Goal: Task Accomplishment & Management: Complete application form

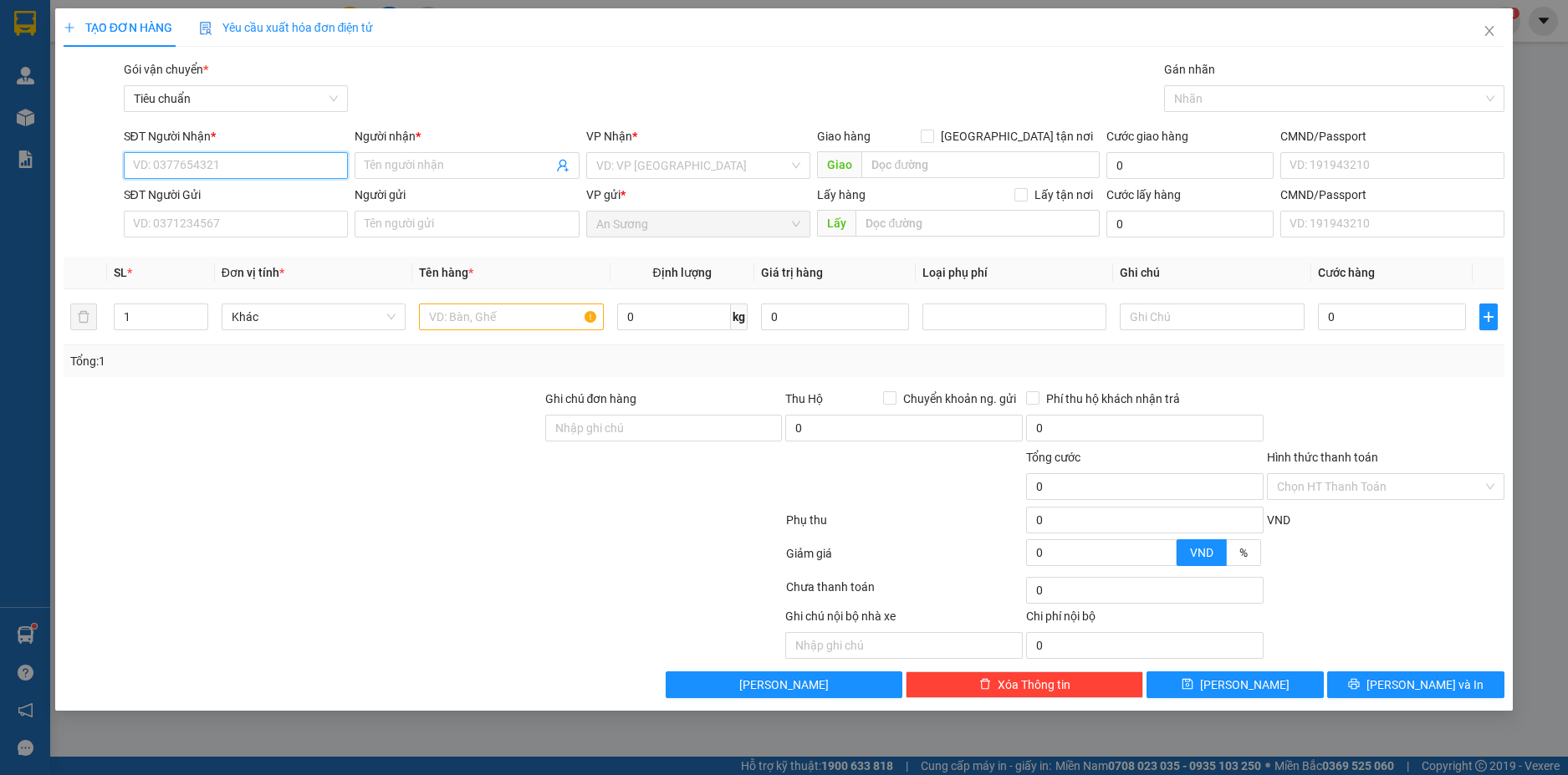
click at [282, 166] on input "SĐT Người Nhận *" at bounding box center [236, 166] width 225 height 26
type input "0348643818"
click at [271, 207] on div "0348643818 - ỦY THANH" at bounding box center [236, 199] width 205 height 19
type input "ỦY THANH"
type input "30.000"
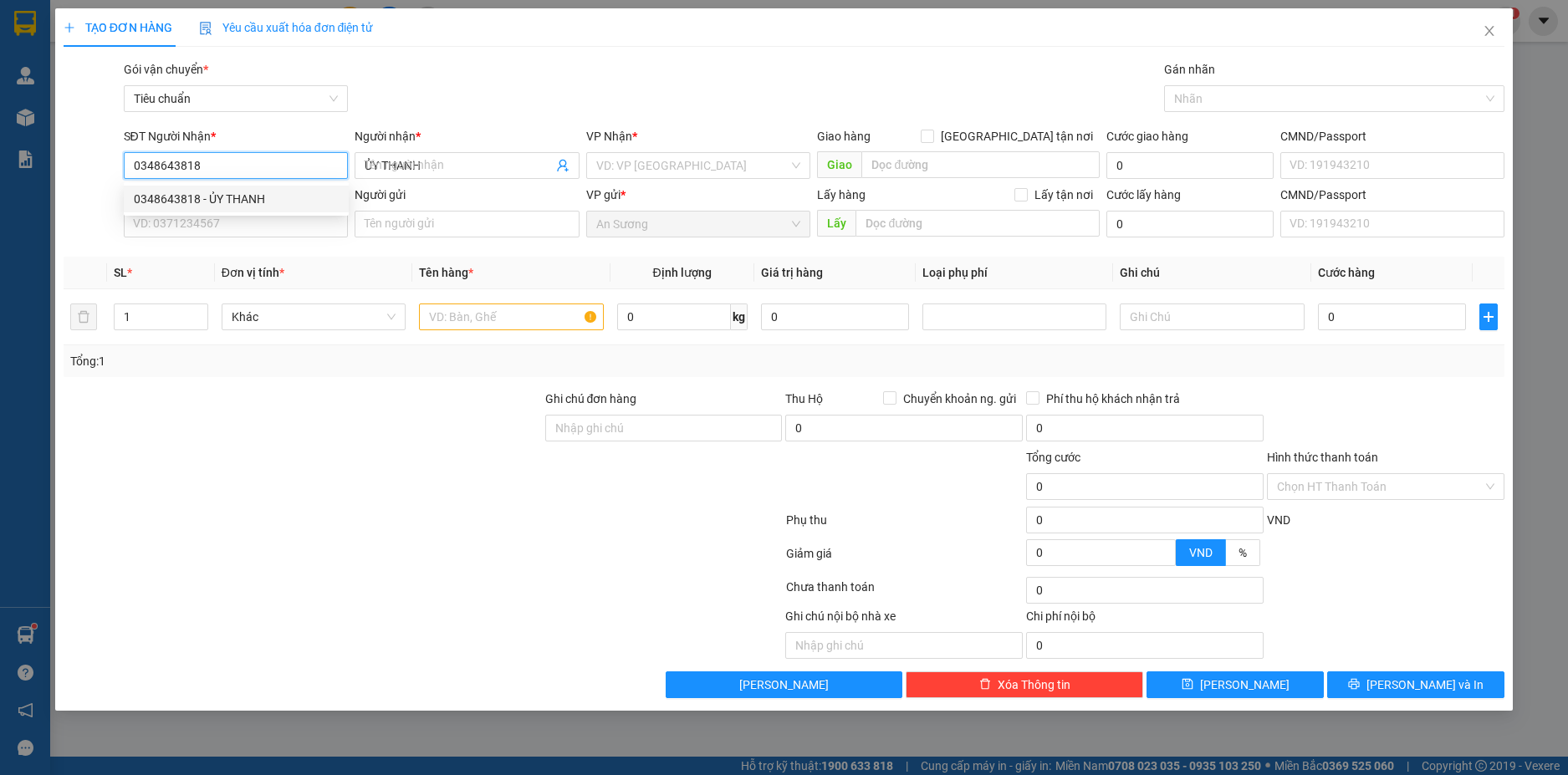
type input "30.000"
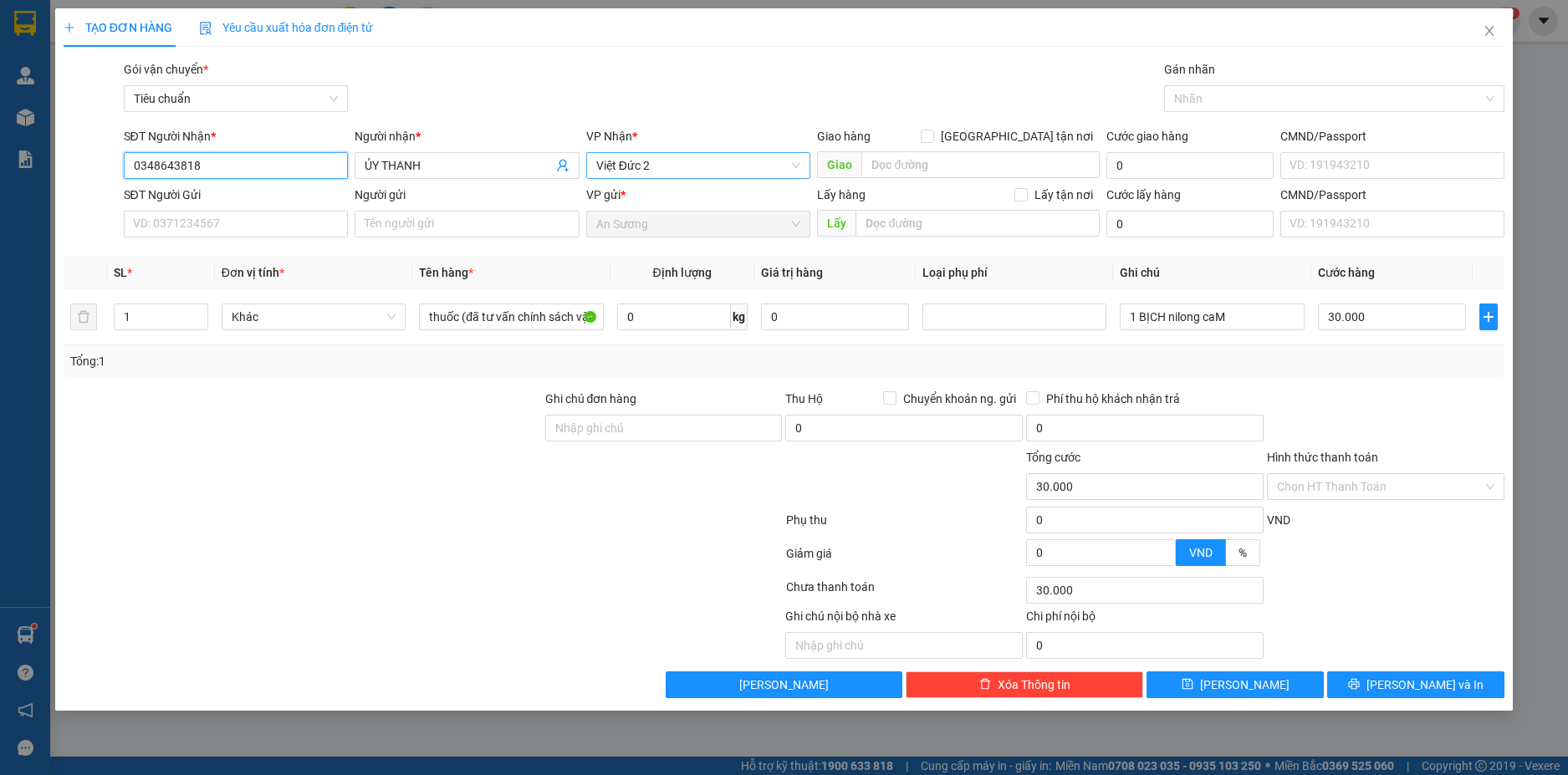
click at [754, 163] on span "Việt Đức 2" at bounding box center [699, 166] width 205 height 25
type input "0348643818"
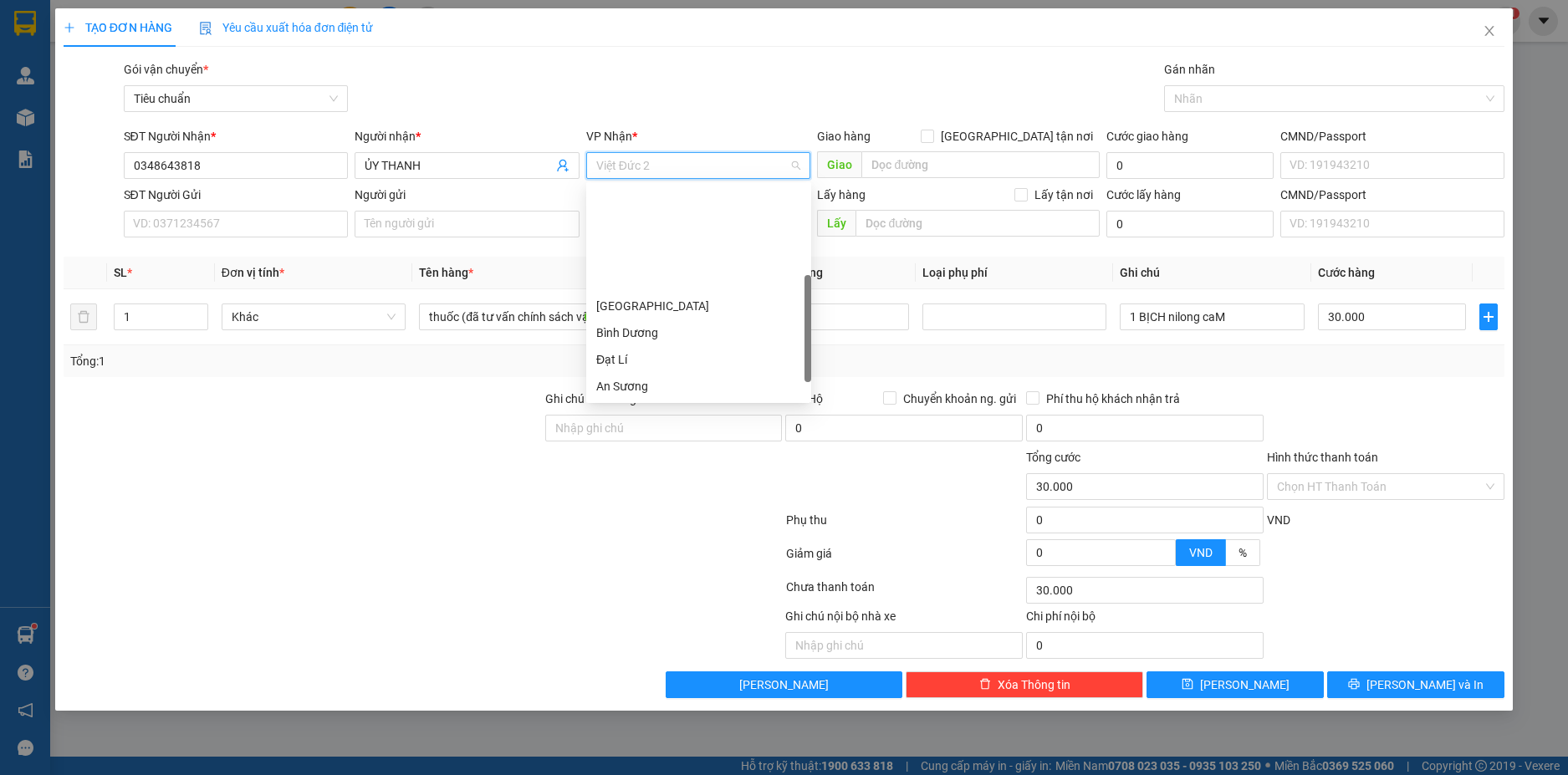
scroll to position [134, 0]
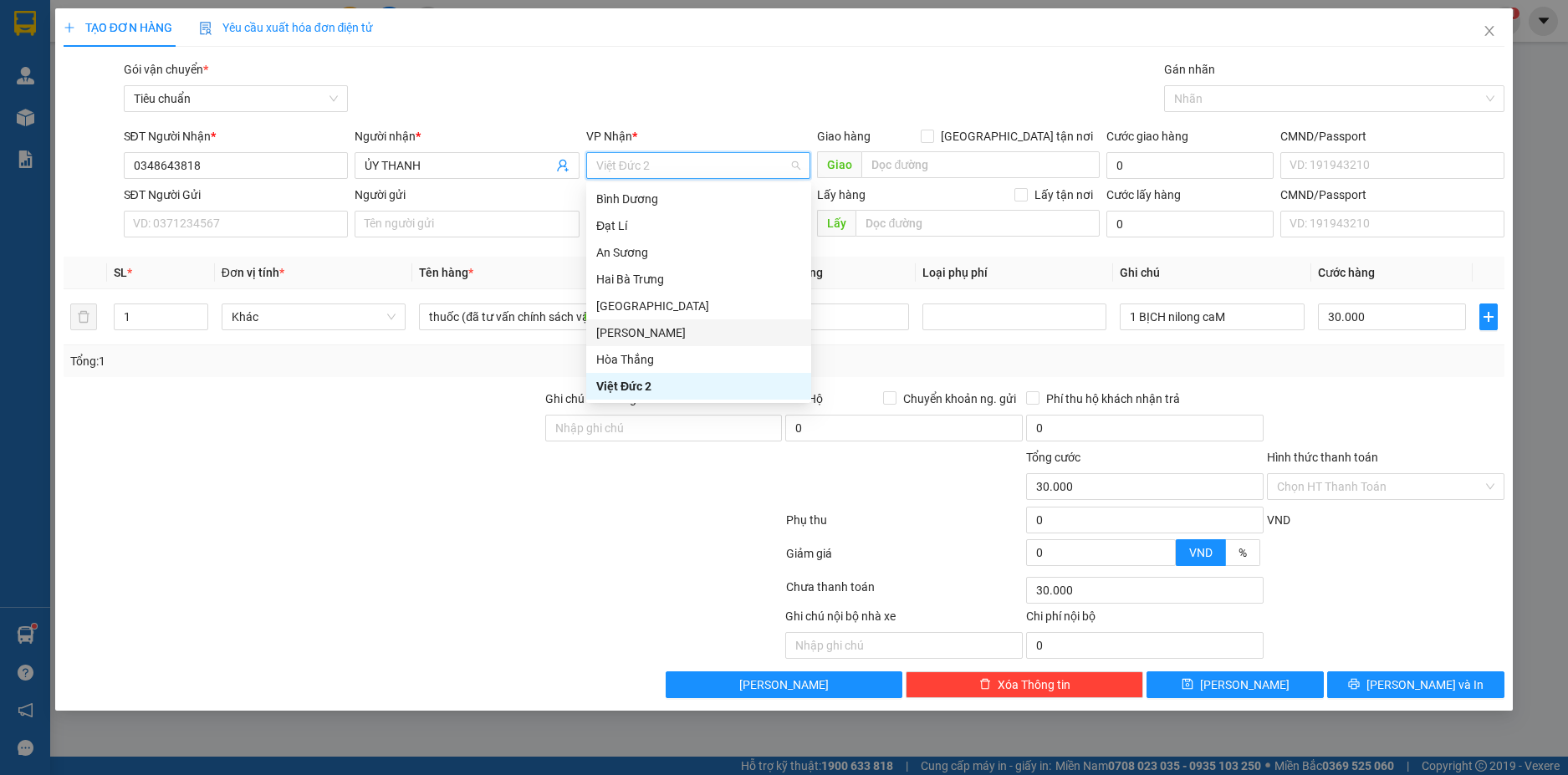
click at [634, 327] on div "[PERSON_NAME]" at bounding box center [699, 333] width 205 height 19
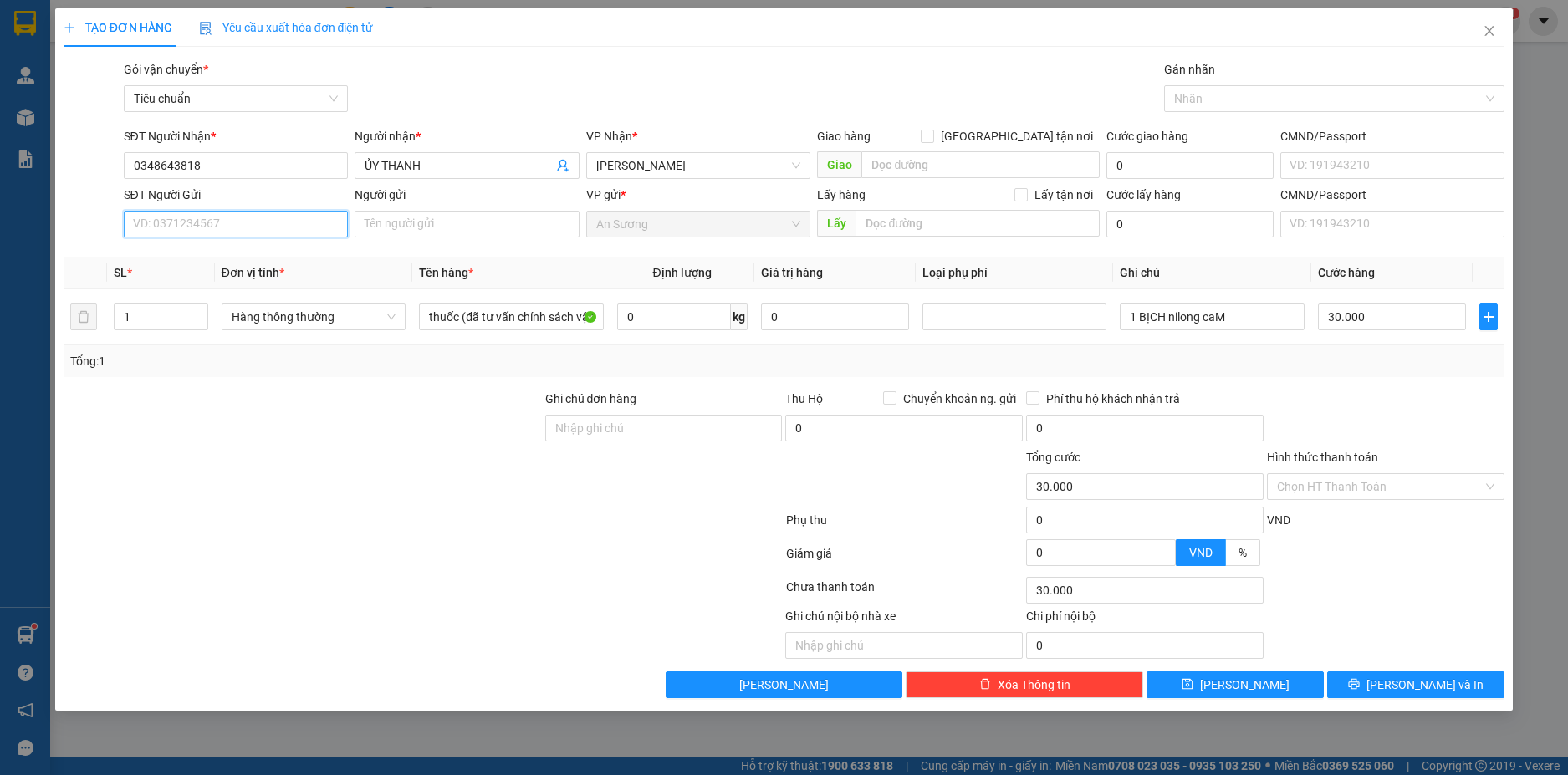
click at [239, 219] on input "SĐT Người Gửi" at bounding box center [236, 224] width 225 height 26
type input "0945455139"
click at [245, 253] on div "0945455139 - C BÌNH" at bounding box center [236, 258] width 205 height 19
type input "C BÌNH"
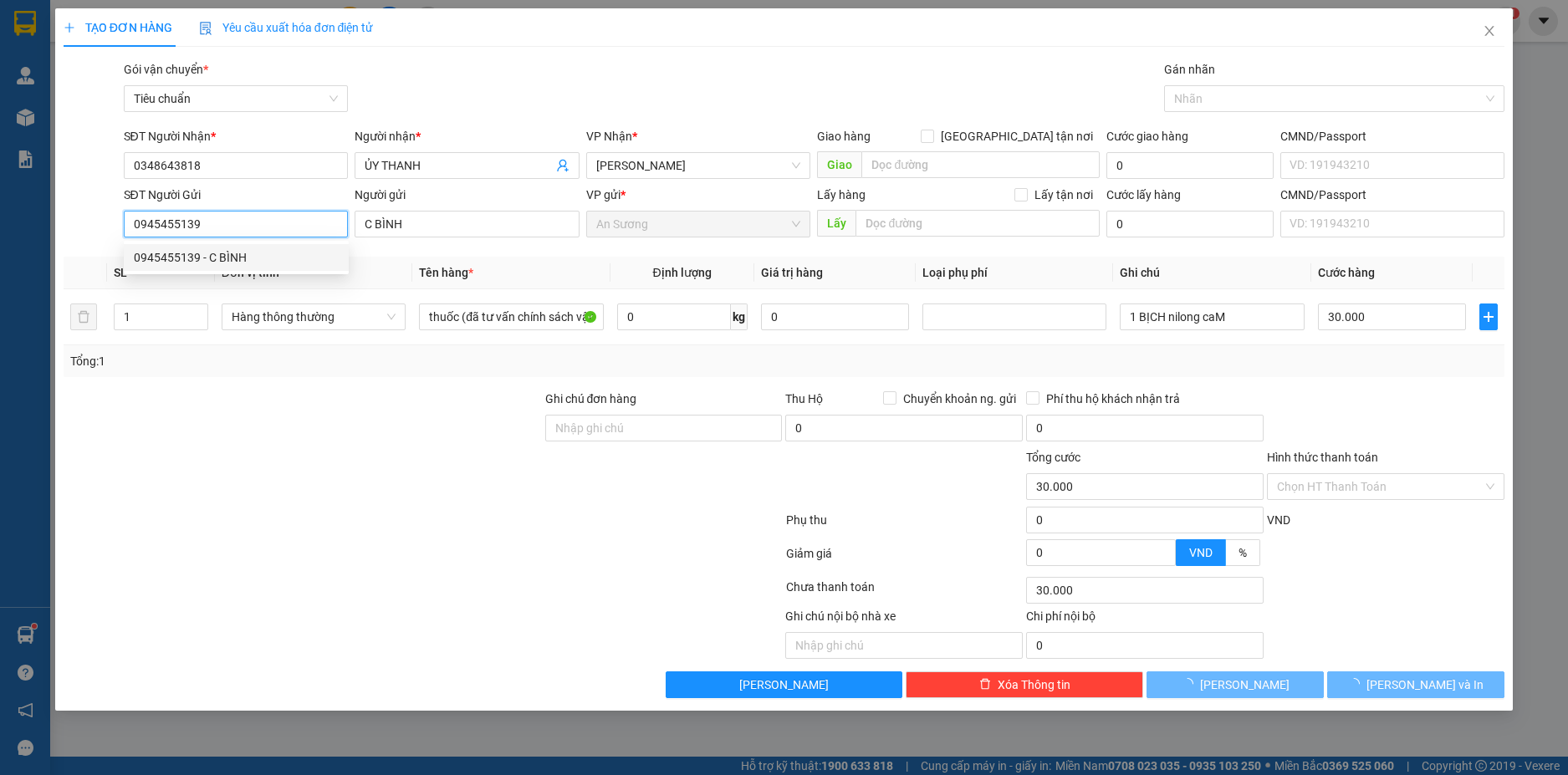
type input "40.000"
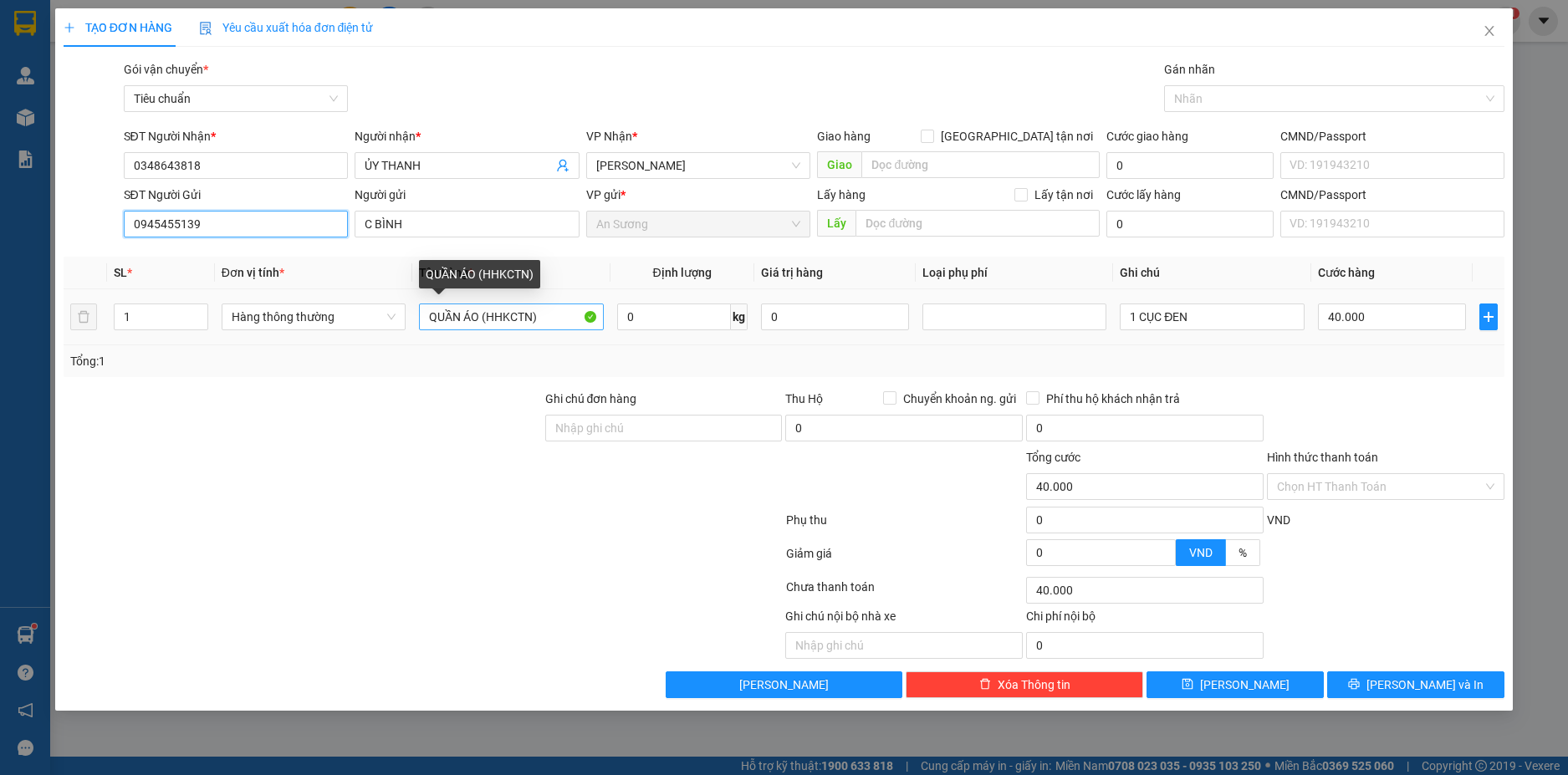
type input "0945455139"
drag, startPoint x: 463, startPoint y: 315, endPoint x: 392, endPoint y: 315, distance: 71.0
click at [392, 315] on tr "1 Hàng thông thường QUẦN ÁO (HHKCTN) 0 kg 0 1 CỤC ĐEN 40.000" at bounding box center [784, 318] width 1441 height 56
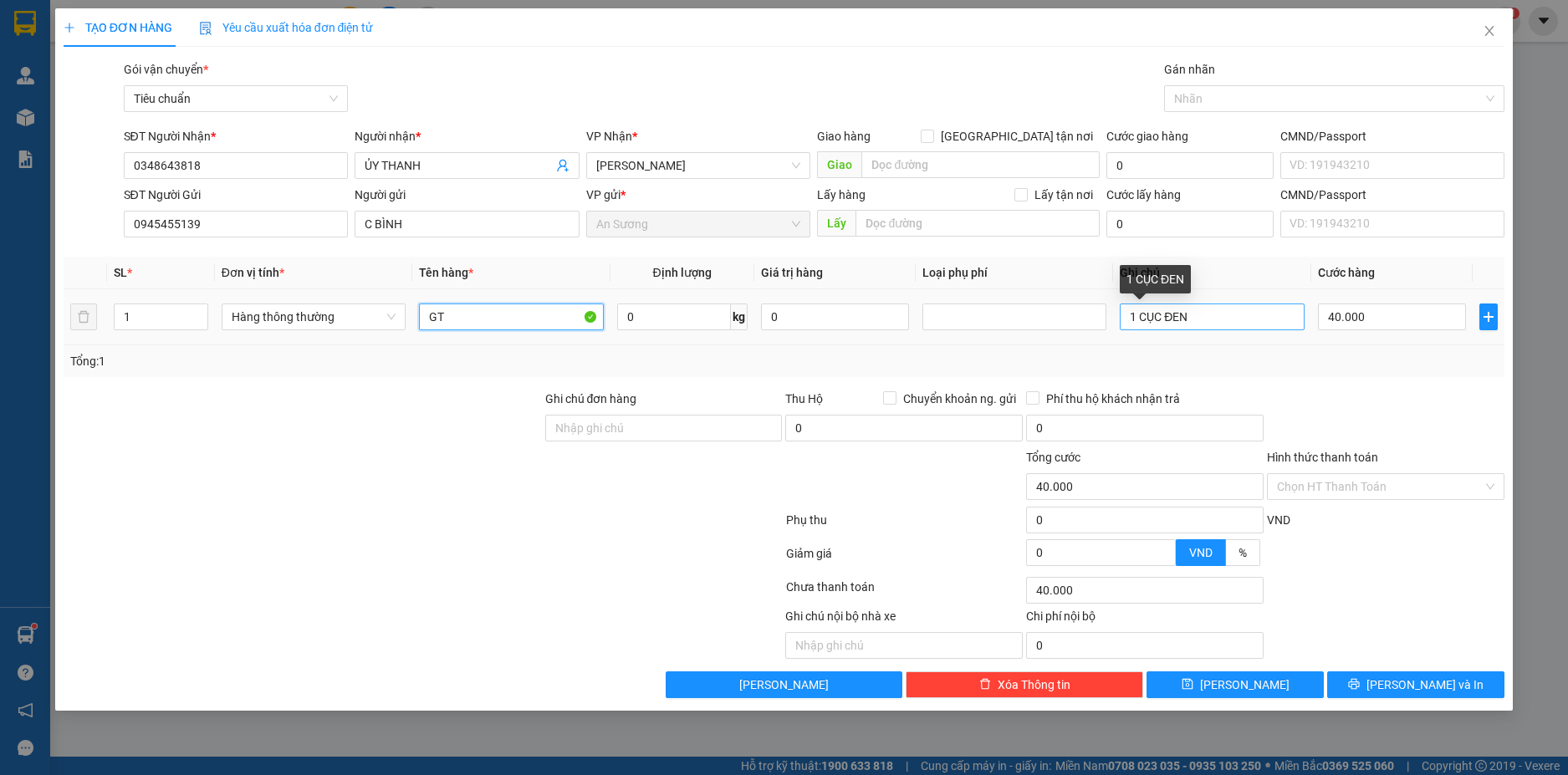
type input "GT"
click at [1224, 313] on input "1 CỤC ĐEN" at bounding box center [1212, 317] width 184 height 26
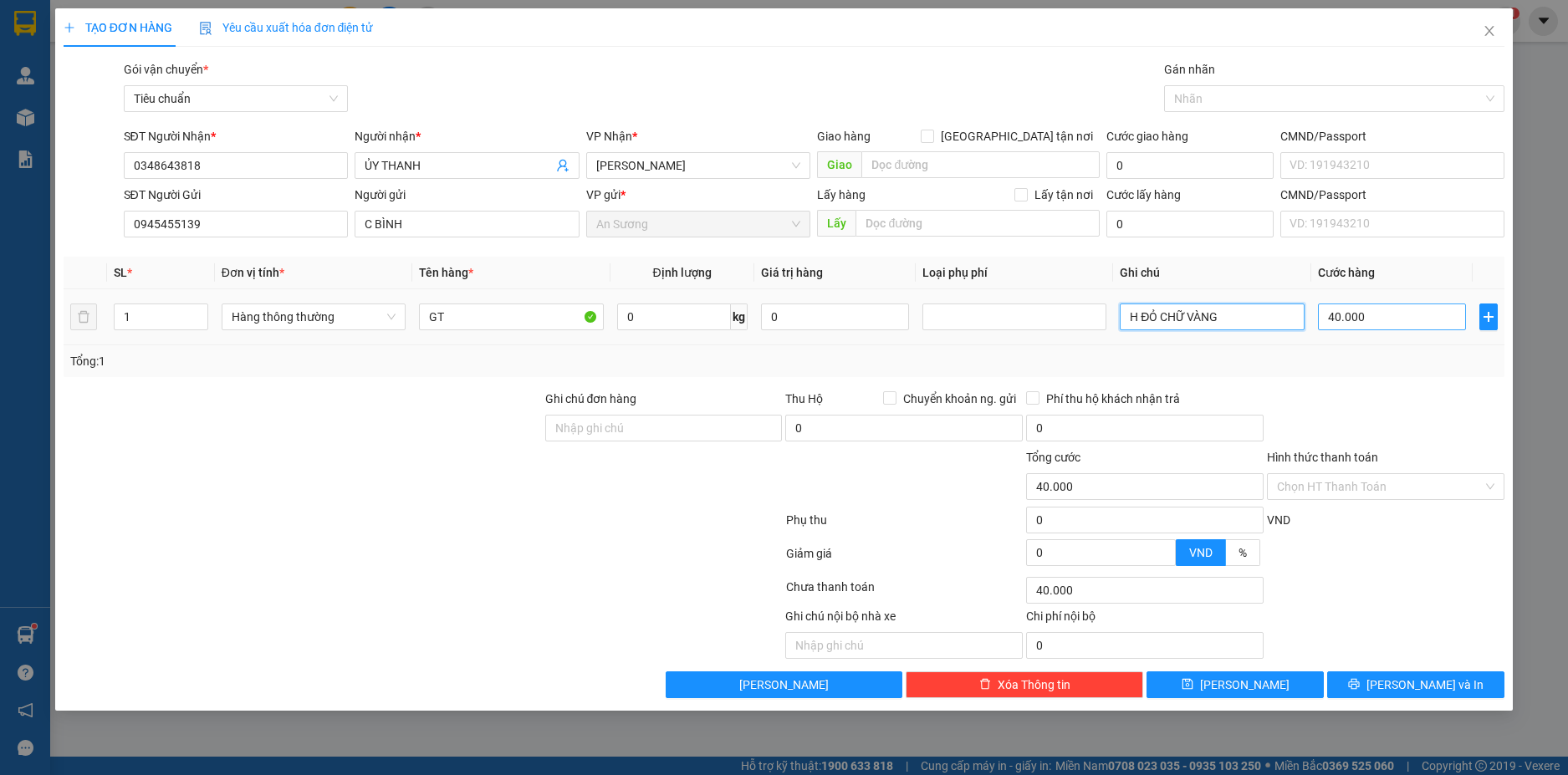
type input "H ĐỎ CHỮ VÀNG"
click at [1410, 320] on input "40.000" at bounding box center [1391, 317] width 148 height 26
type input "3"
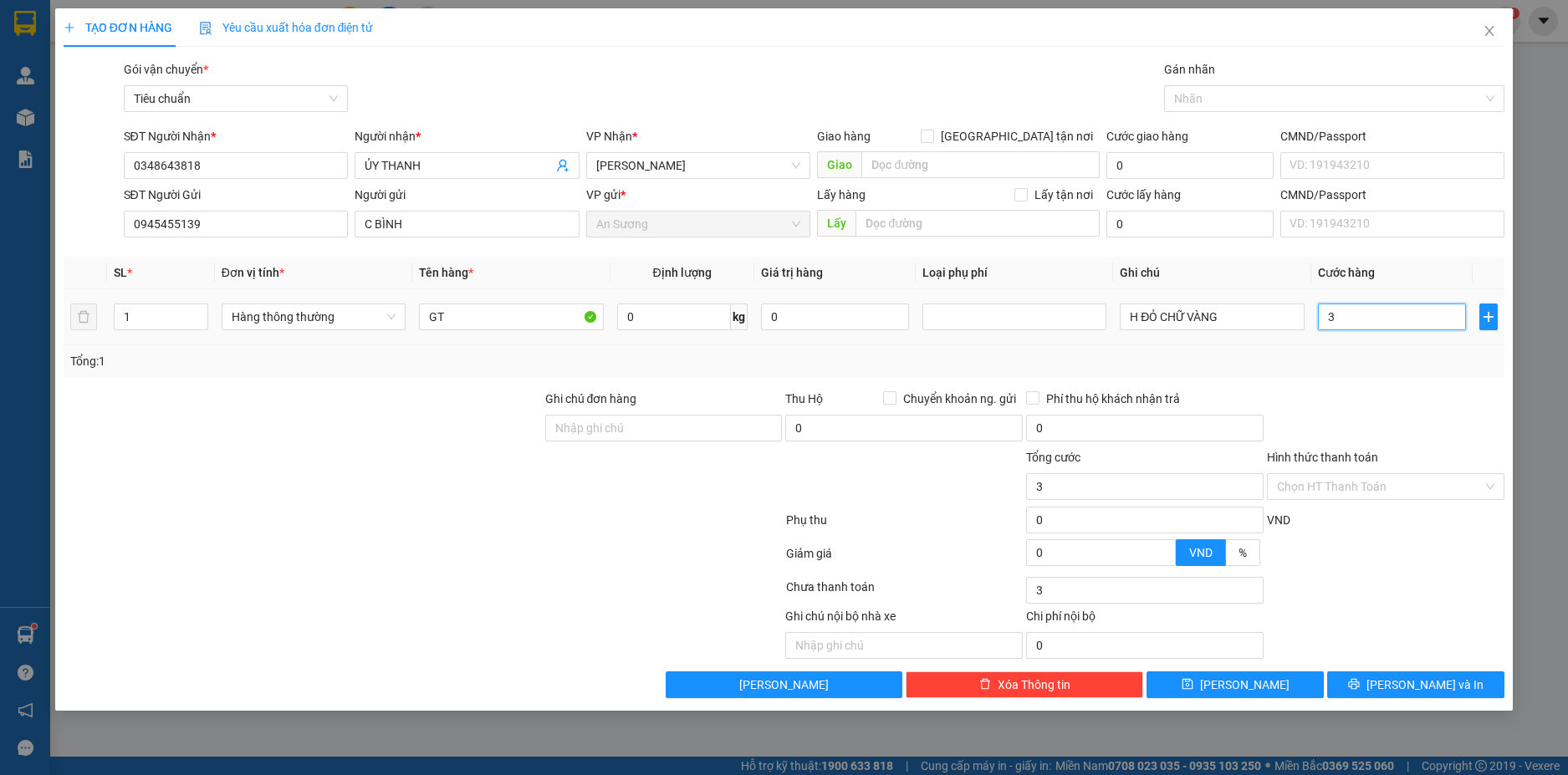
type input "30"
type input "30.000"
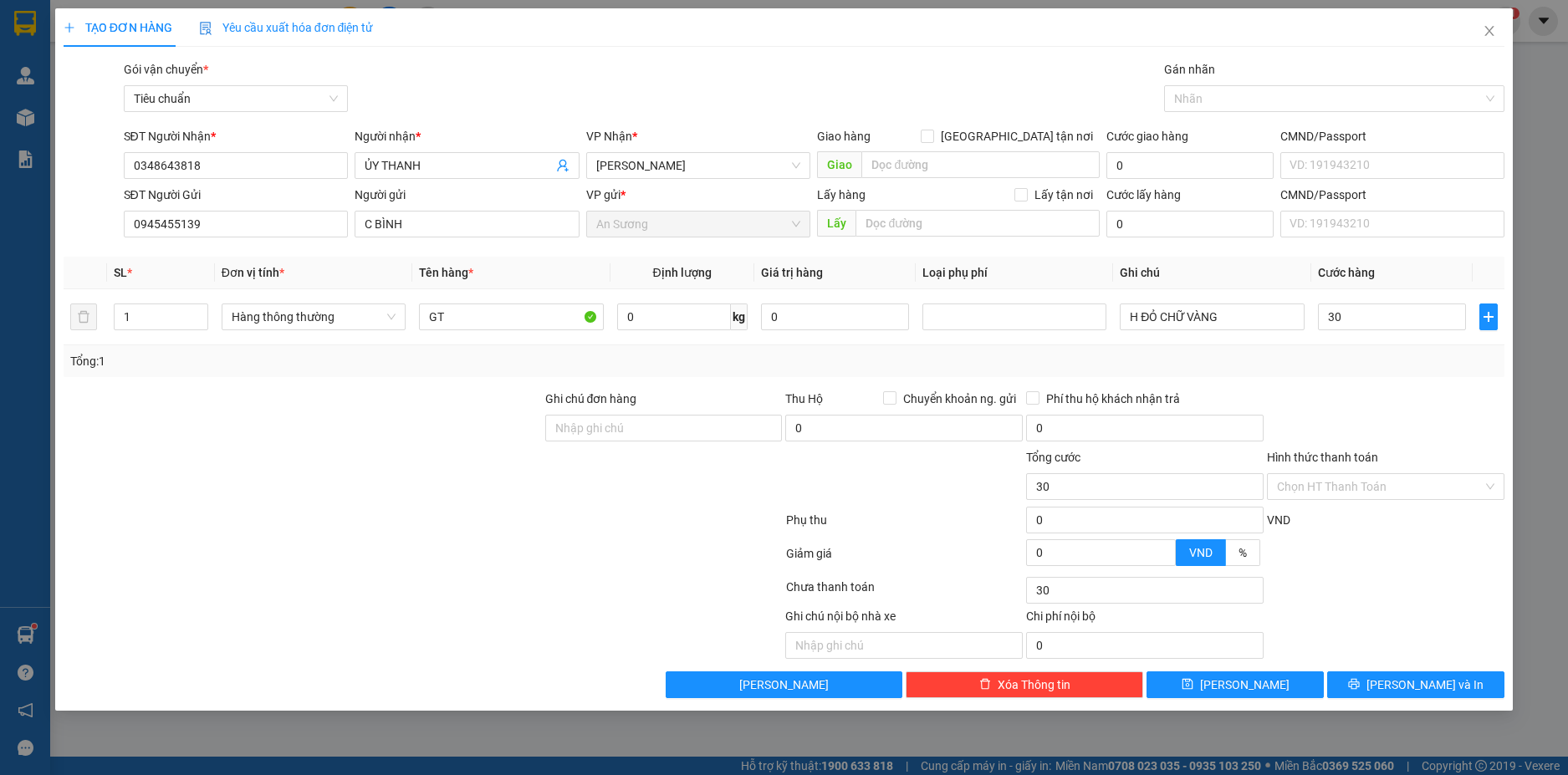
type input "30.000"
drag, startPoint x: 1405, startPoint y: 368, endPoint x: 1387, endPoint y: 388, distance: 26.9
click at [1405, 370] on div "Tổng: 1" at bounding box center [784, 361] width 1428 height 19
click at [1484, 485] on div "Chọn HT Thanh Toán" at bounding box center [1386, 486] width 237 height 26
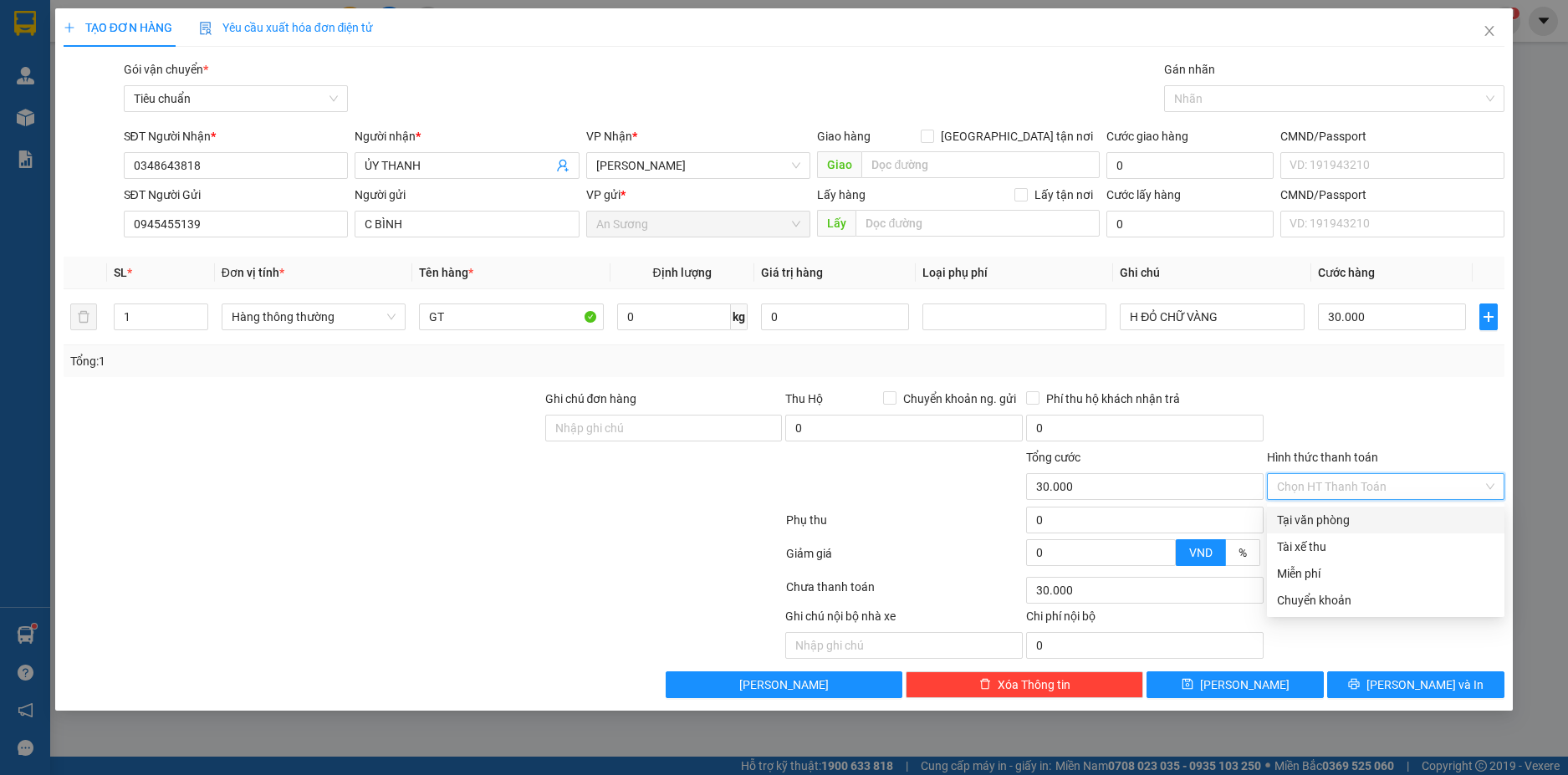
click at [1415, 509] on div "Tại văn phòng" at bounding box center [1386, 520] width 237 height 26
type input "0"
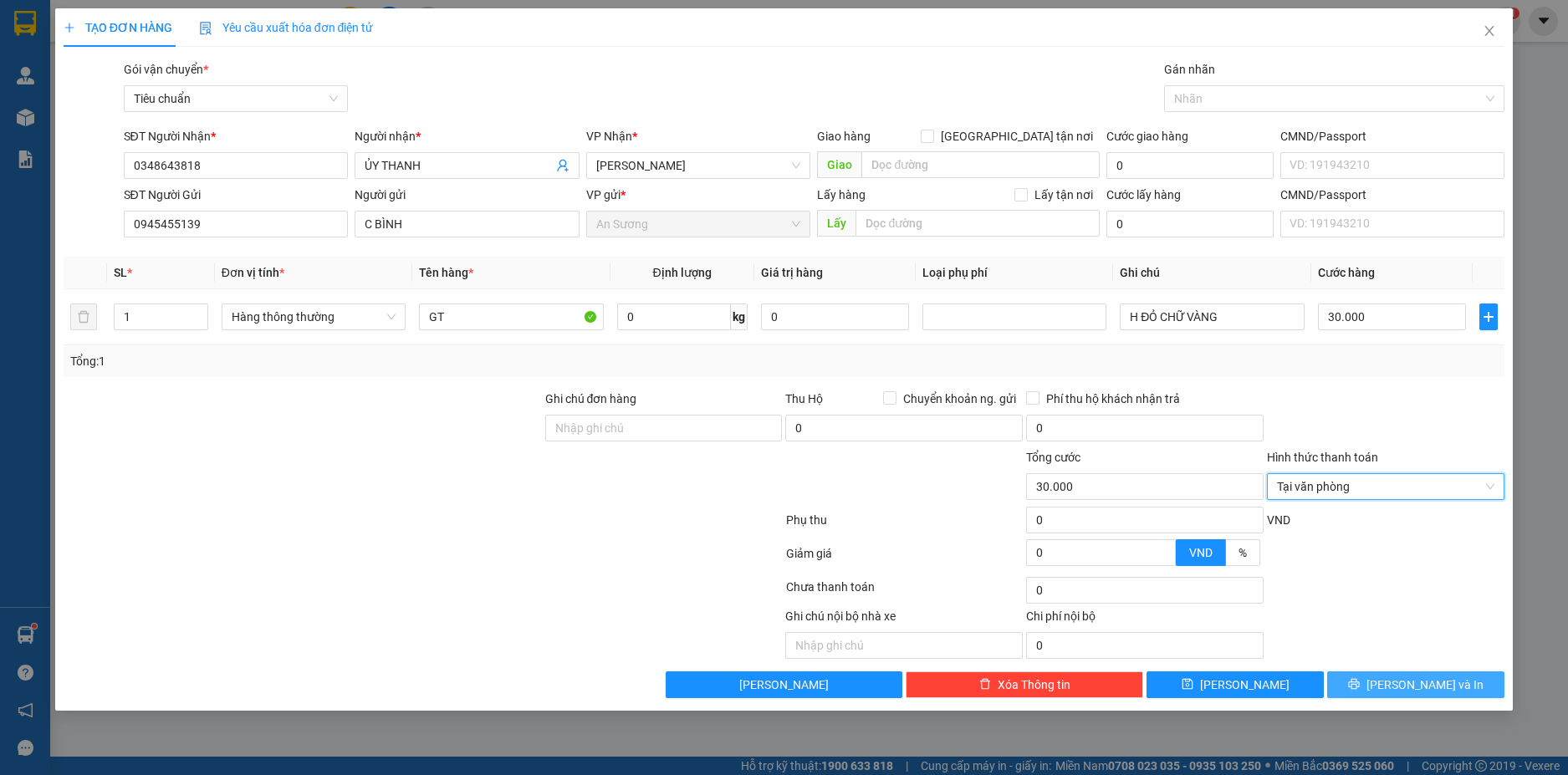
click at [1449, 690] on button "[PERSON_NAME] và In" at bounding box center [1416, 685] width 177 height 26
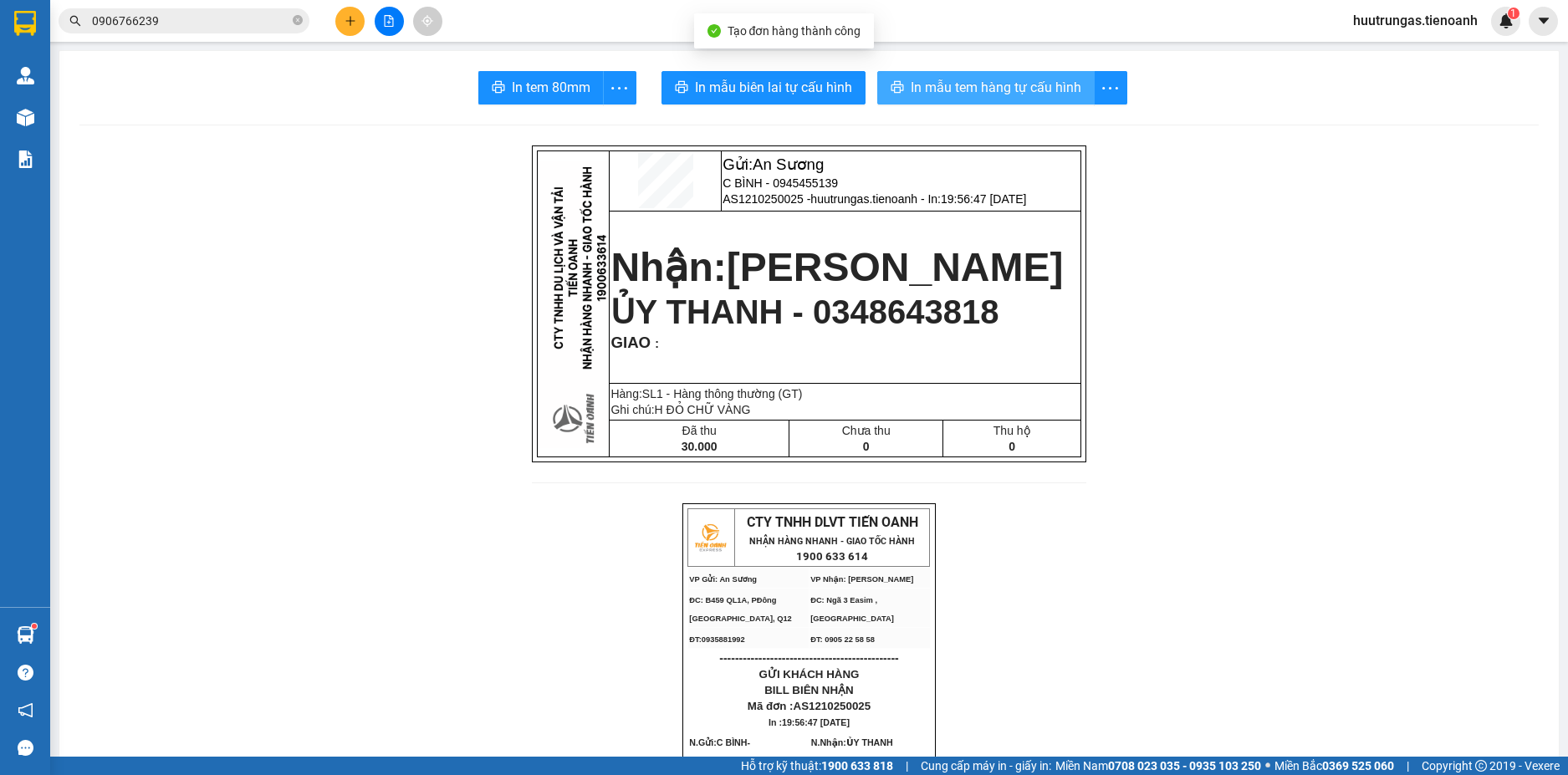
click at [959, 87] on span "In mẫu tem hàng tự cấu hình" at bounding box center [995, 87] width 170 height 21
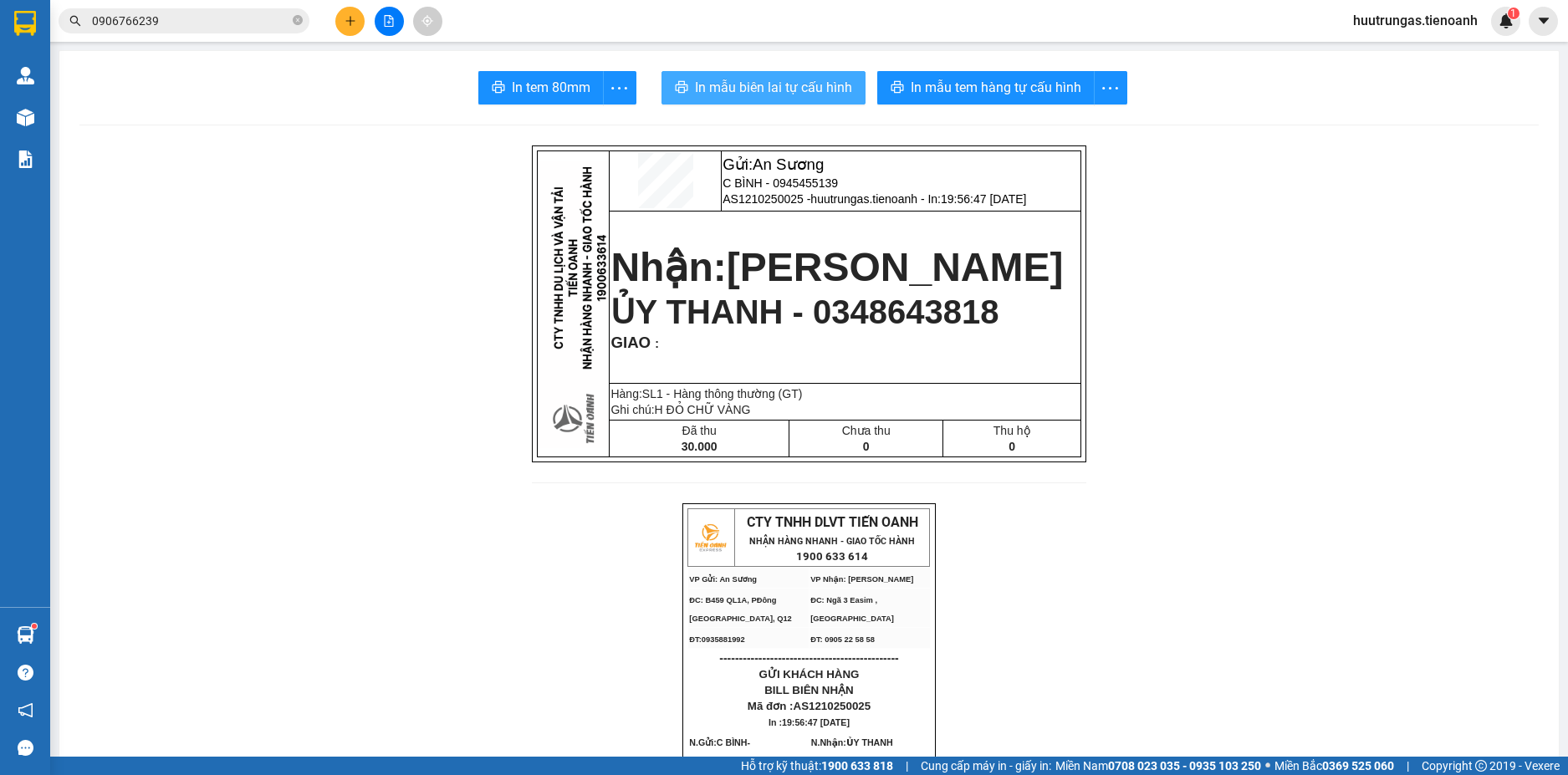
click at [800, 96] on span "In mẫu biên lai tự cấu hình" at bounding box center [773, 87] width 157 height 21
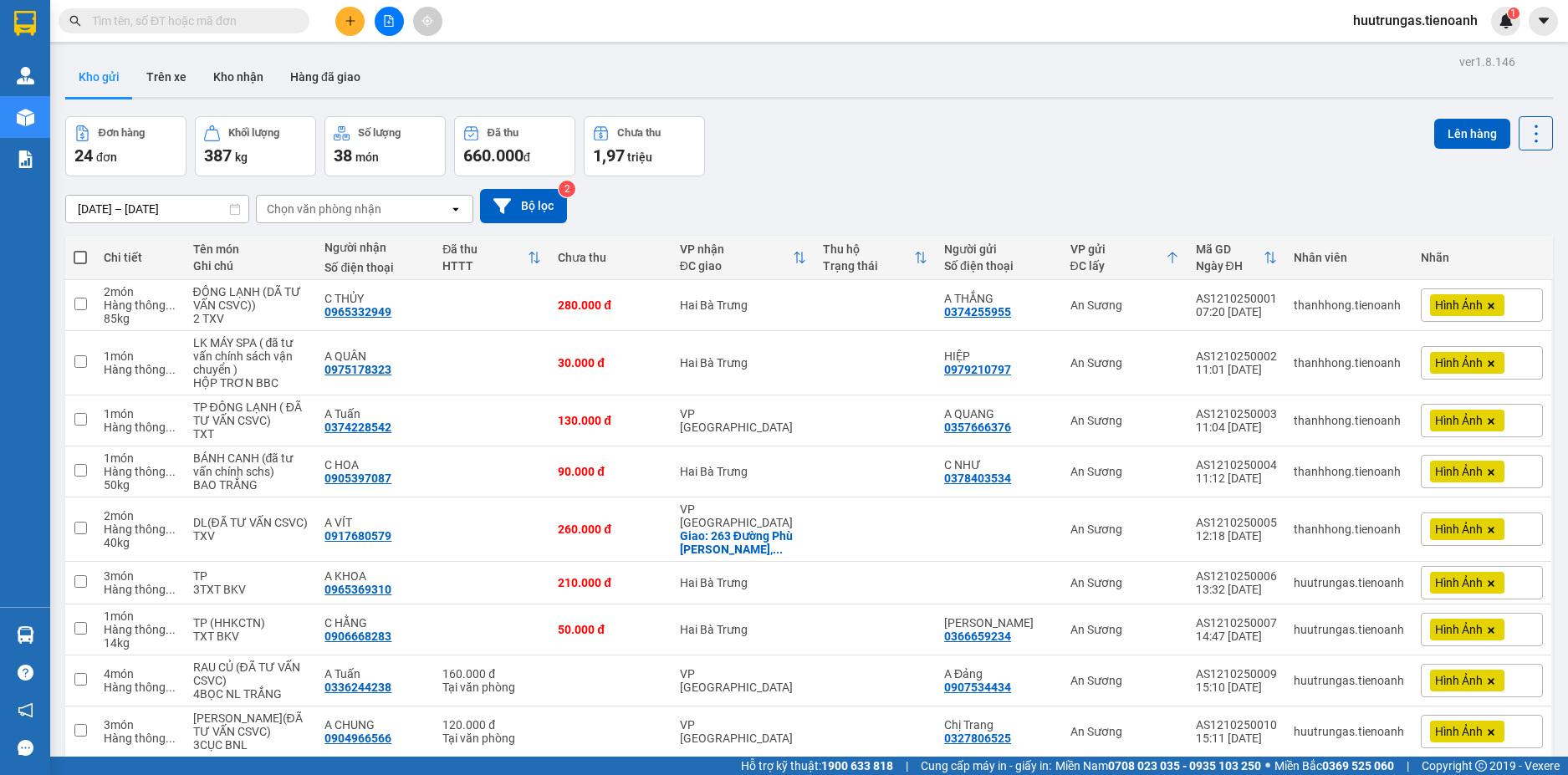
click at [361, 202] on div "Chọn văn phòng nhận" at bounding box center [325, 209] width 115 height 17
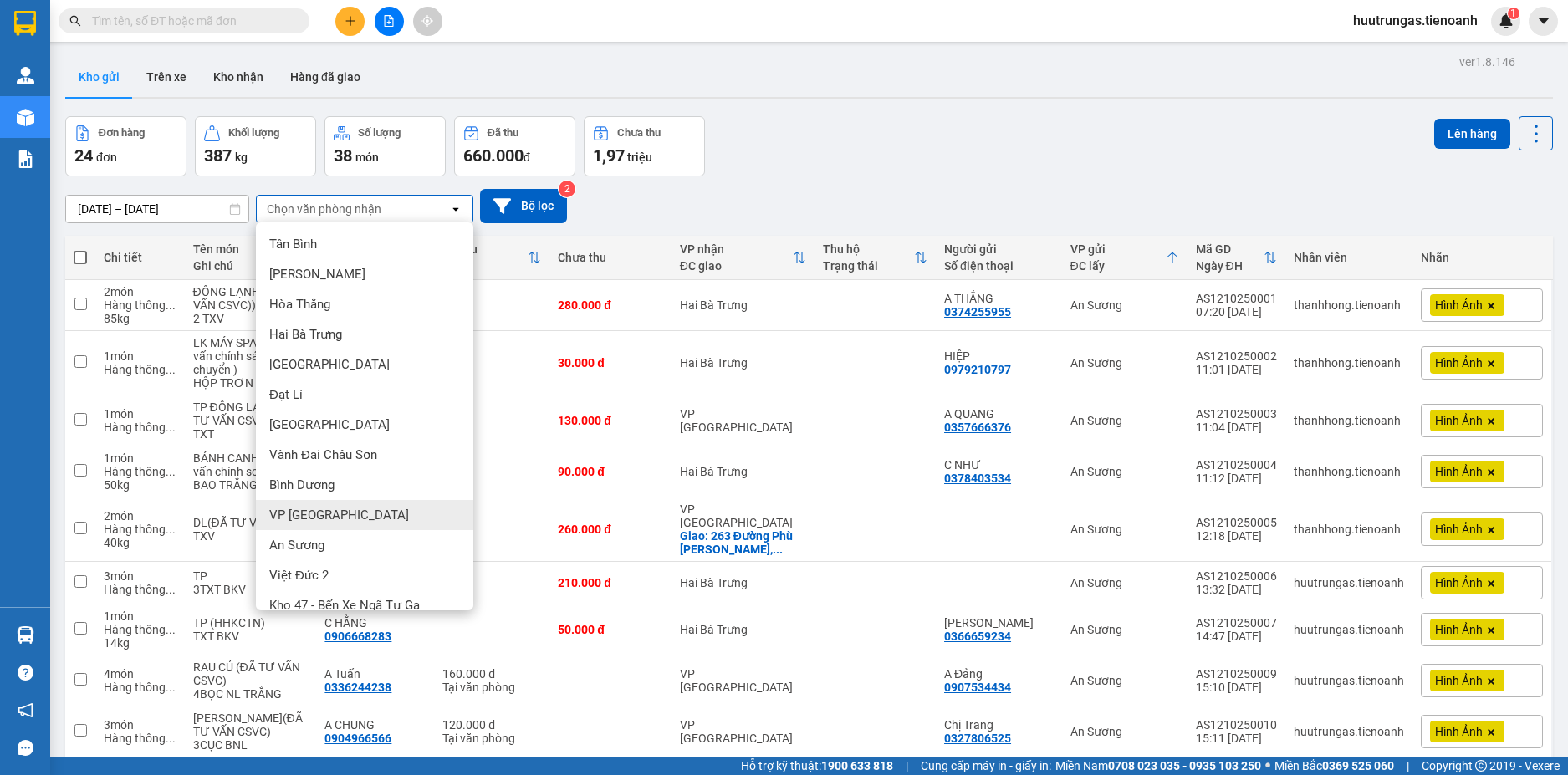
click at [312, 508] on span "VP [GEOGRAPHIC_DATA]" at bounding box center [339, 515] width 139 height 17
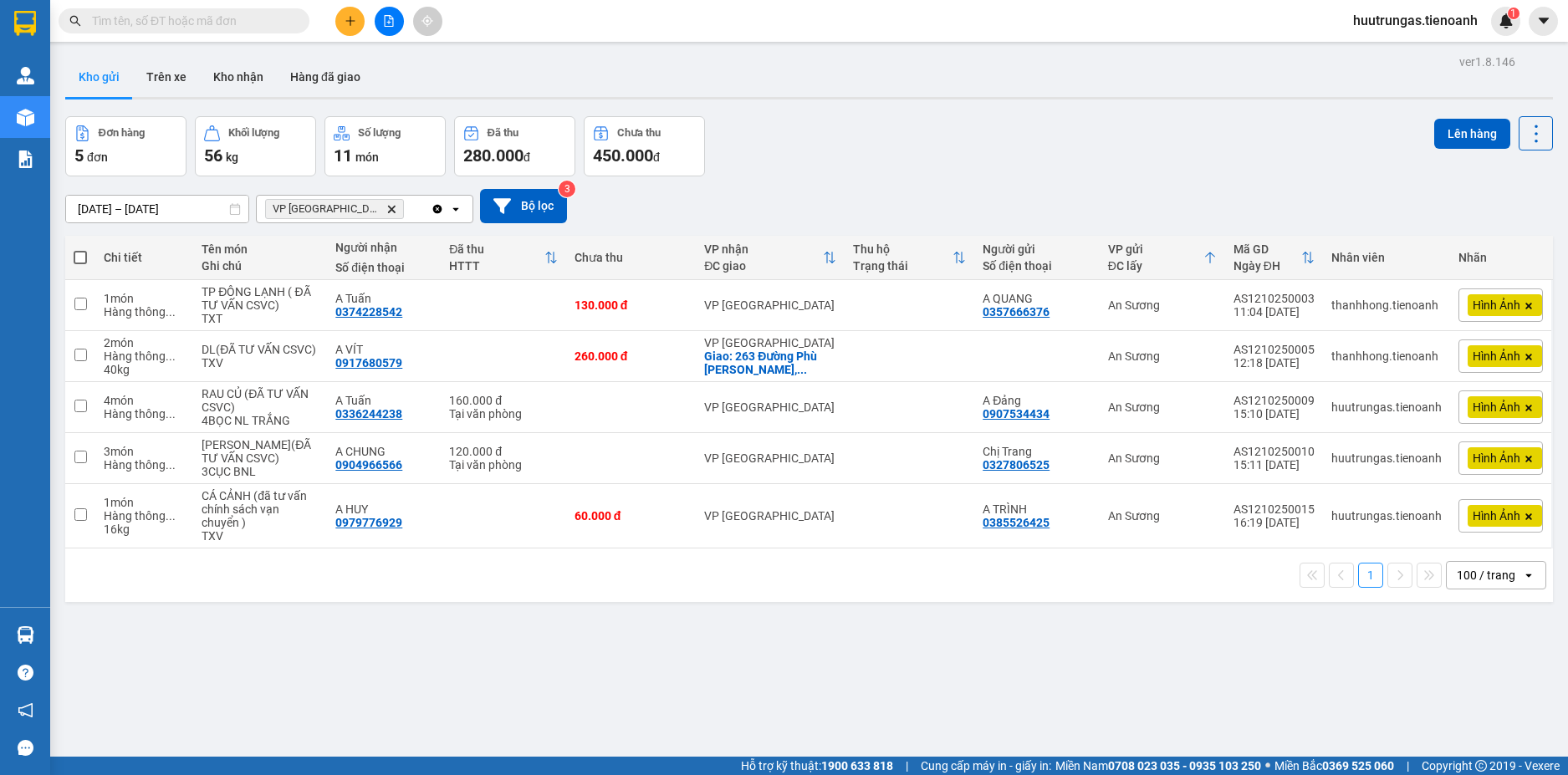
click at [86, 257] on span at bounding box center [80, 258] width 13 height 13
click at [80, 249] on input "checkbox" at bounding box center [80, 249] width 0 height 0
checkbox input "true"
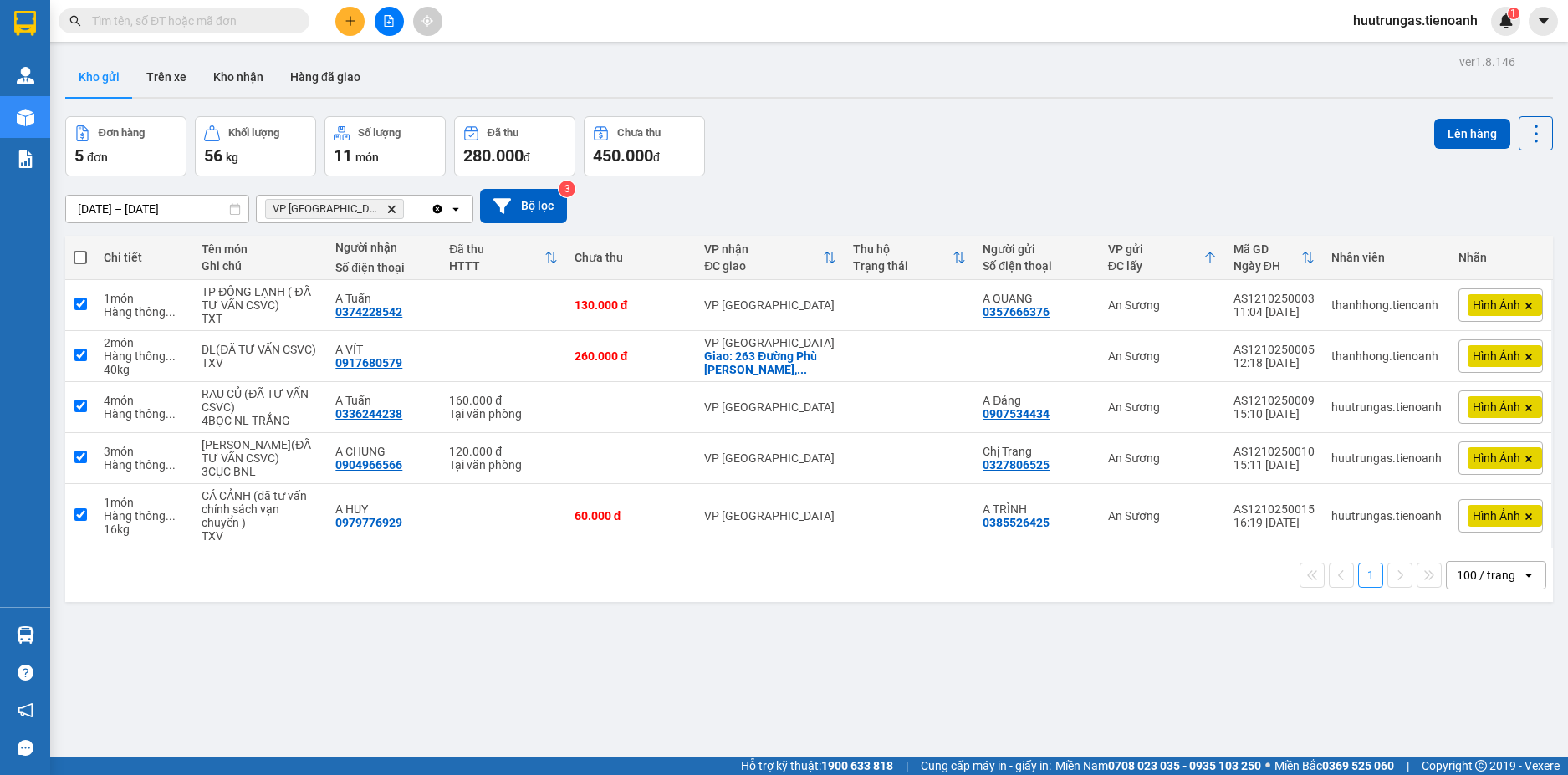
checkbox input "true"
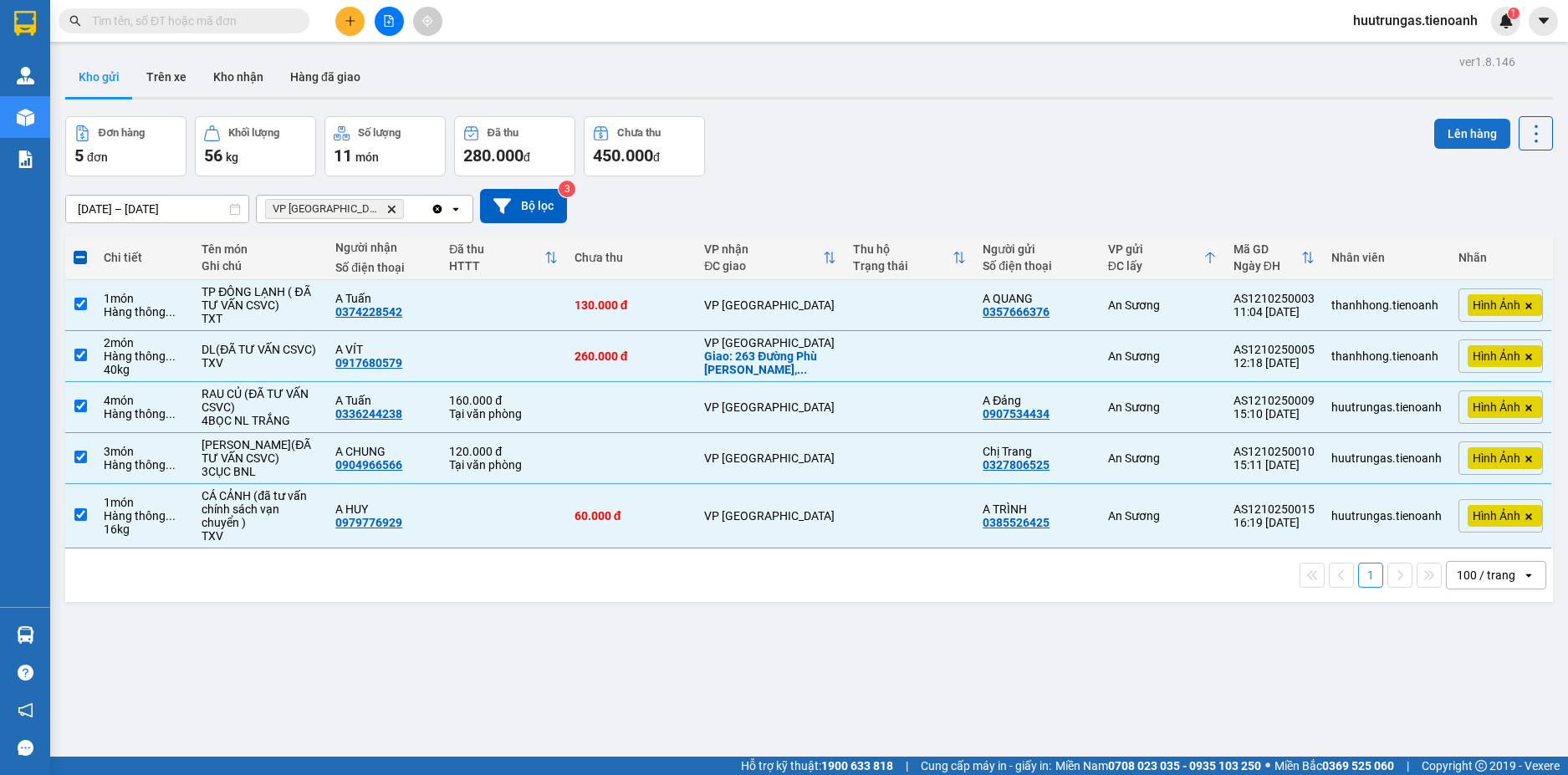
click at [1470, 132] on button "Lên hàng" at bounding box center [1471, 134] width 76 height 30
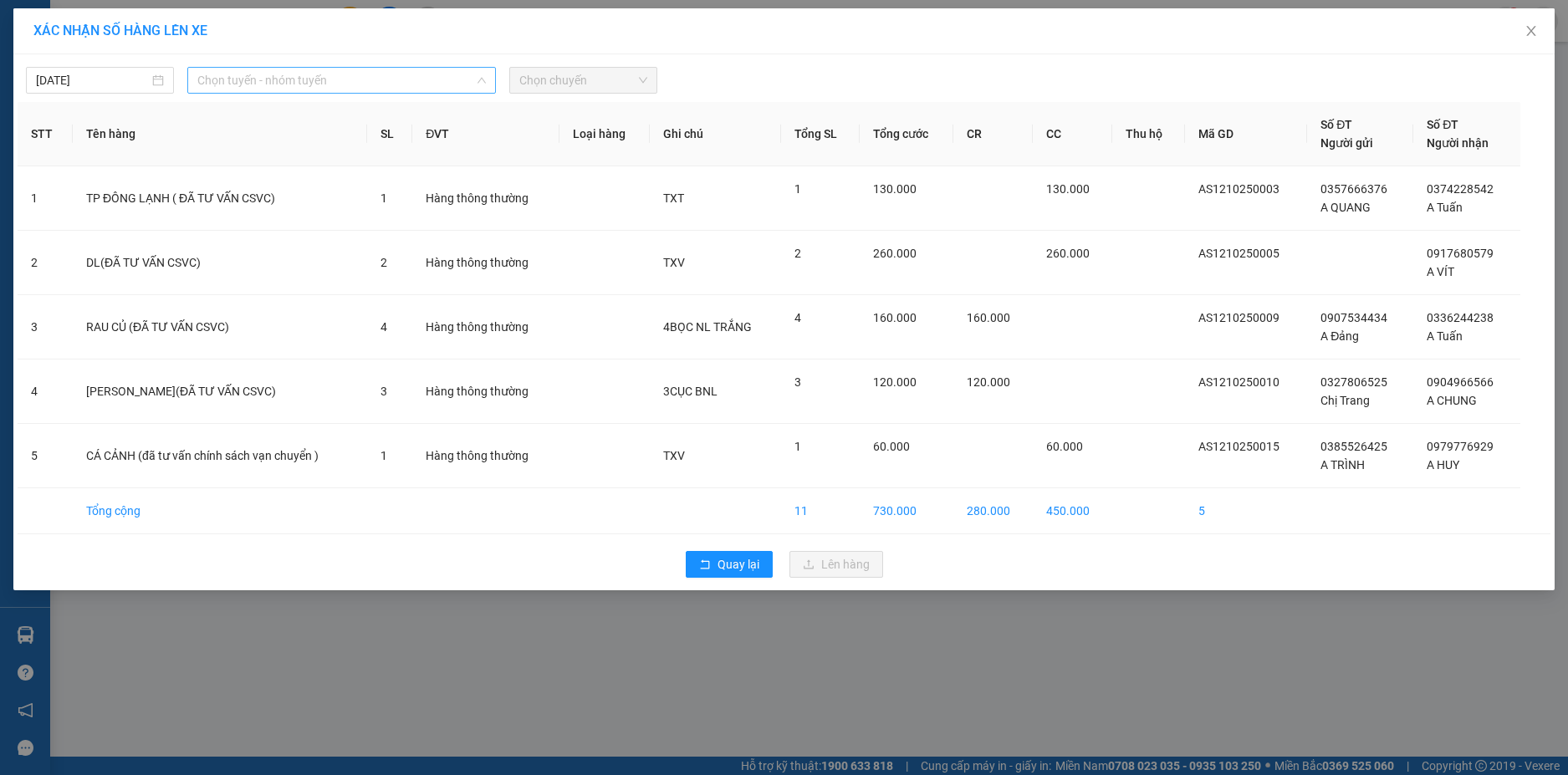
click at [386, 71] on span "Chọn tuyến - nhóm tuyến" at bounding box center [341, 80] width 289 height 25
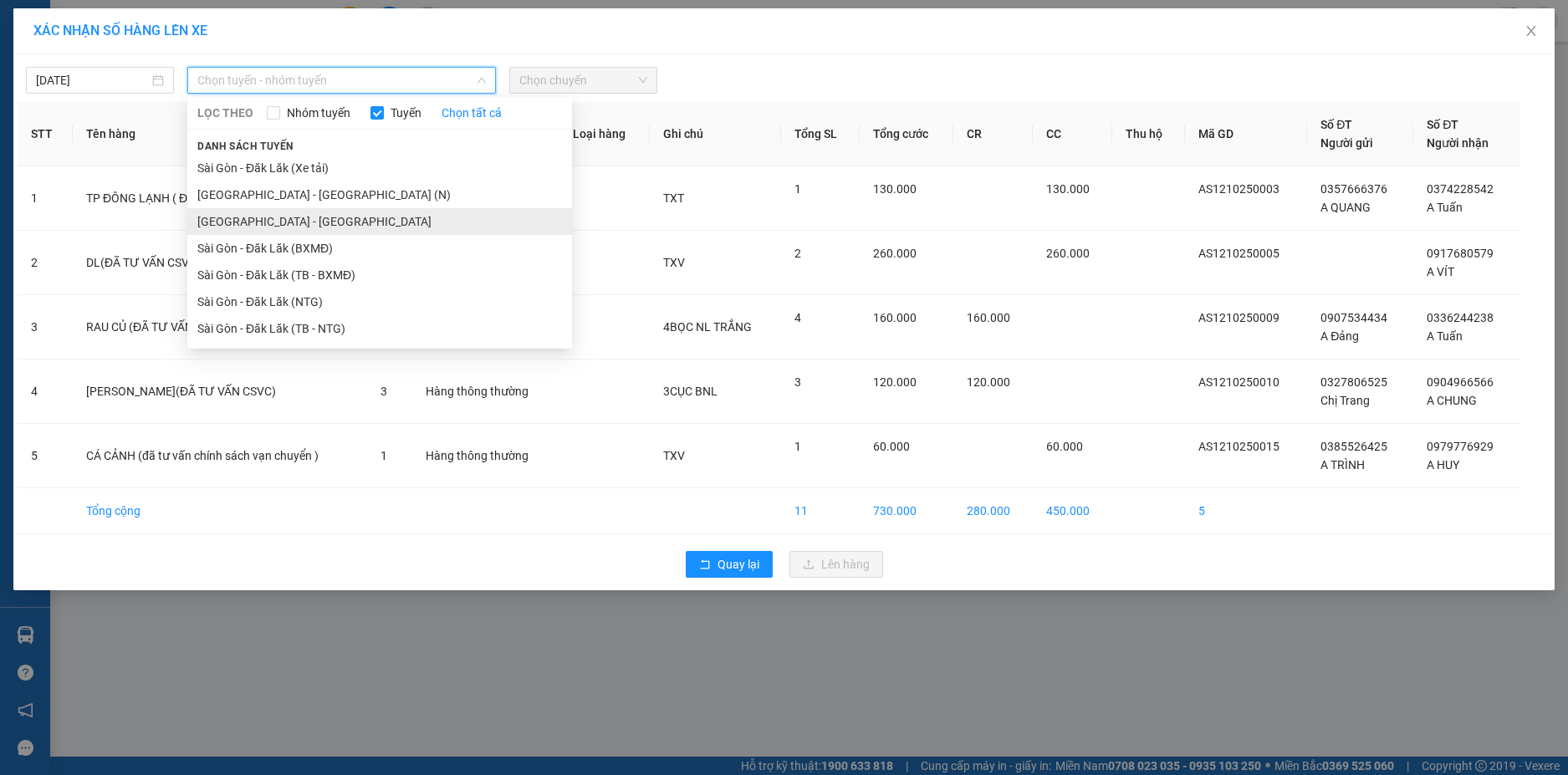
click at [312, 216] on li "Sài Gòn - Đà Lạt" at bounding box center [379, 221] width 385 height 26
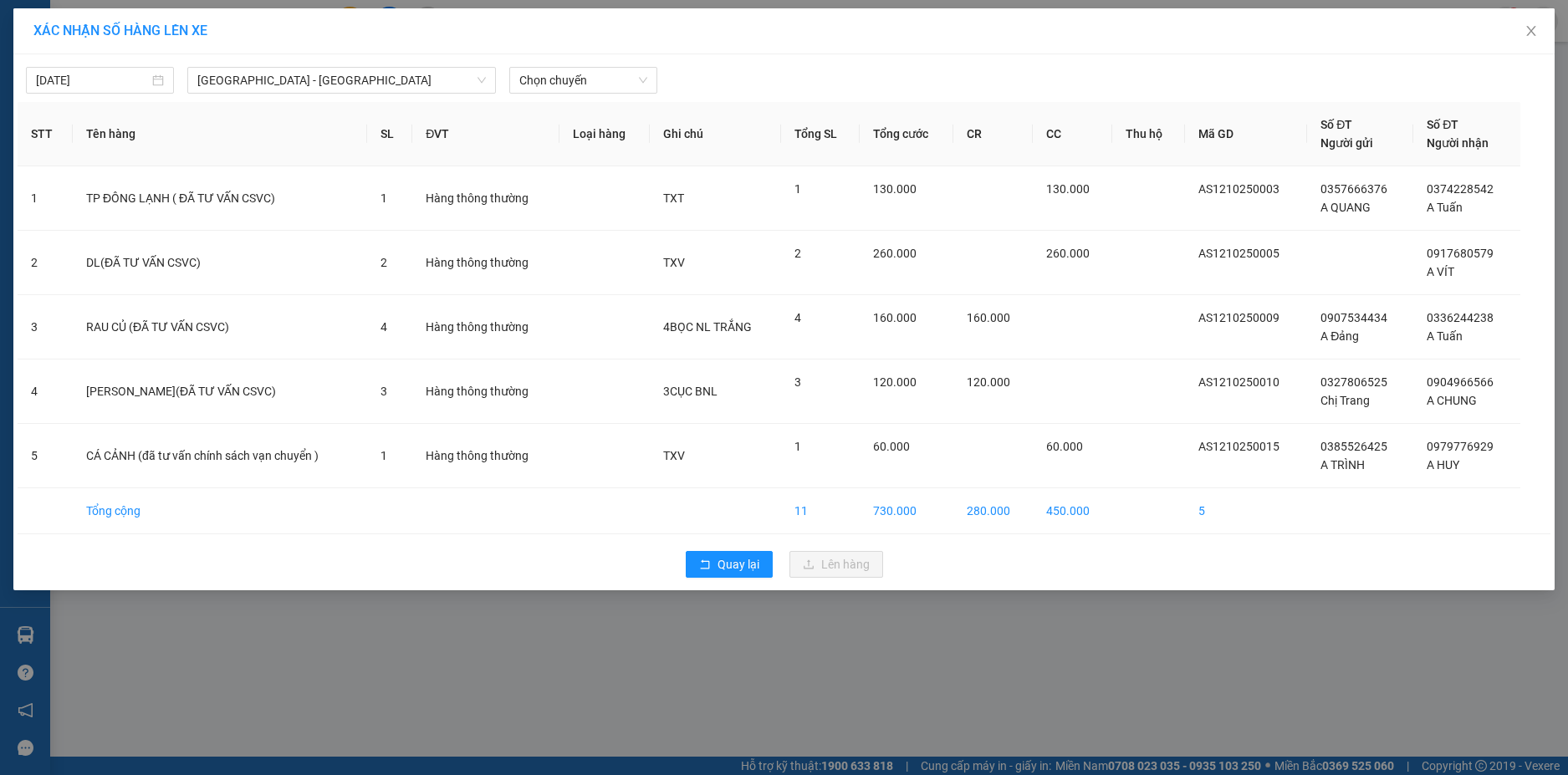
click at [637, 66] on div "12/10/2025 Sài Gòn - Đà Lạt LỌC THEO Nhóm tuyến Tuyến Chọn tất cả Danh sách tuy…" at bounding box center [784, 75] width 1532 height 35
click at [631, 87] on span "Chọn chuyến" at bounding box center [583, 80] width 128 height 25
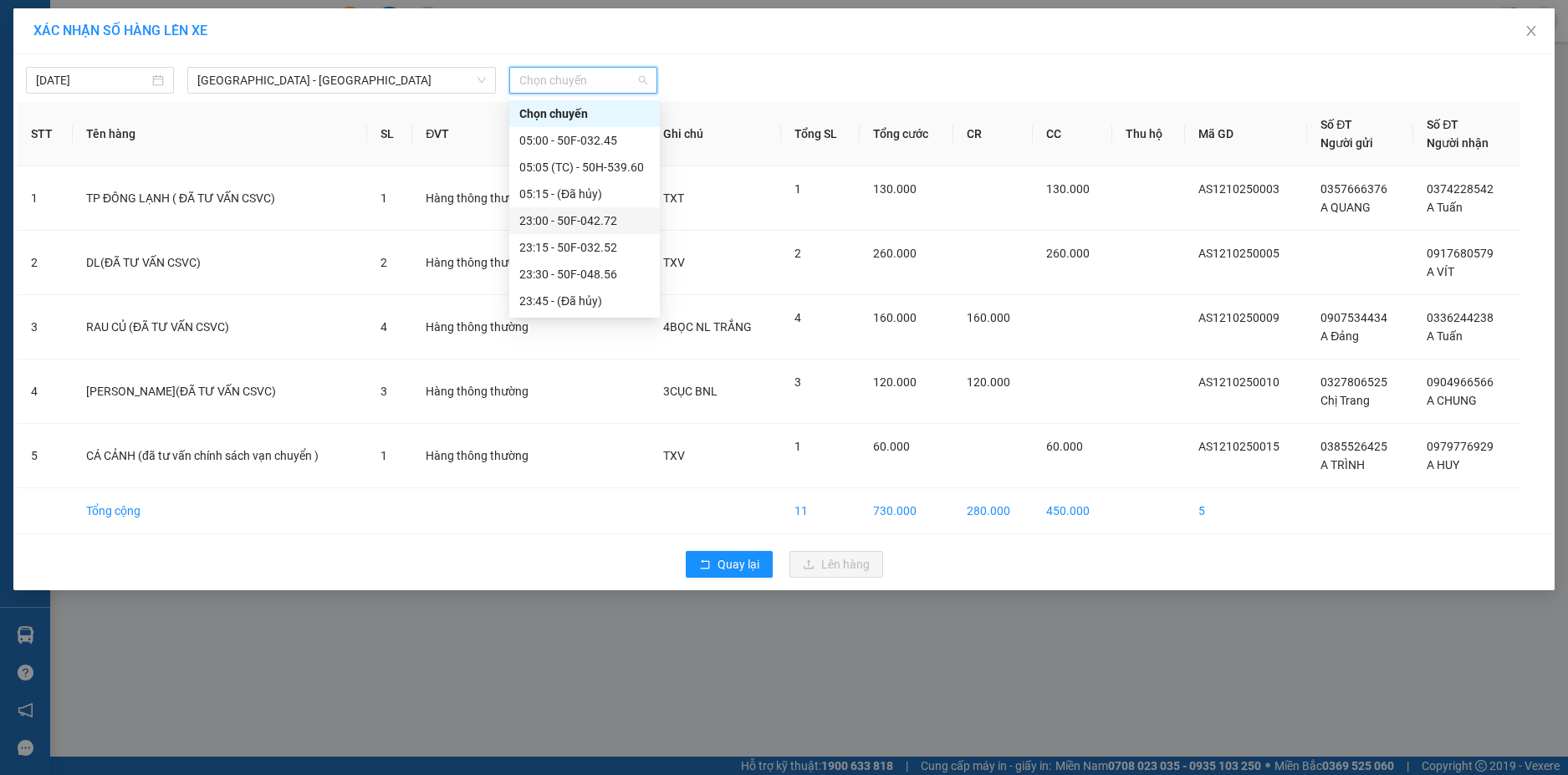
click at [598, 214] on div "23:00 - 50F-042.72" at bounding box center [584, 221] width 131 height 19
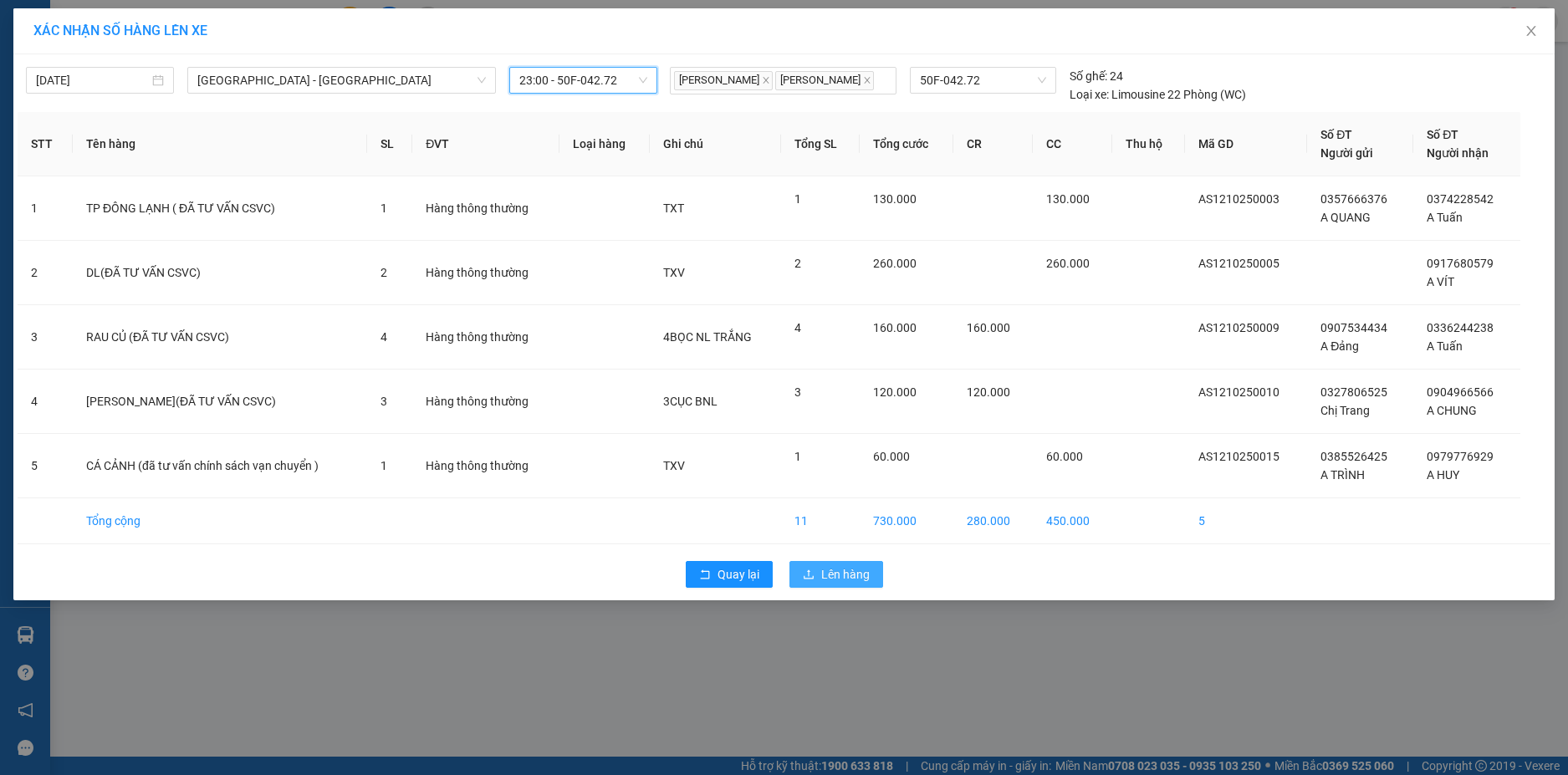
click at [828, 569] on span "Lên hàng" at bounding box center [846, 575] width 49 height 19
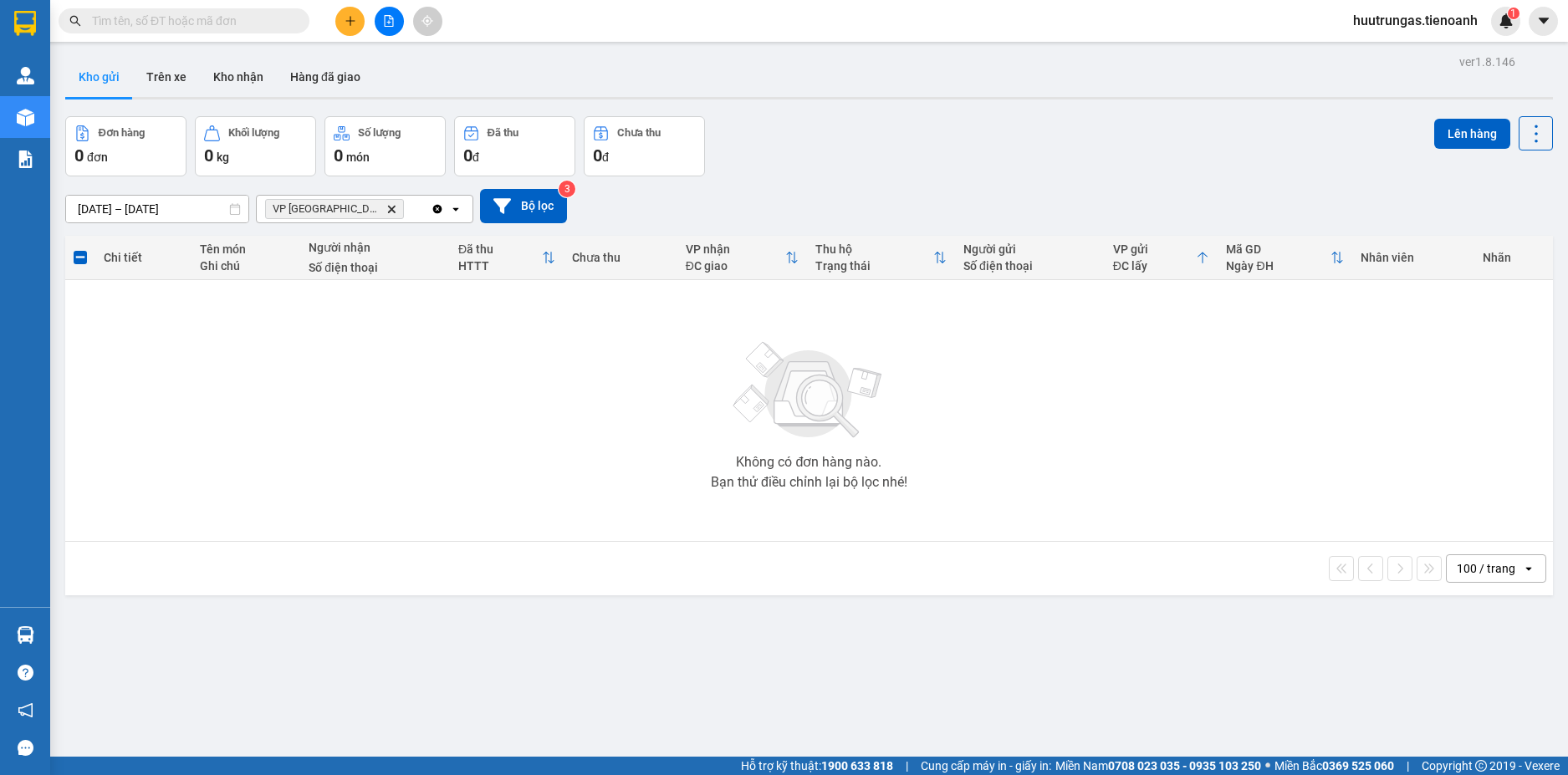
click at [388, 210] on icon "VP Đà Lạt, close by backspace" at bounding box center [391, 209] width 8 height 8
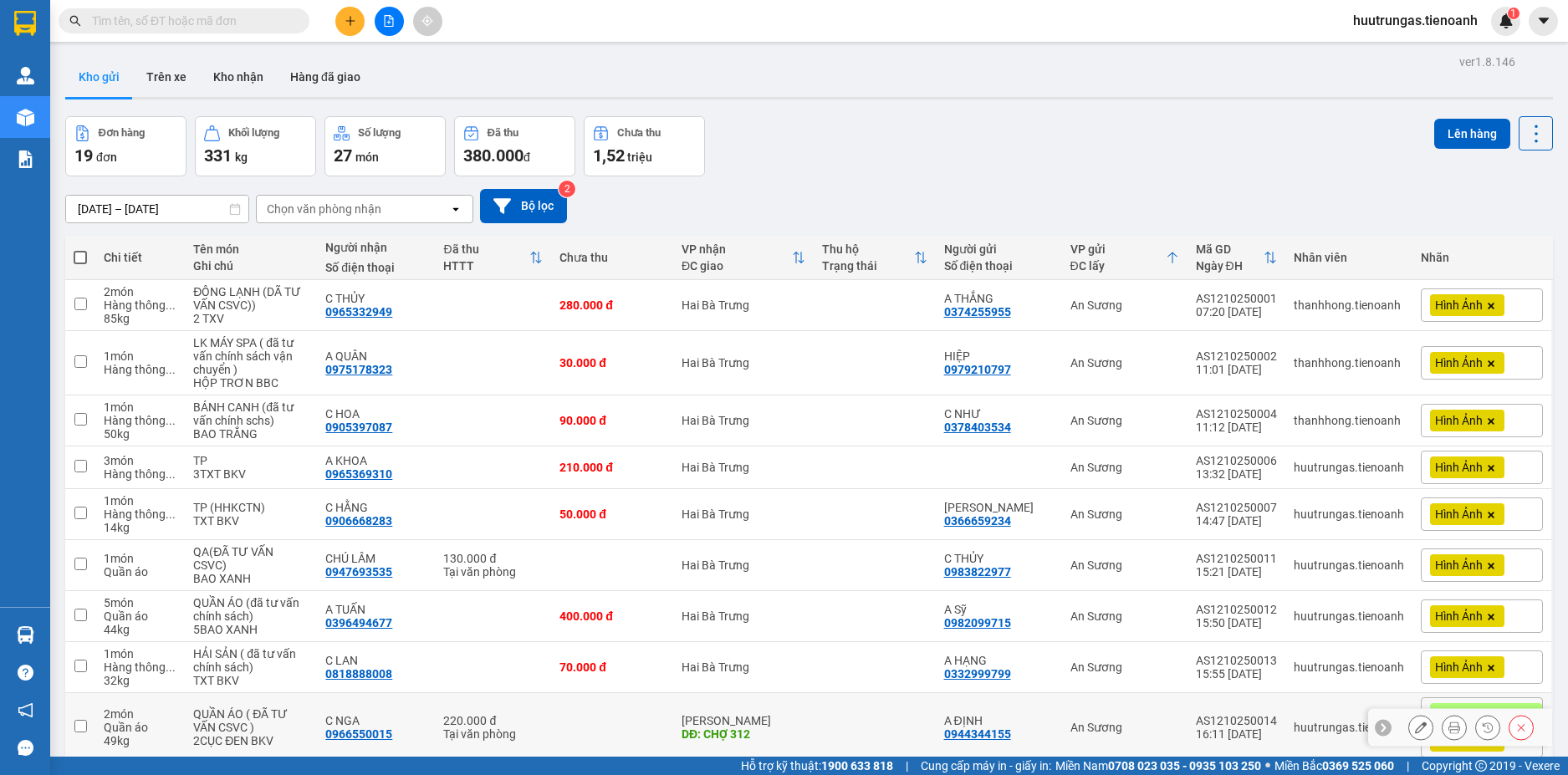
click at [74, 727] on input "checkbox" at bounding box center [80, 725] width 12 height 12
checkbox input "true"
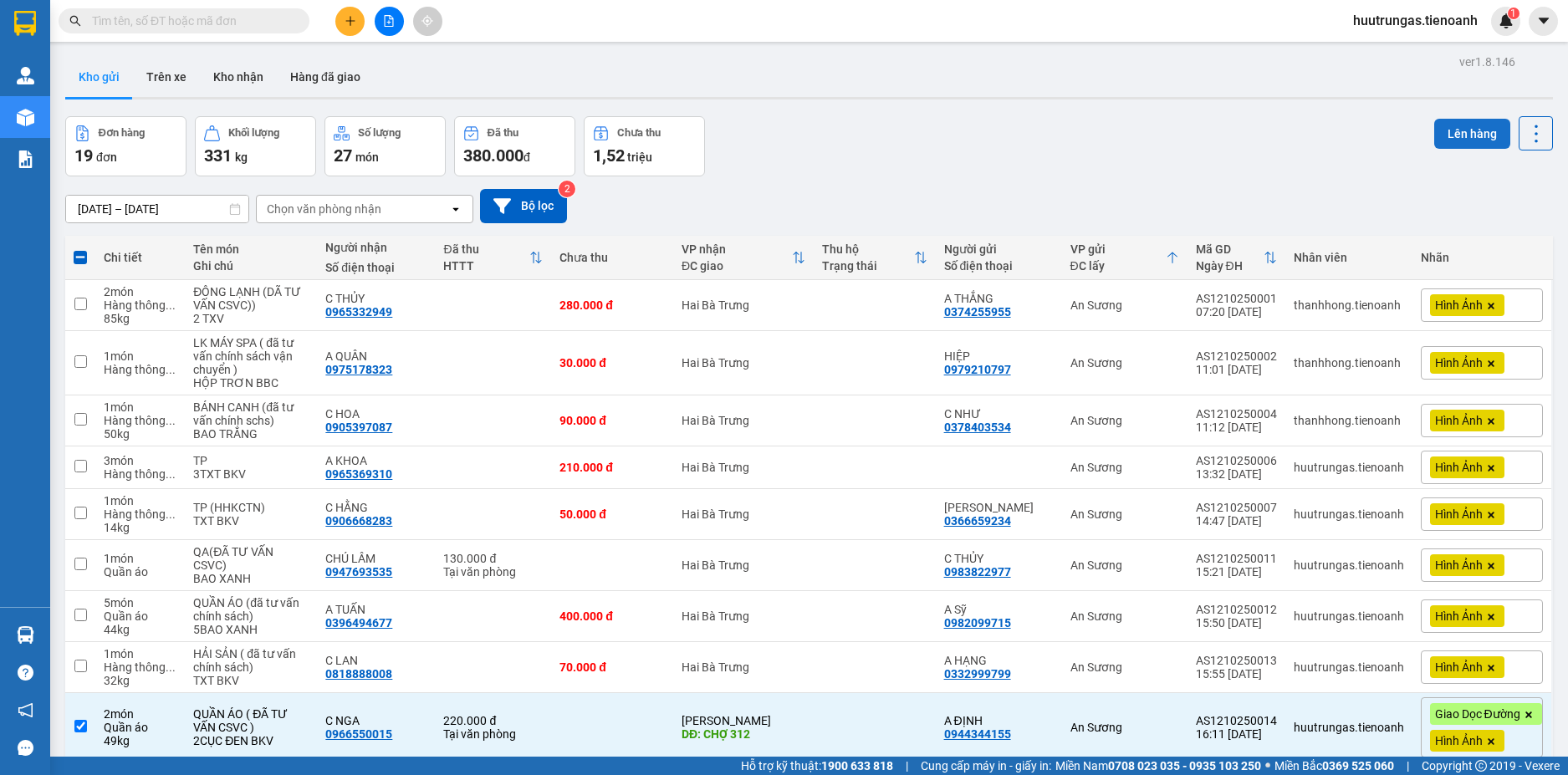
click at [1451, 138] on button "Lên hàng" at bounding box center [1471, 134] width 76 height 30
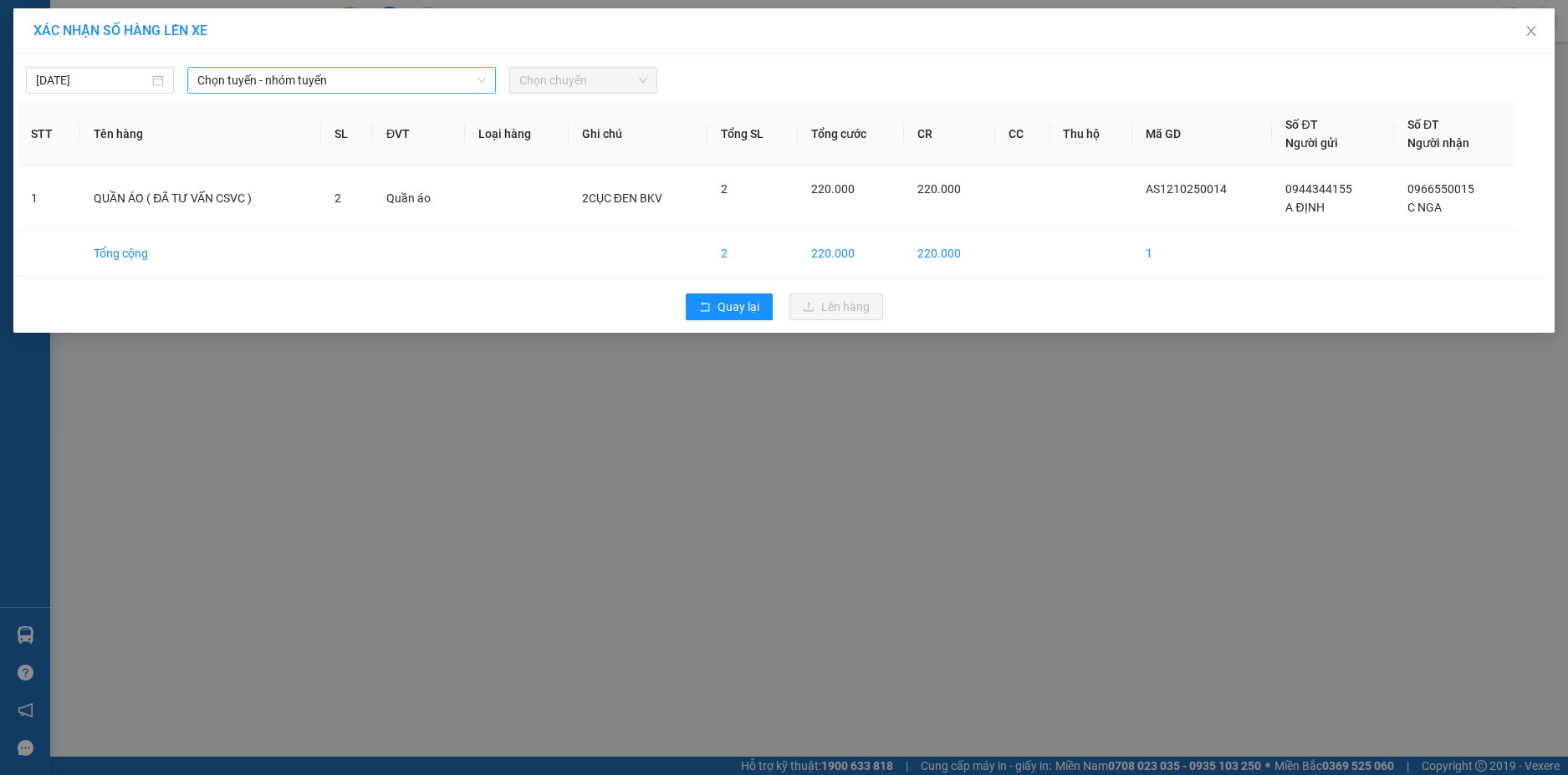
click at [426, 84] on span "Chọn tuyến - nhóm tuyến" at bounding box center [341, 80] width 289 height 25
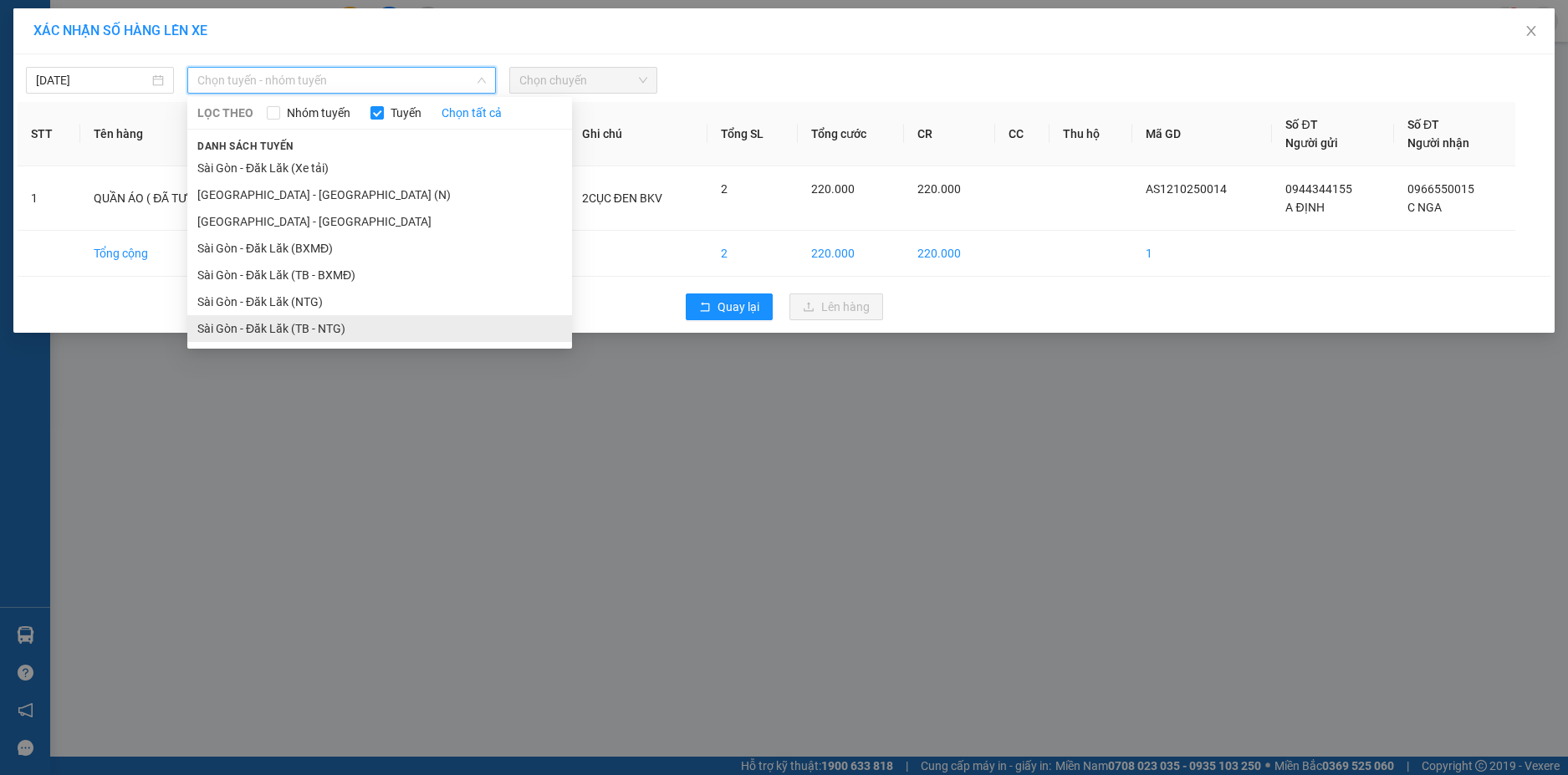
click at [314, 327] on li "Sài Gòn - Đăk Lăk (TB - NTG)" at bounding box center [379, 328] width 385 height 26
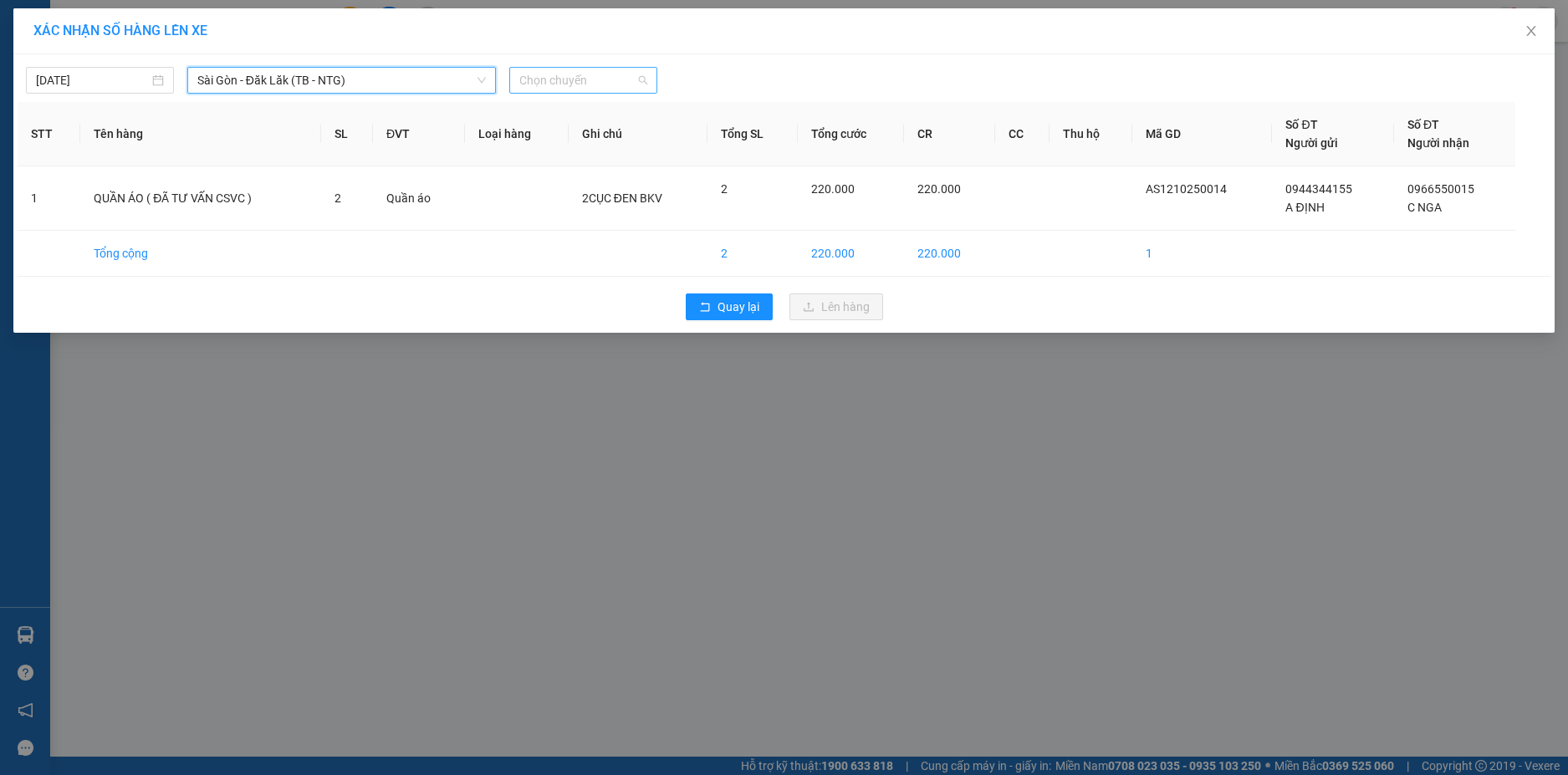
click at [609, 74] on span "Chọn chuyến" at bounding box center [583, 80] width 128 height 25
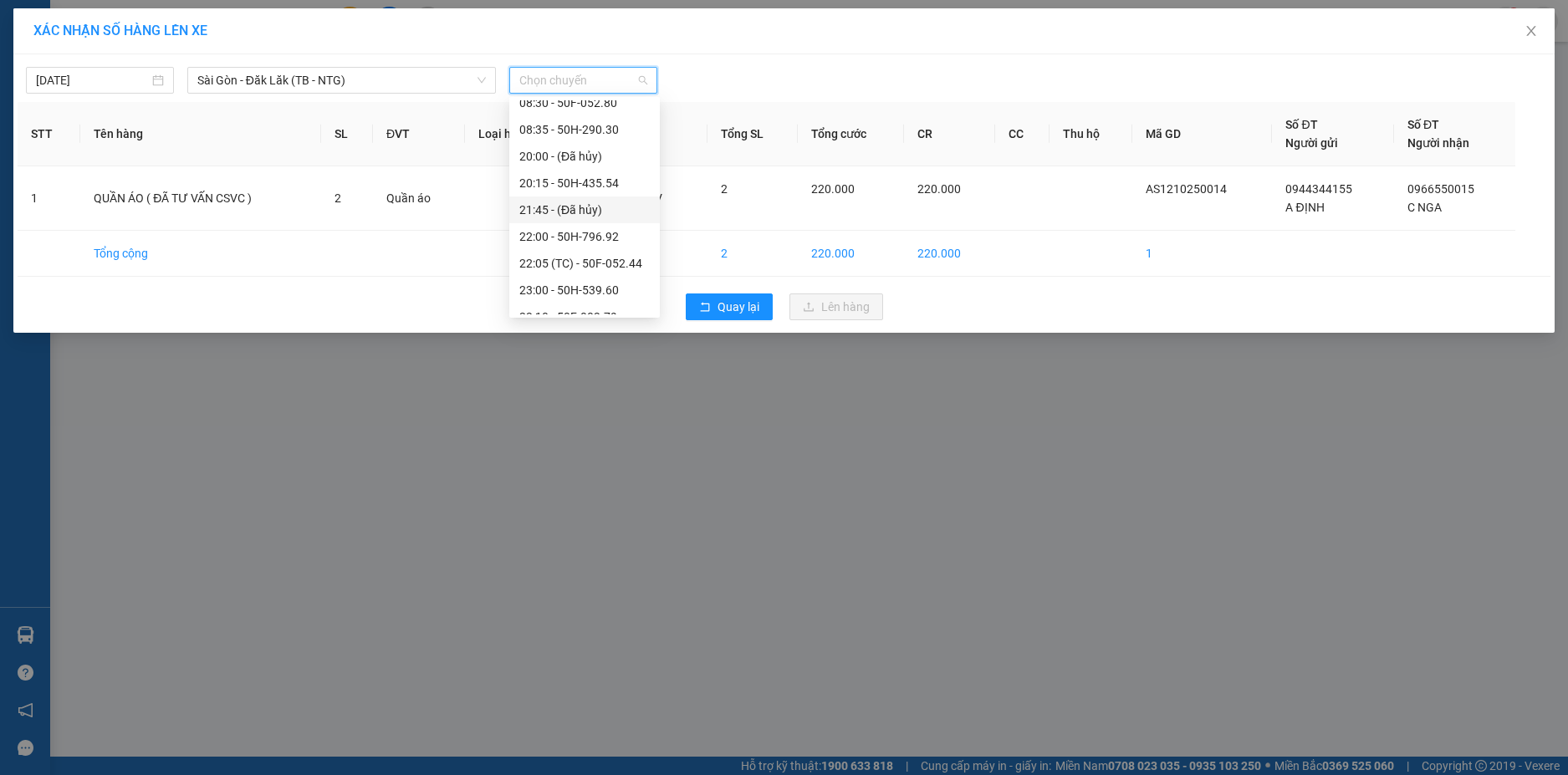
scroll to position [54, 0]
click at [594, 305] on div "23:10 - 50F-003.79" at bounding box center [584, 301] width 131 height 19
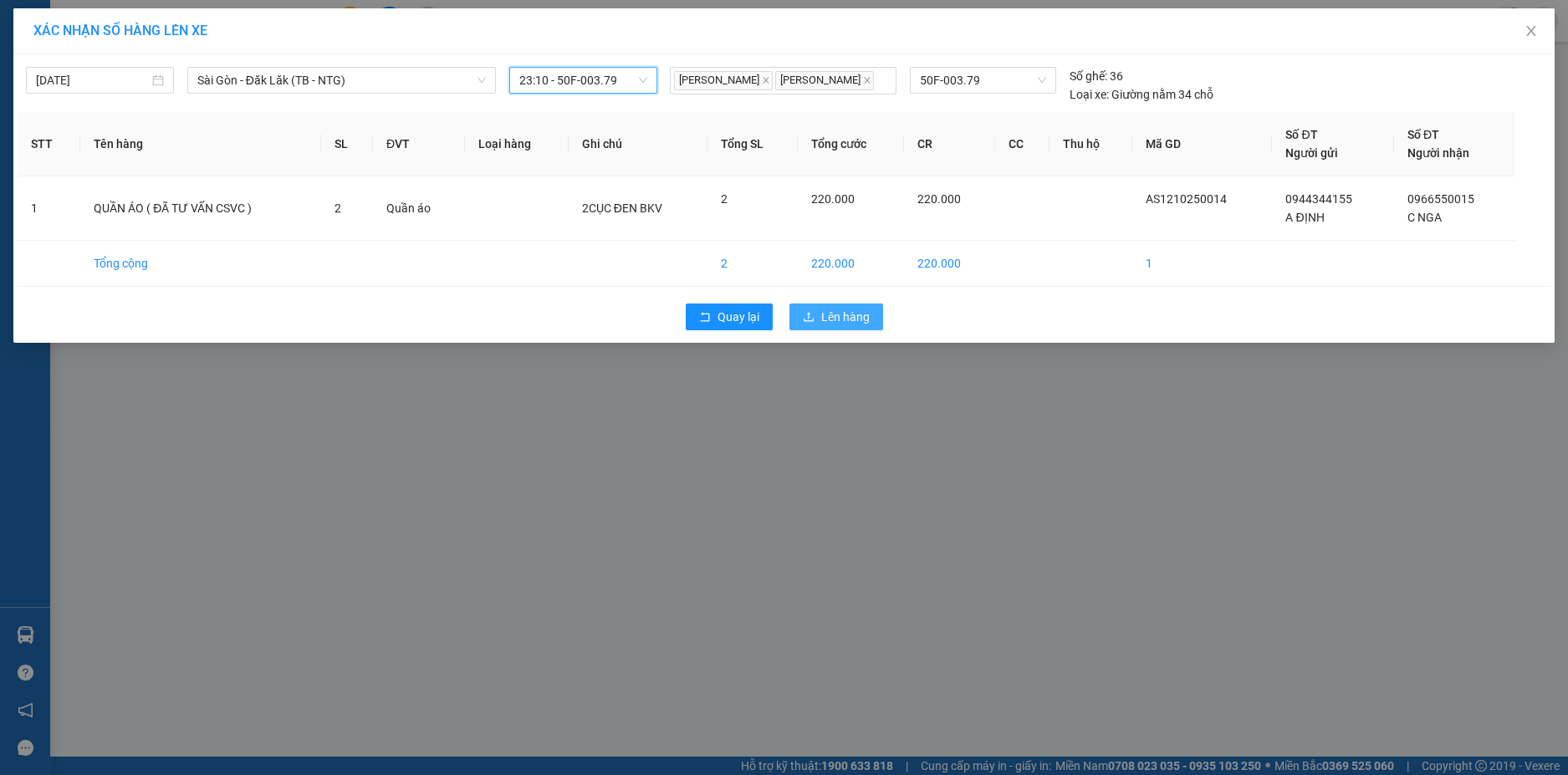
click at [863, 326] on span "Lên hàng" at bounding box center [846, 317] width 49 height 19
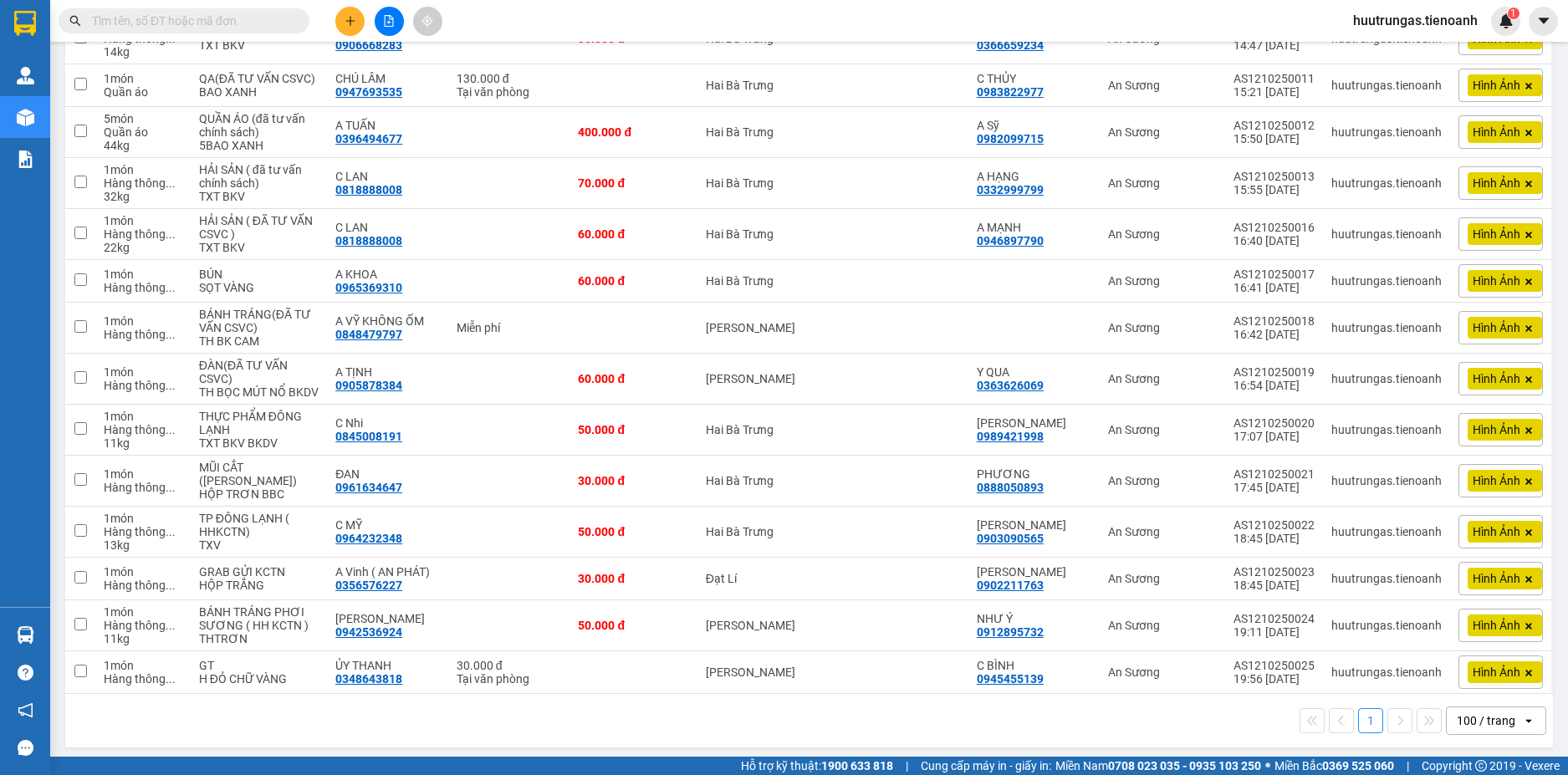
scroll to position [516, 0]
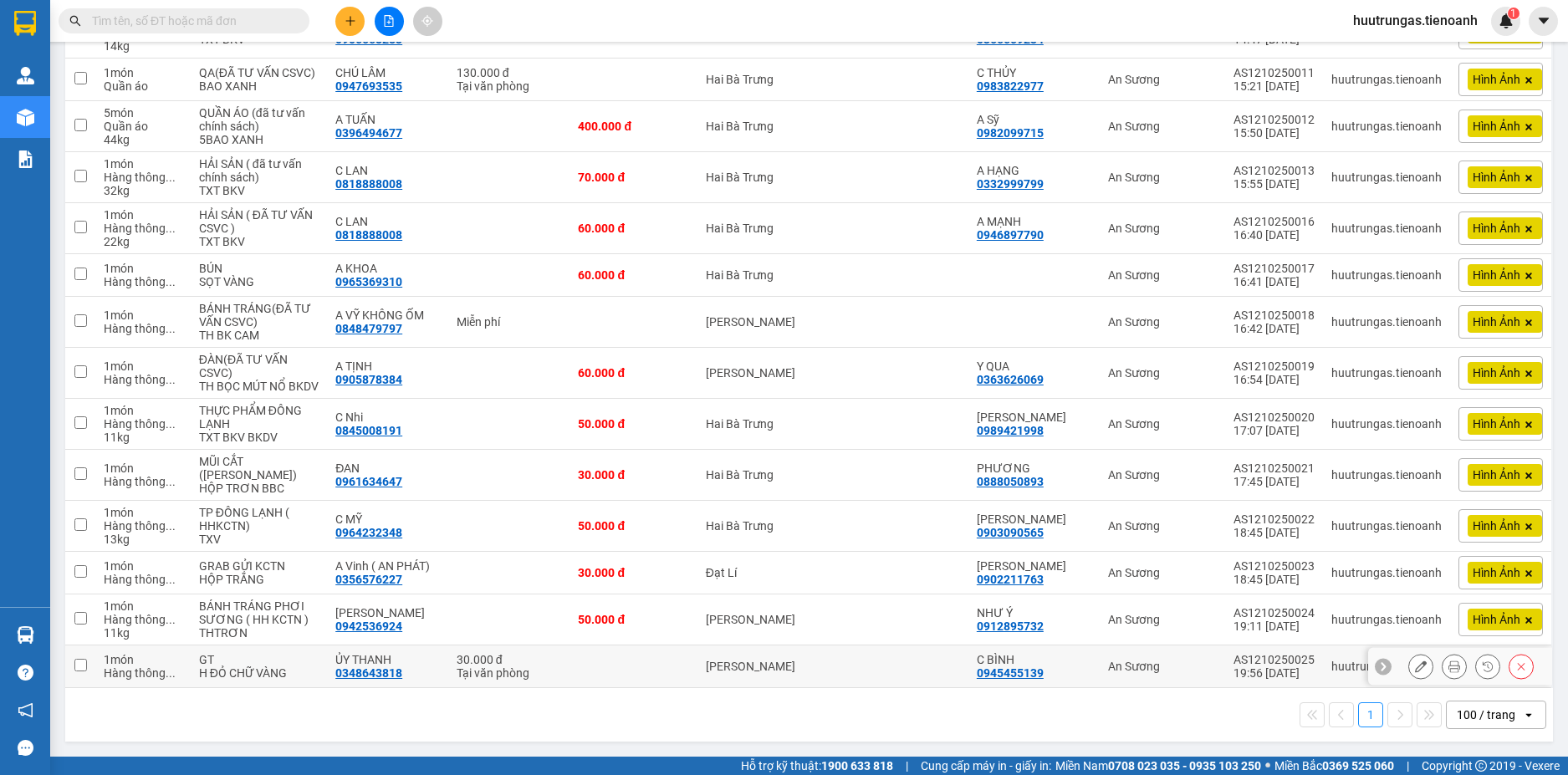
click at [84, 666] on input "checkbox" at bounding box center [80, 664] width 12 height 12
checkbox input "true"
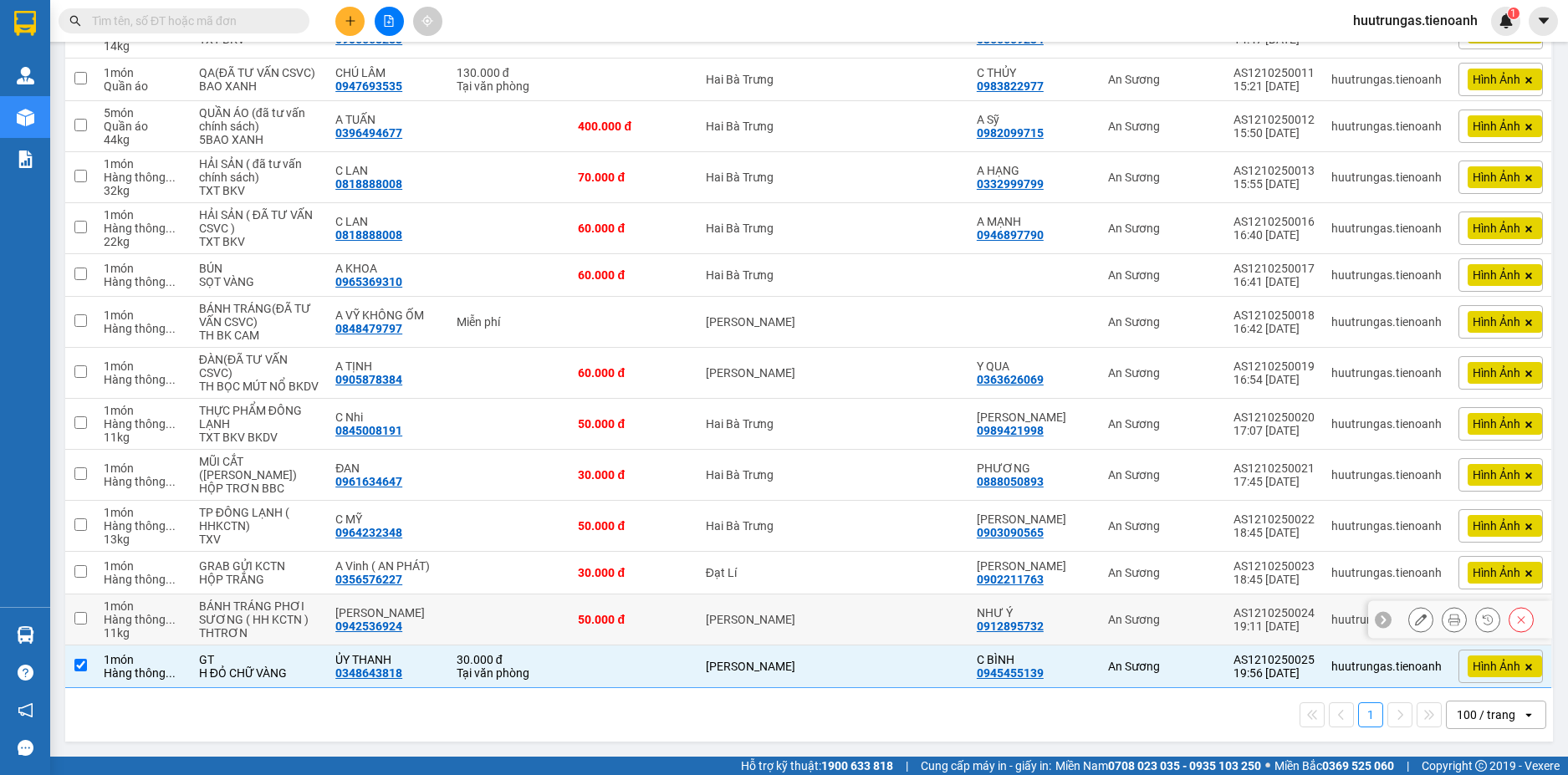
click at [89, 608] on td at bounding box center [80, 620] width 30 height 51
checkbox input "true"
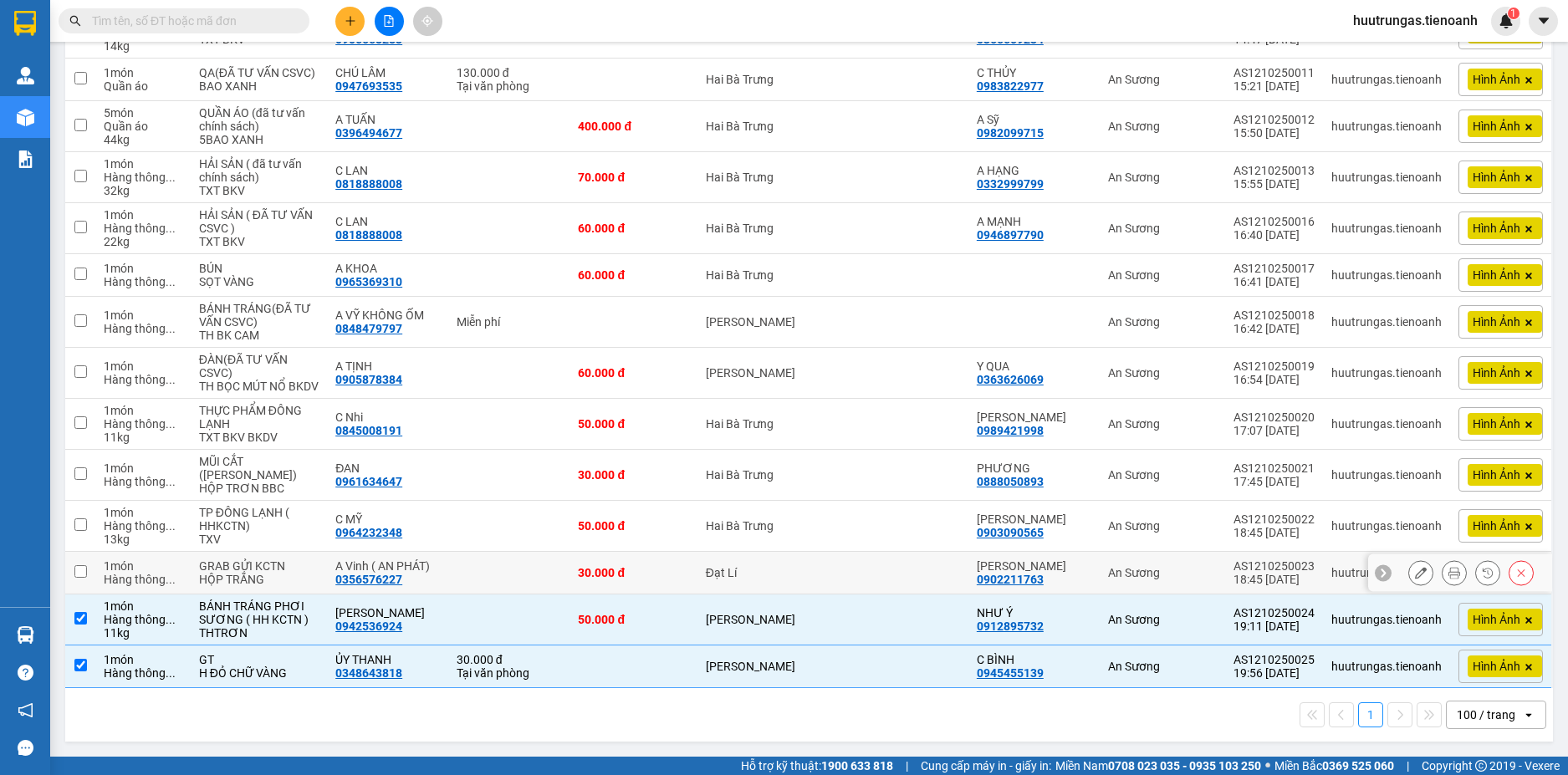
click at [101, 554] on td "1 món Hàng thông ..." at bounding box center [142, 573] width 95 height 42
checkbox input "true"
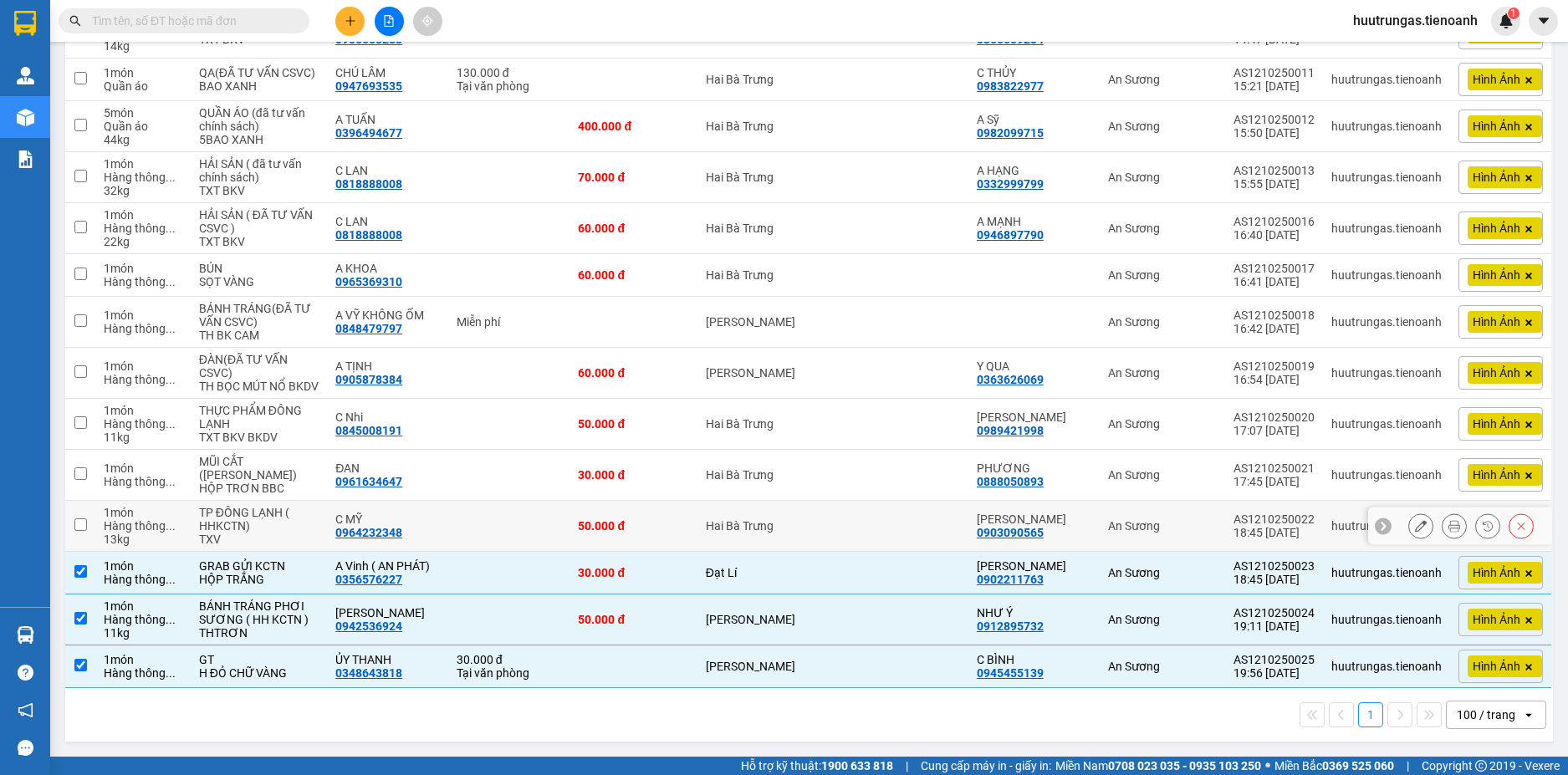
click at [88, 509] on td at bounding box center [80, 526] width 30 height 51
checkbox input "true"
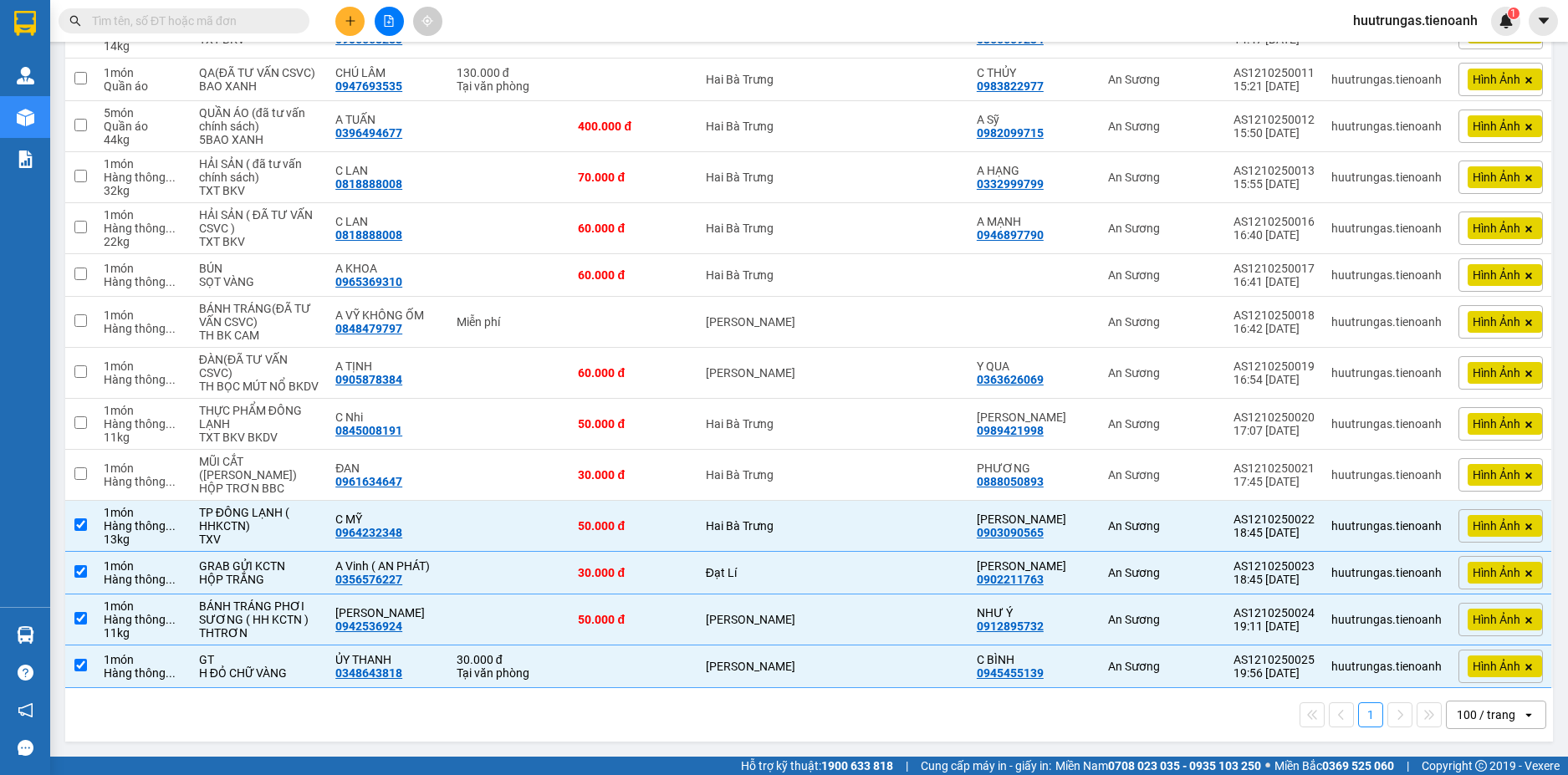
scroll to position [0, 0]
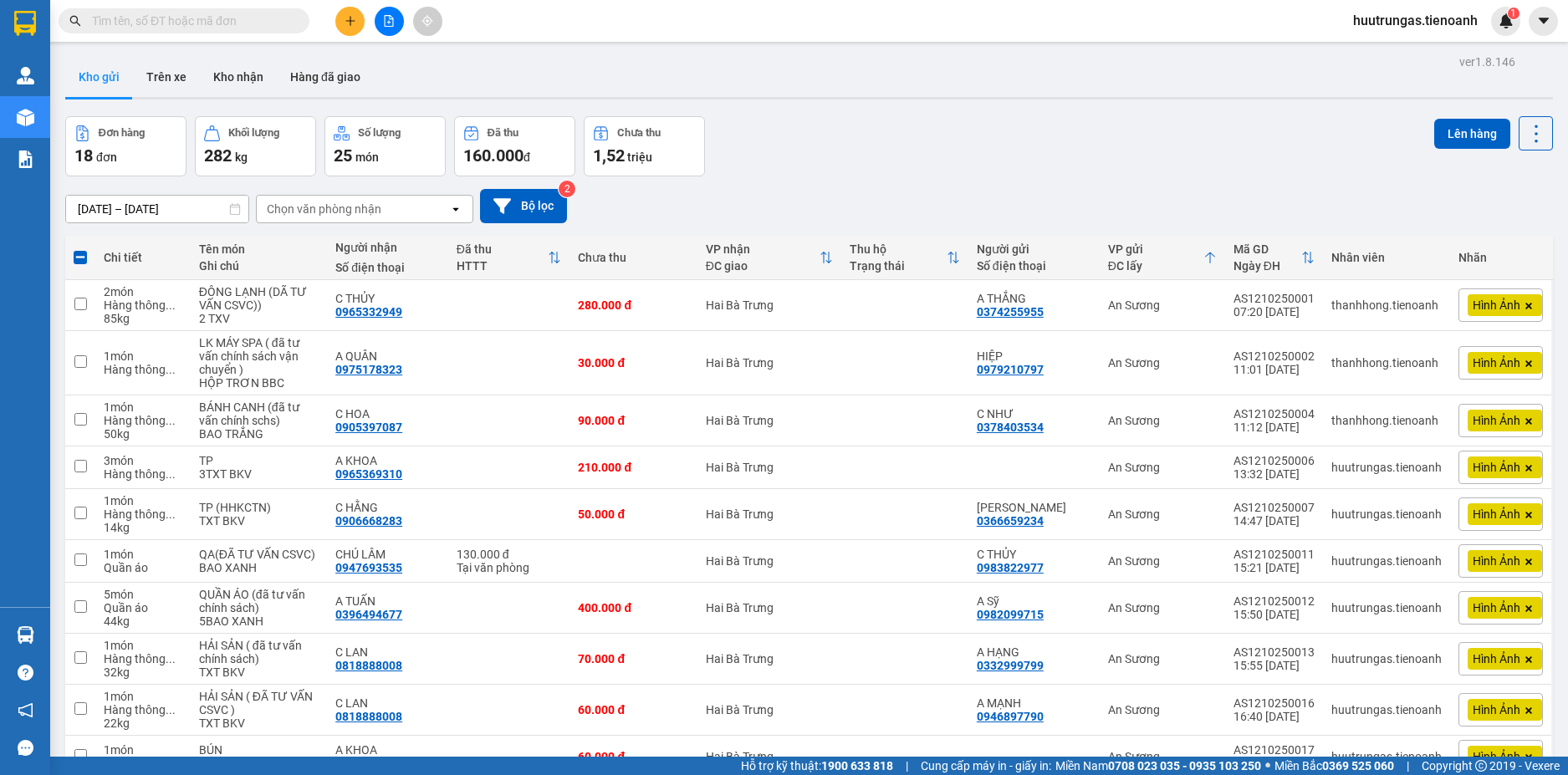
drag, startPoint x: 1567, startPoint y: 16, endPoint x: 1043, endPoint y: 135, distance: 537.3
click at [981, 142] on div "Đơn hàng 18 đơn Khối lượng 282 kg Số lượng 25 món Đã thu 160.000 đ Chưa thu 1,5…" at bounding box center [808, 147] width 1487 height 60
click at [1447, 140] on button "Lên hàng" at bounding box center [1471, 134] width 76 height 30
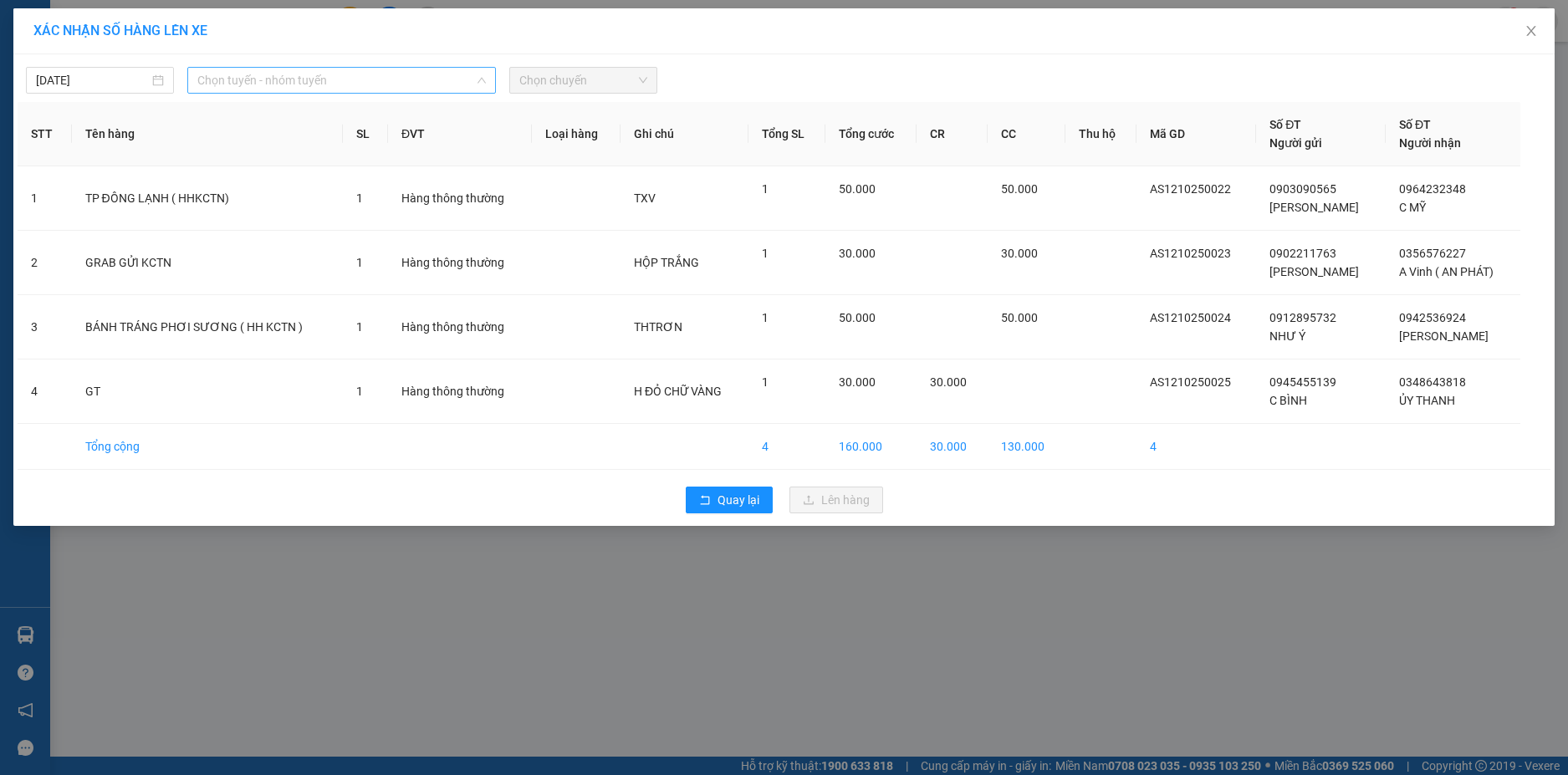
click at [418, 77] on span "Chọn tuyến - nhóm tuyến" at bounding box center [341, 80] width 289 height 25
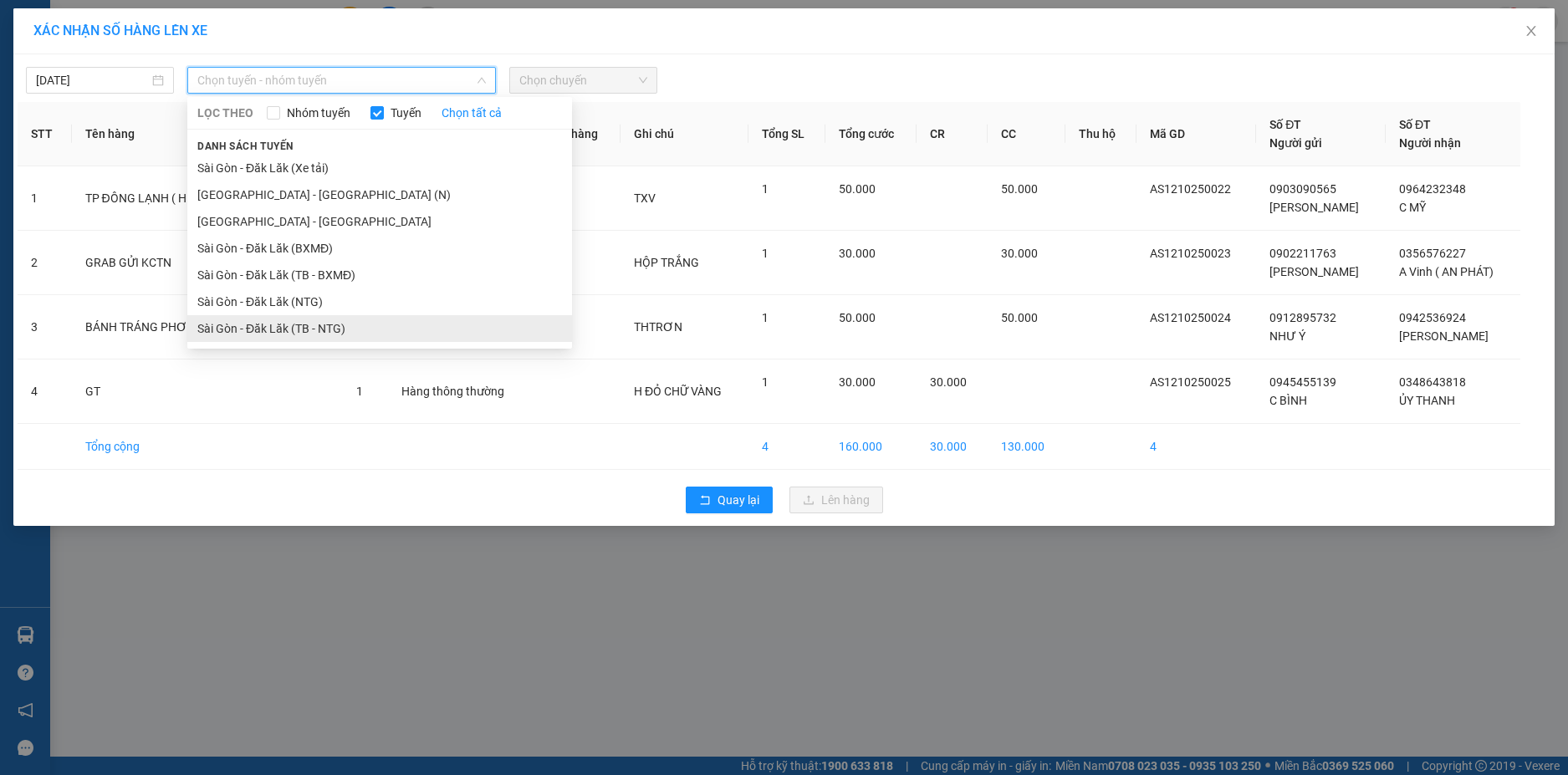
click at [340, 320] on li "Sài Gòn - Đăk Lăk (TB - NTG)" at bounding box center [379, 328] width 385 height 26
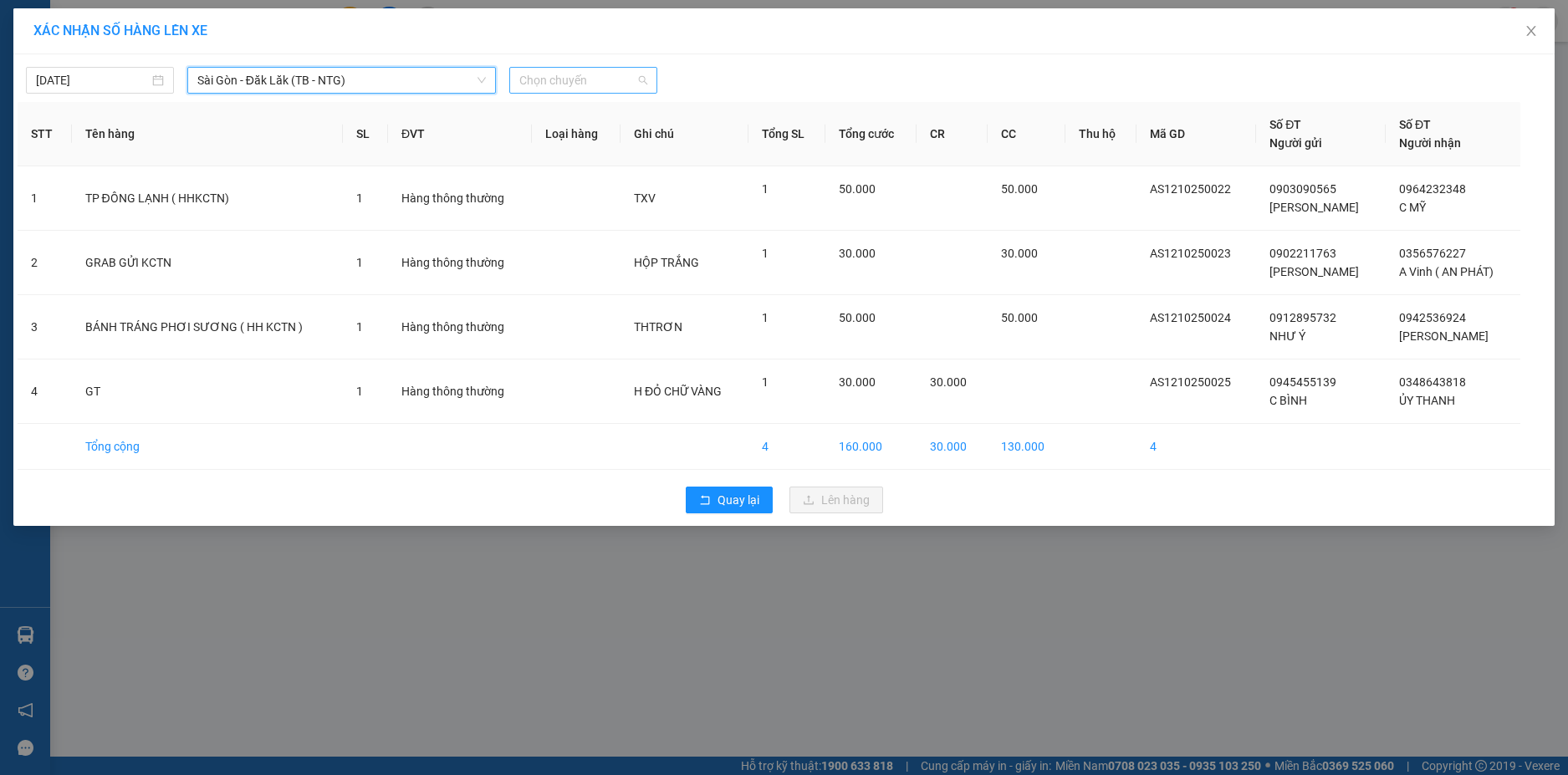
click at [627, 74] on span "Chọn chuyến" at bounding box center [583, 80] width 128 height 25
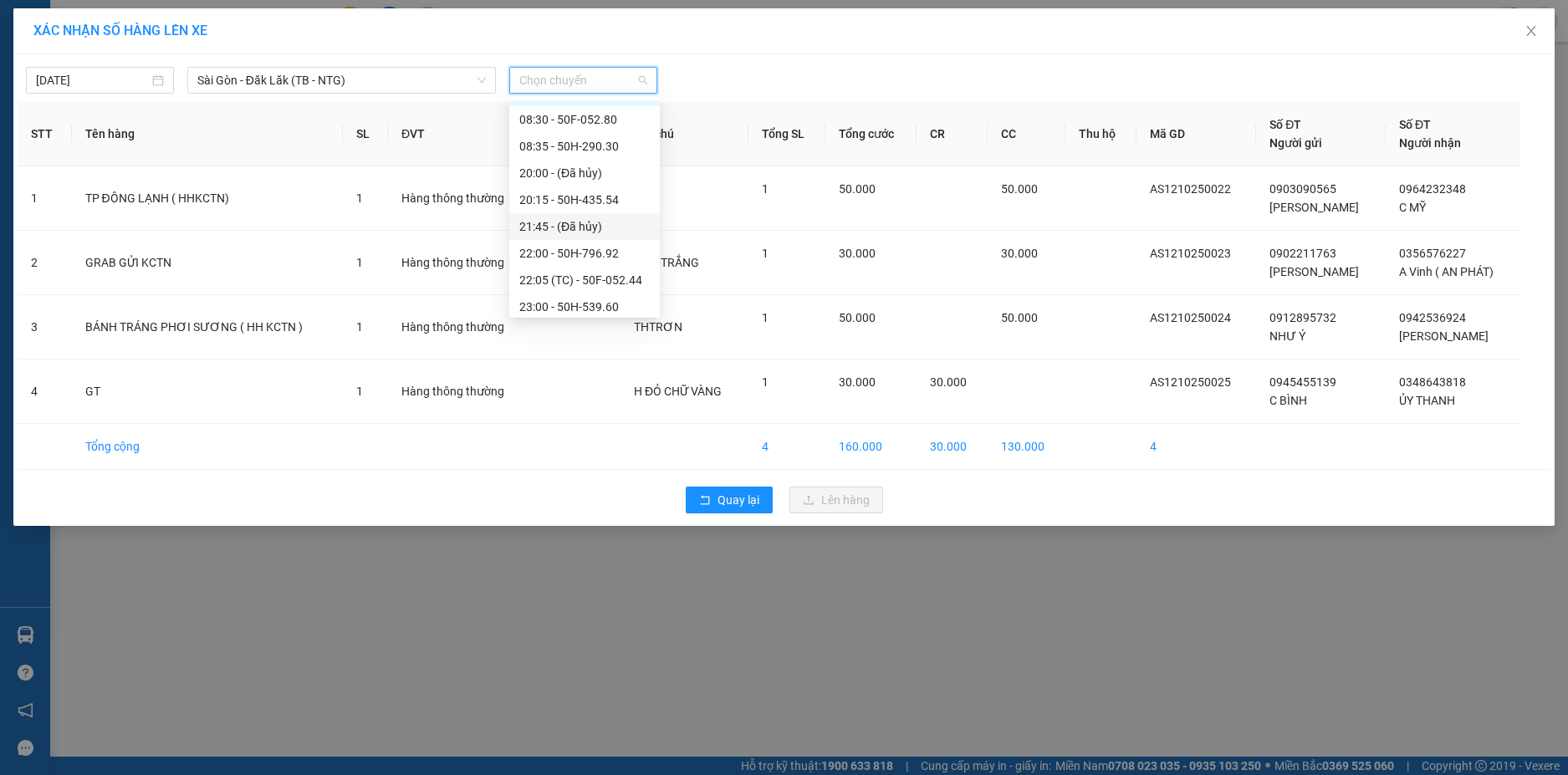
scroll to position [18, 0]
click at [605, 205] on div "20:15 - 50H-435.54" at bounding box center [584, 203] width 131 height 19
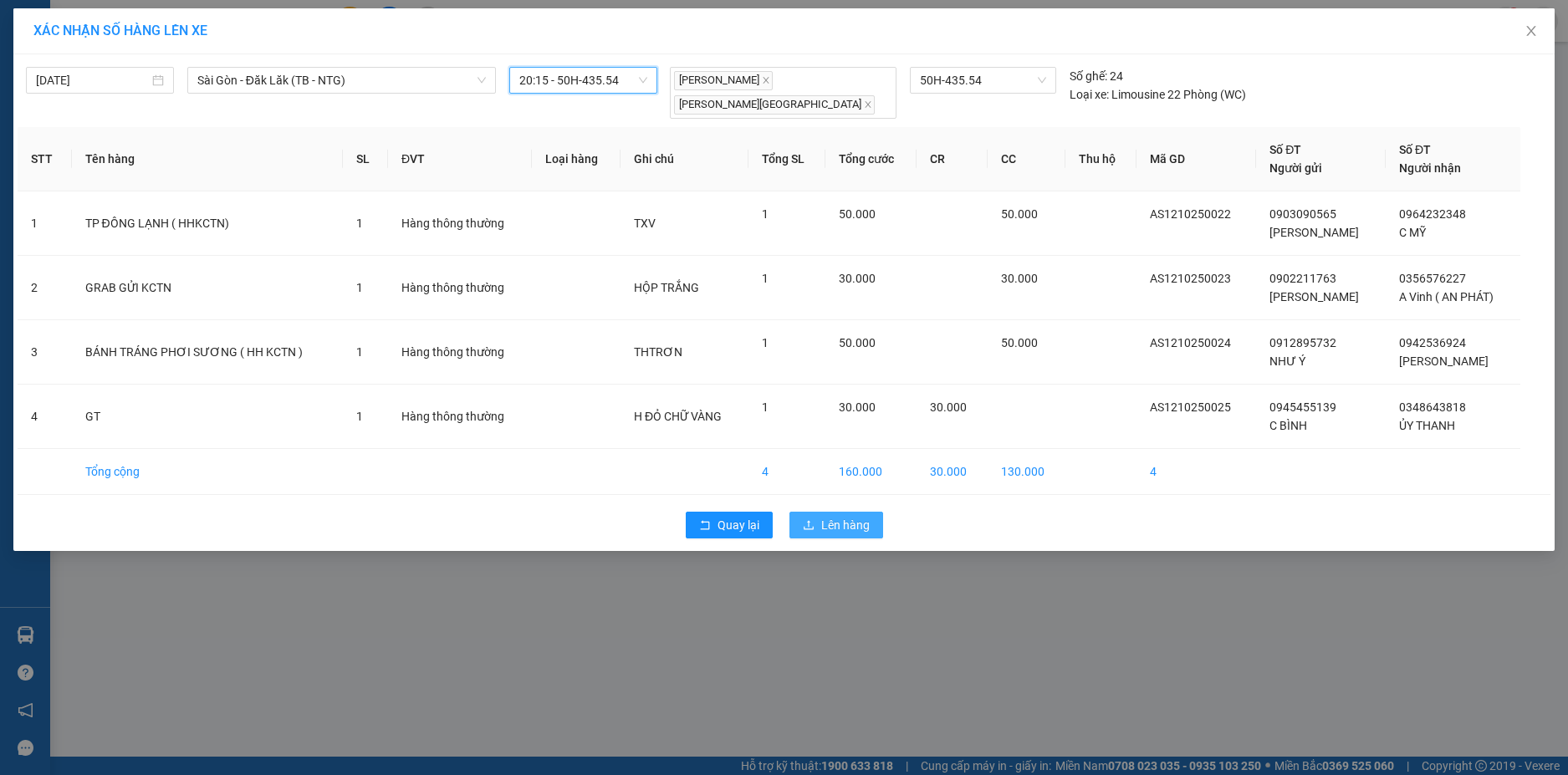
click at [844, 515] on span "Lên hàng" at bounding box center [846, 525] width 49 height 19
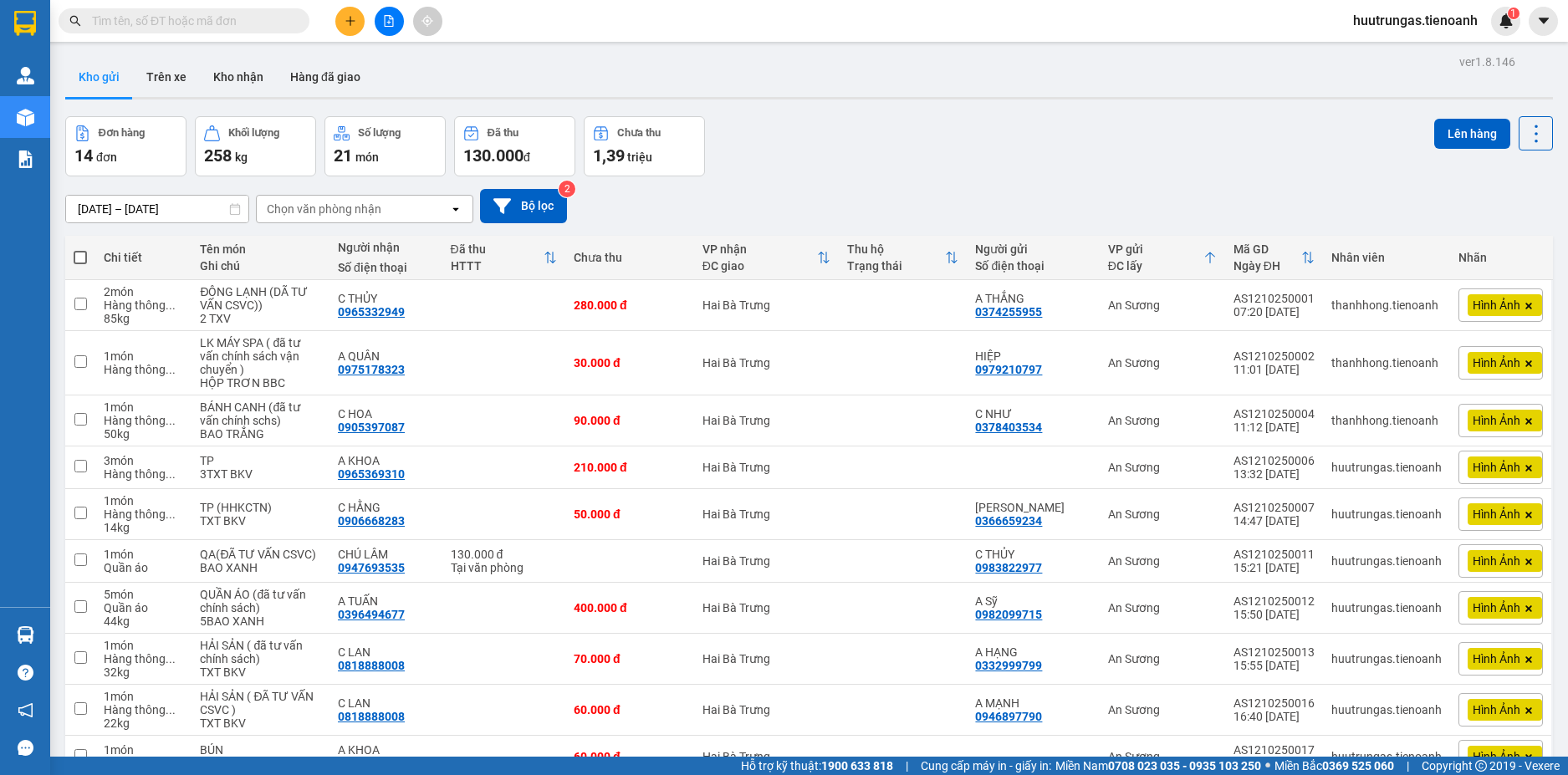
click at [82, 258] on span at bounding box center [80, 258] width 13 height 13
click at [80, 249] on input "checkbox" at bounding box center [80, 249] width 0 height 0
checkbox input "true"
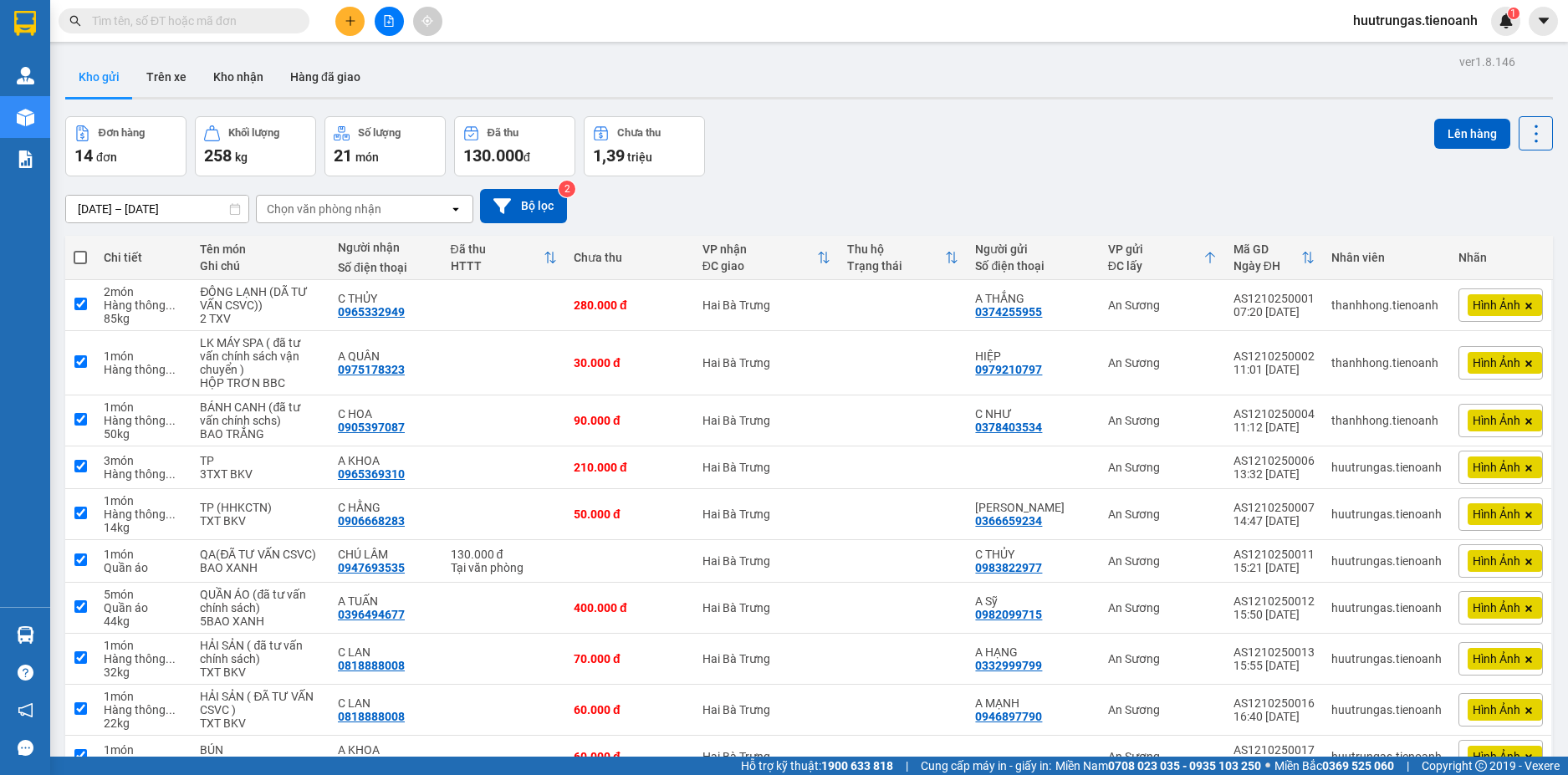
checkbox input "true"
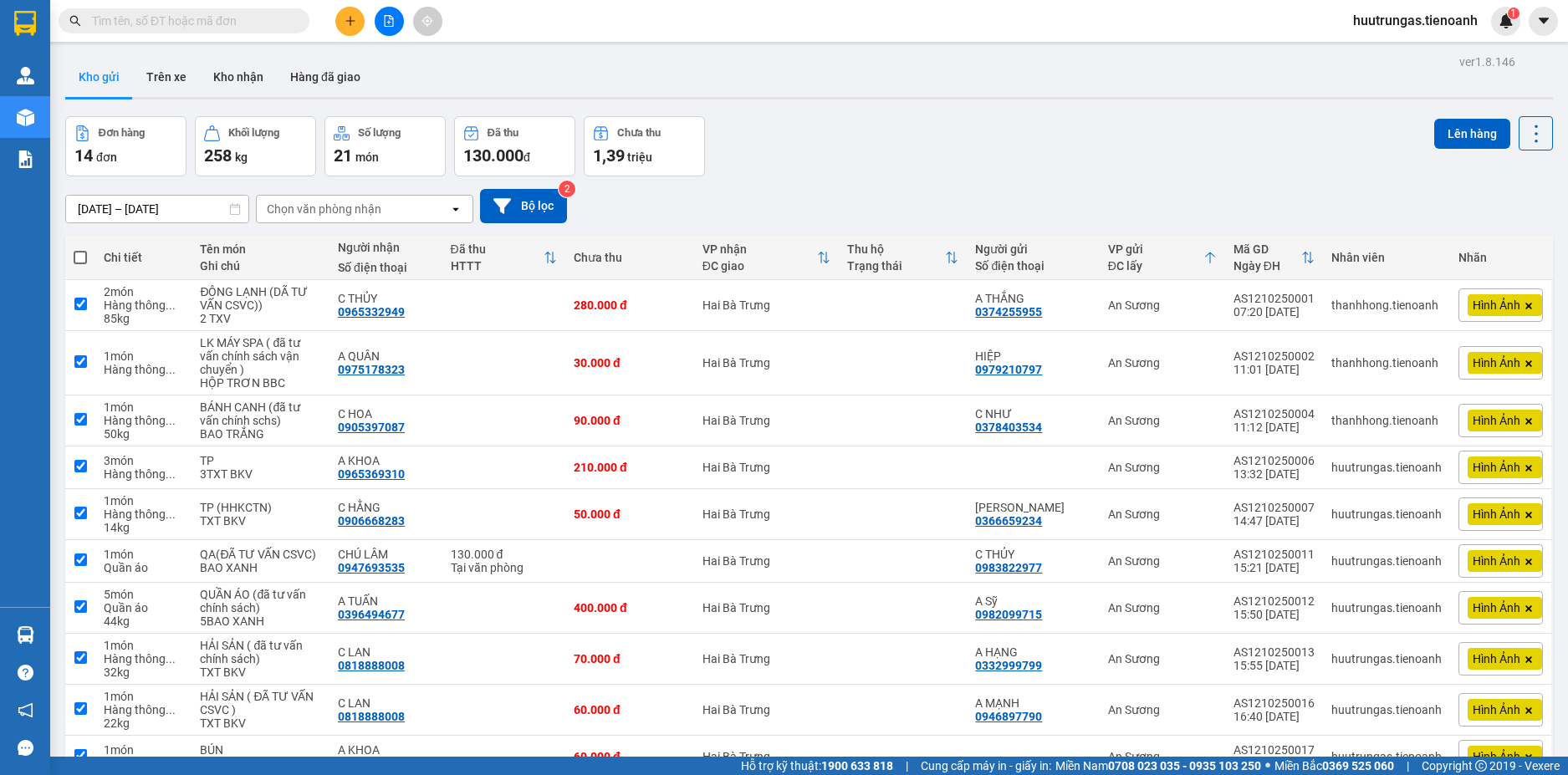
checkbox input "true"
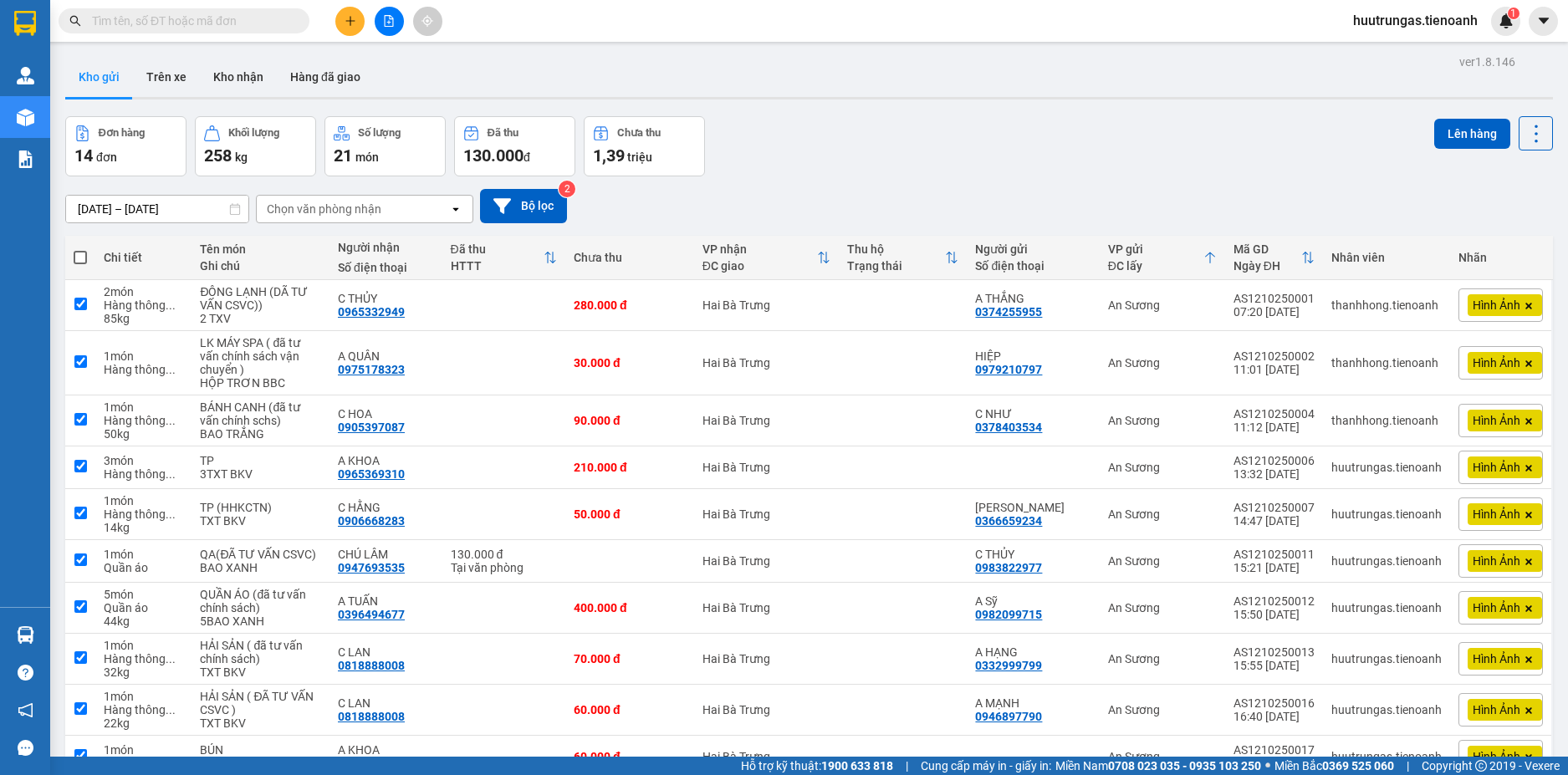
checkbox input "true"
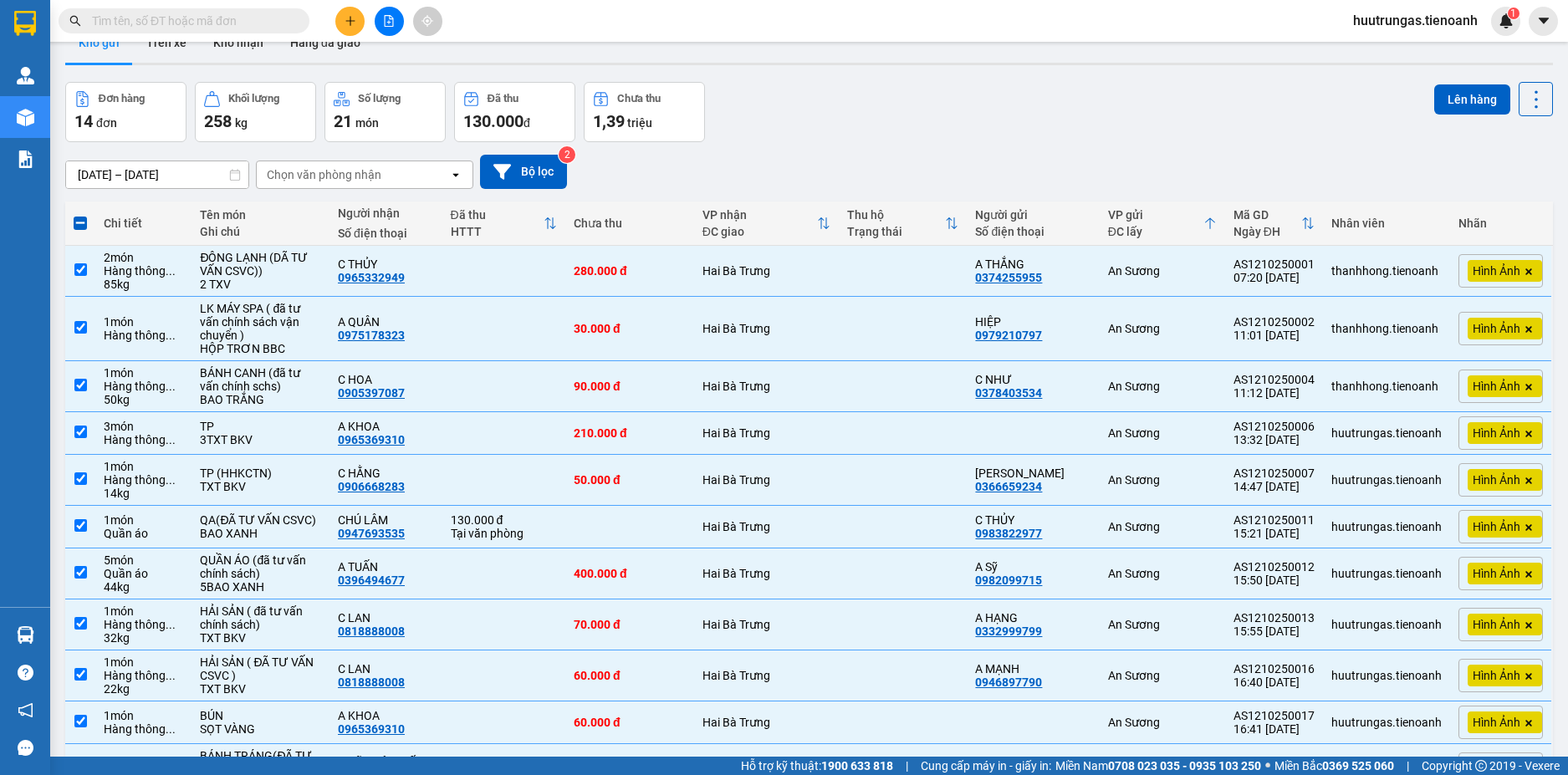
scroll to position [13, 0]
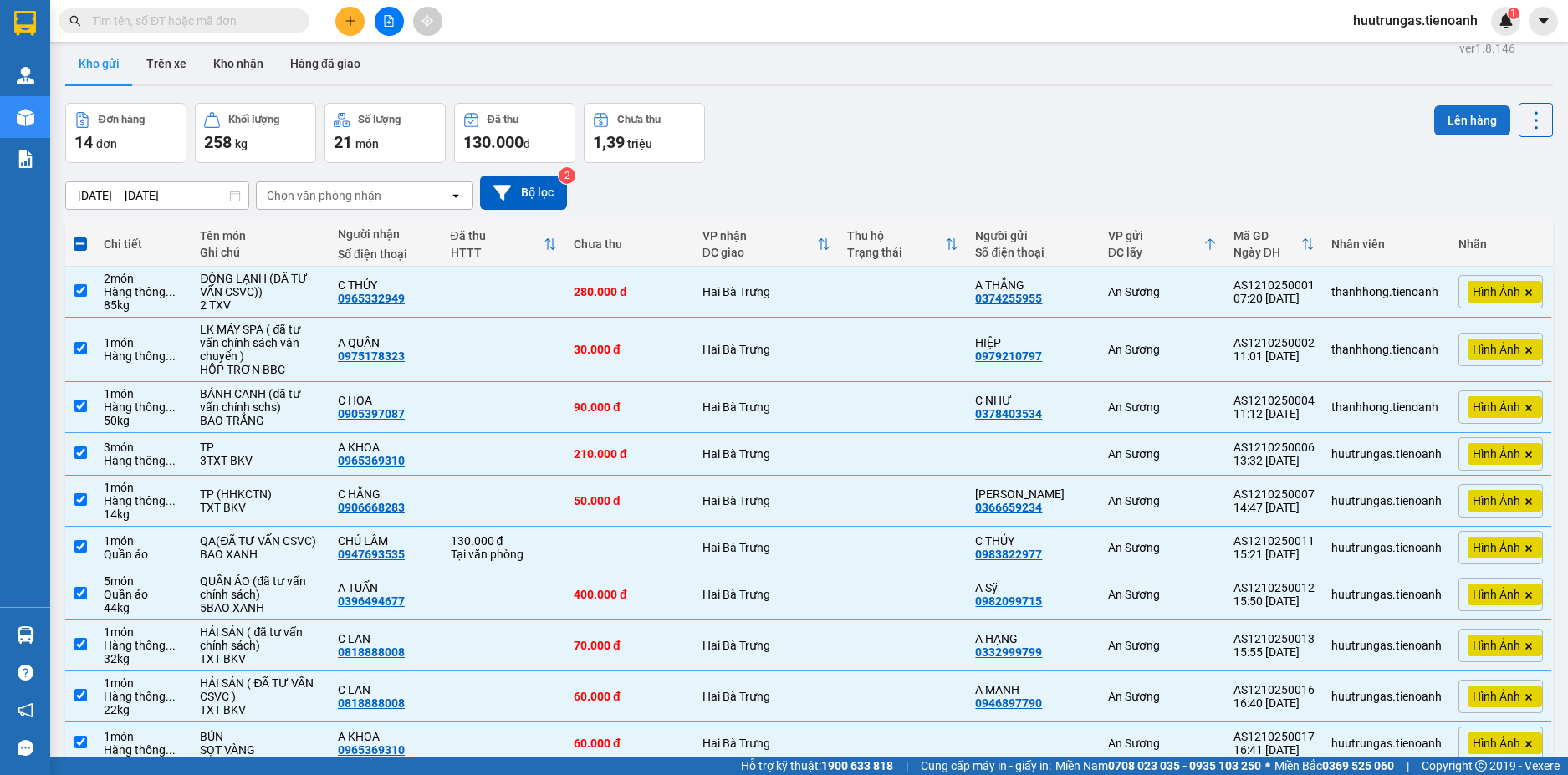
click at [1455, 127] on button "Lên hàng" at bounding box center [1471, 120] width 76 height 30
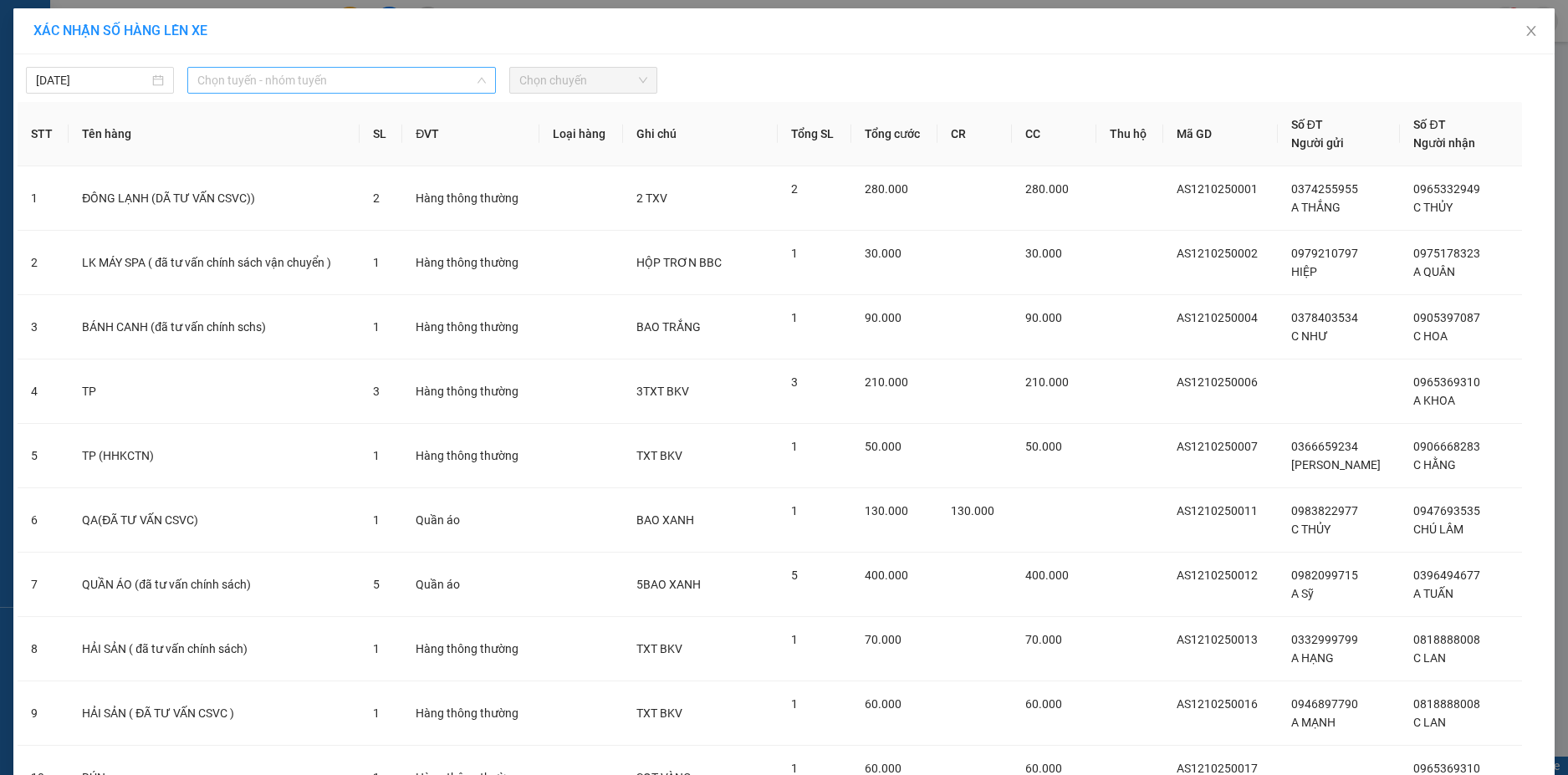
click at [425, 87] on span "Chọn tuyến - nhóm tuyến" at bounding box center [341, 80] width 289 height 25
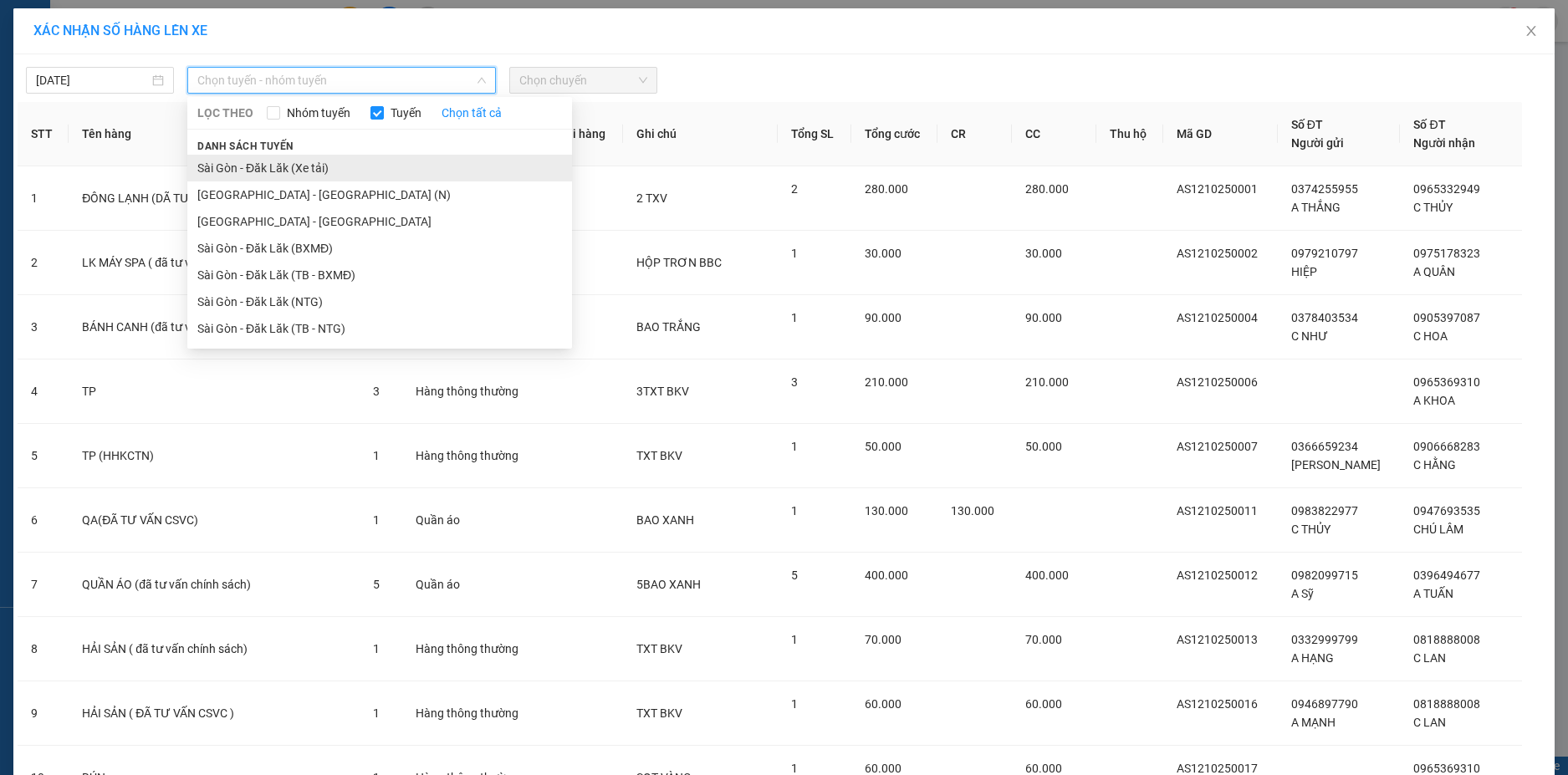
click at [332, 166] on li "Sài Gòn - Đăk Lăk (Xe tải)" at bounding box center [379, 167] width 385 height 26
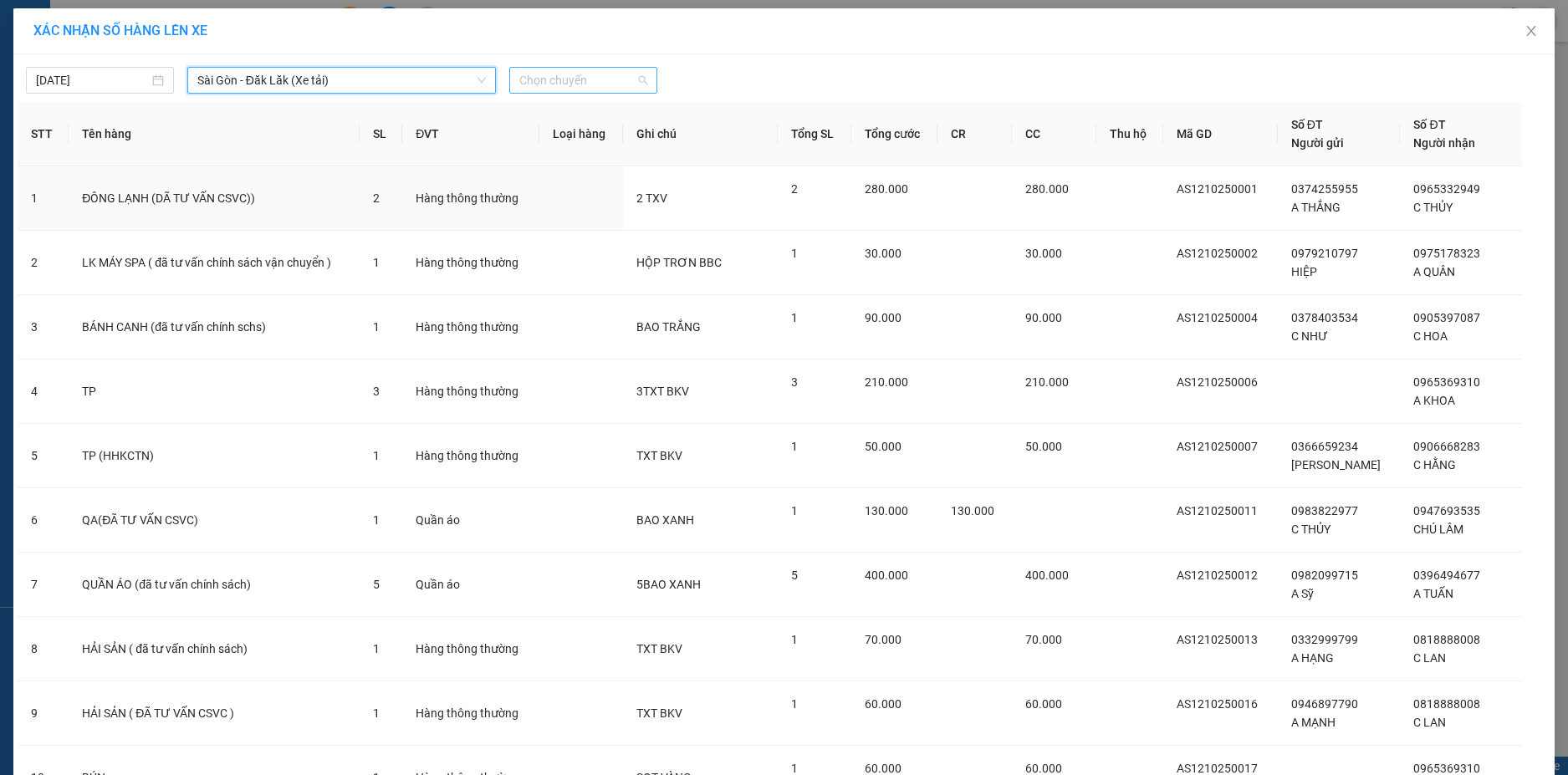
click at [640, 73] on span "Chọn chuyến" at bounding box center [583, 80] width 128 height 25
click at [577, 140] on div "22:00" at bounding box center [578, 141] width 131 height 19
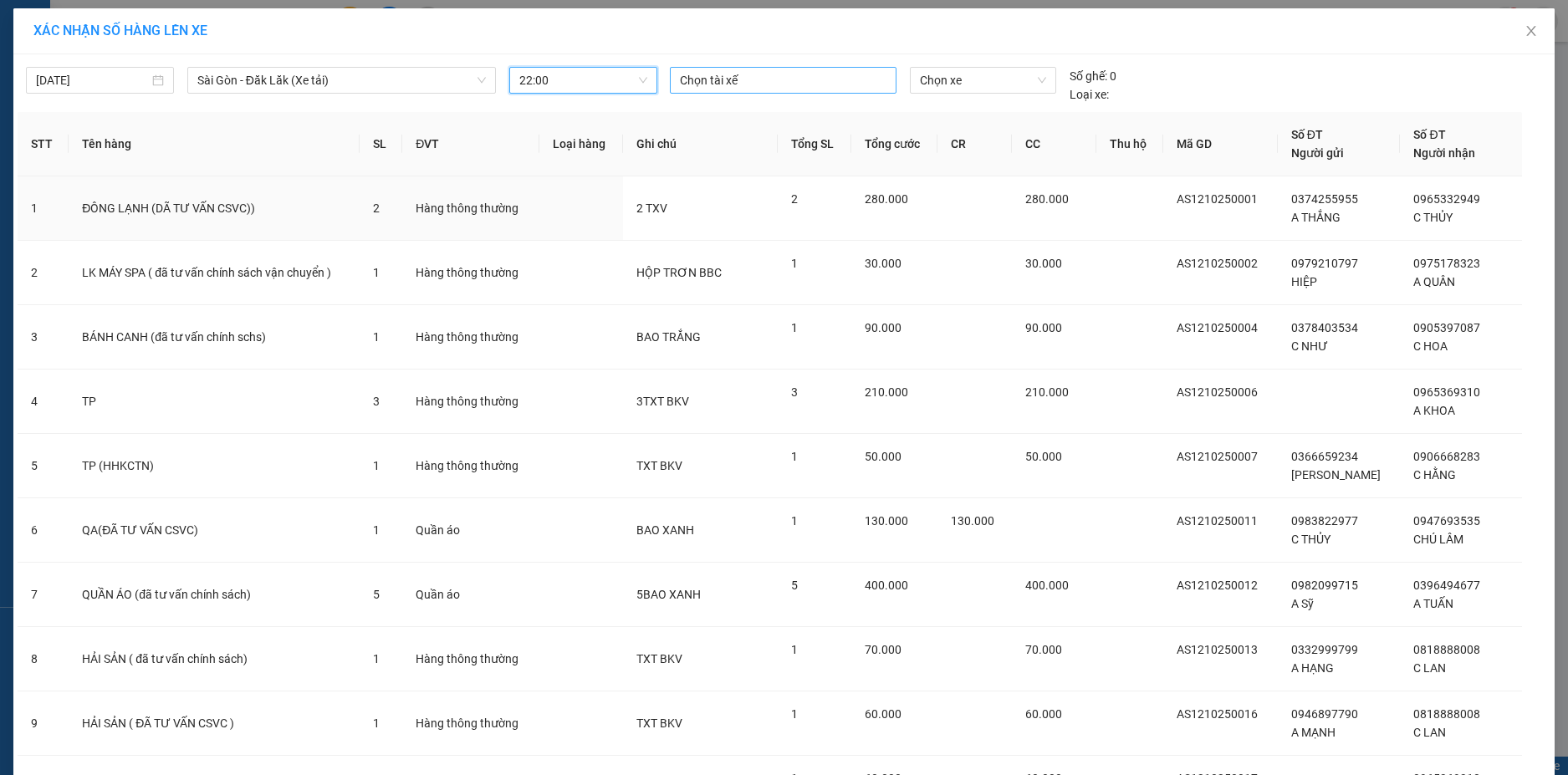
click at [755, 81] on div at bounding box center [783, 80] width 218 height 20
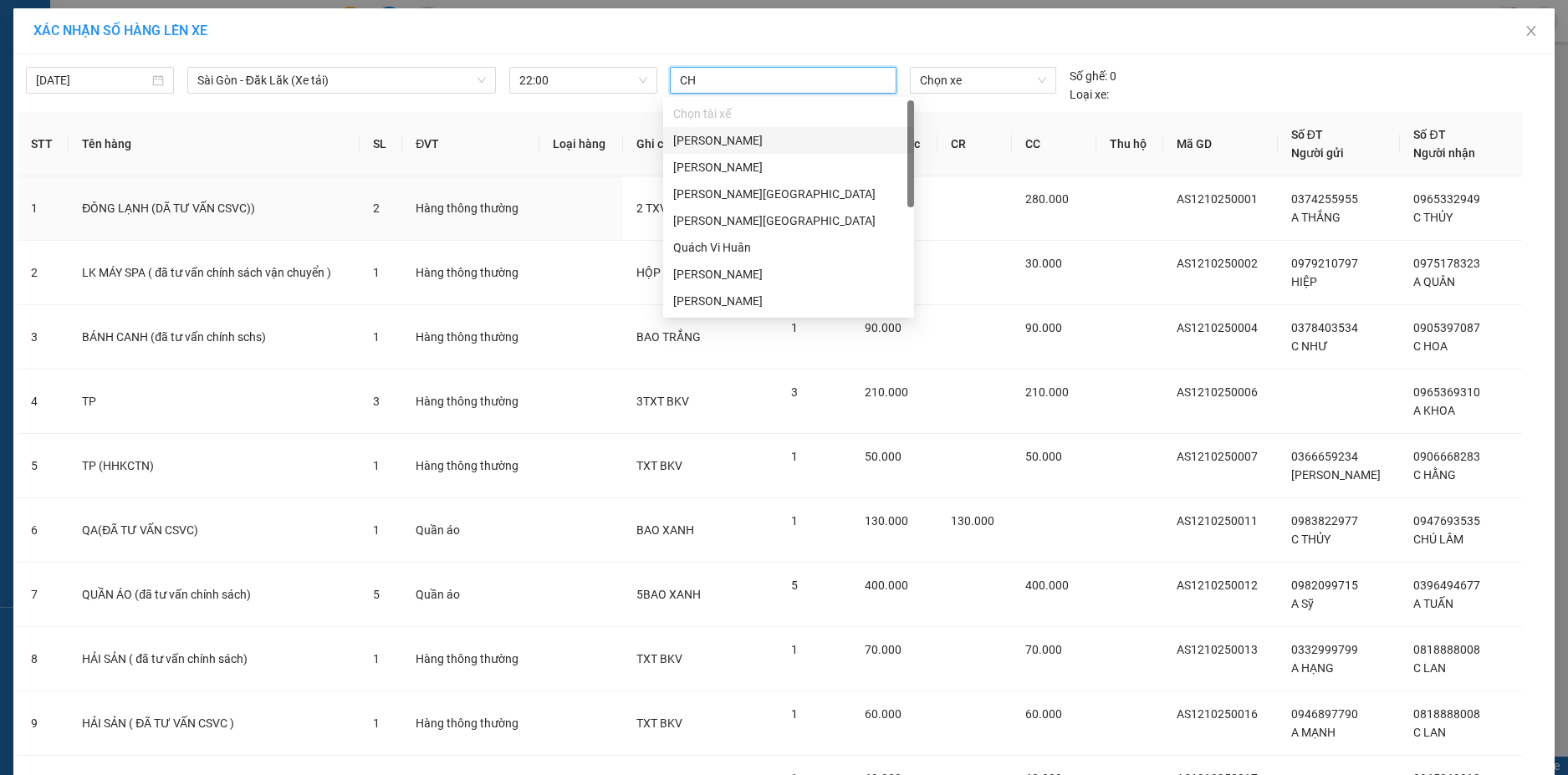
type input "CHI"
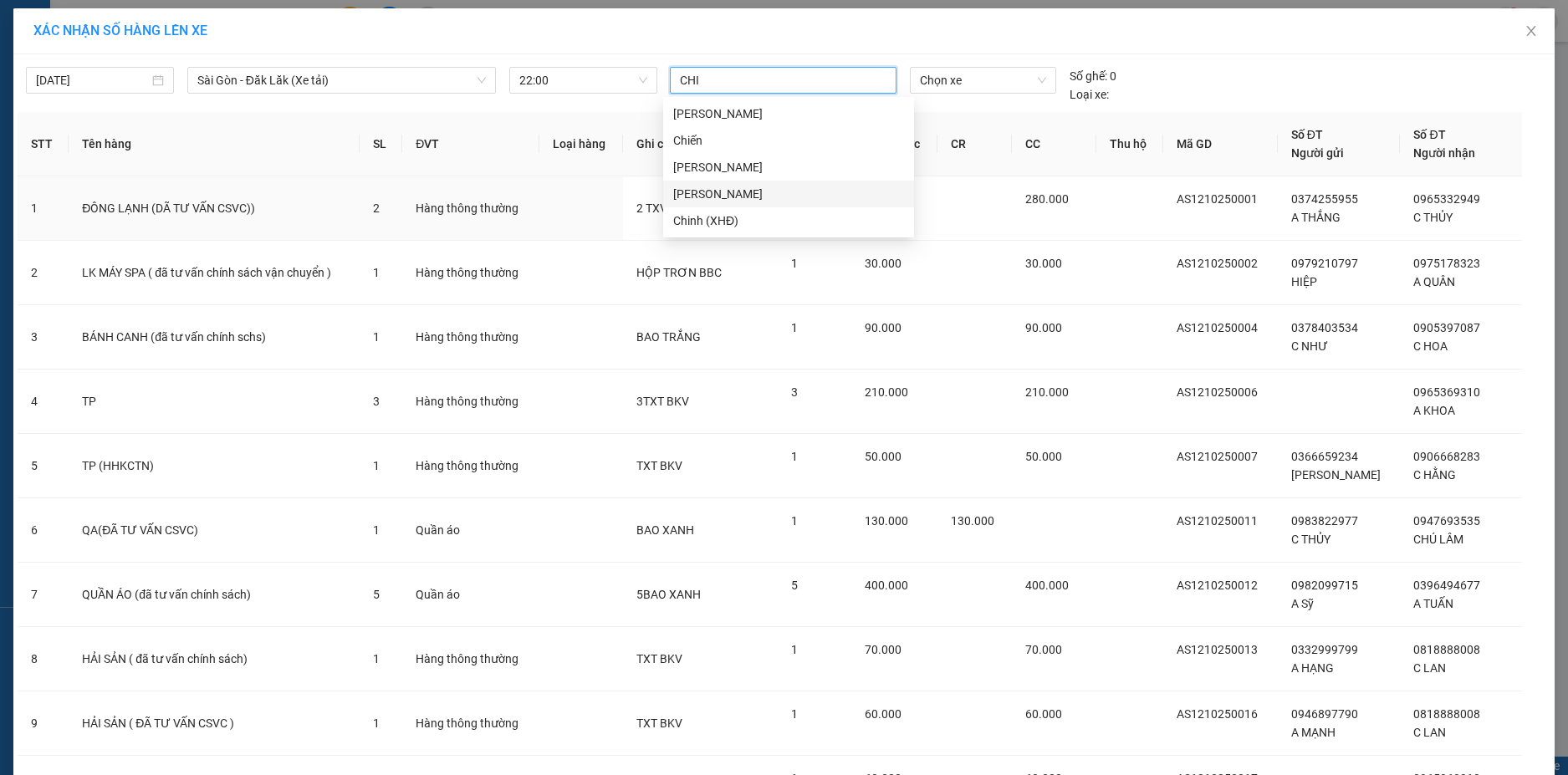
click at [756, 201] on div "Nguyễn Công Chính" at bounding box center [788, 194] width 230 height 19
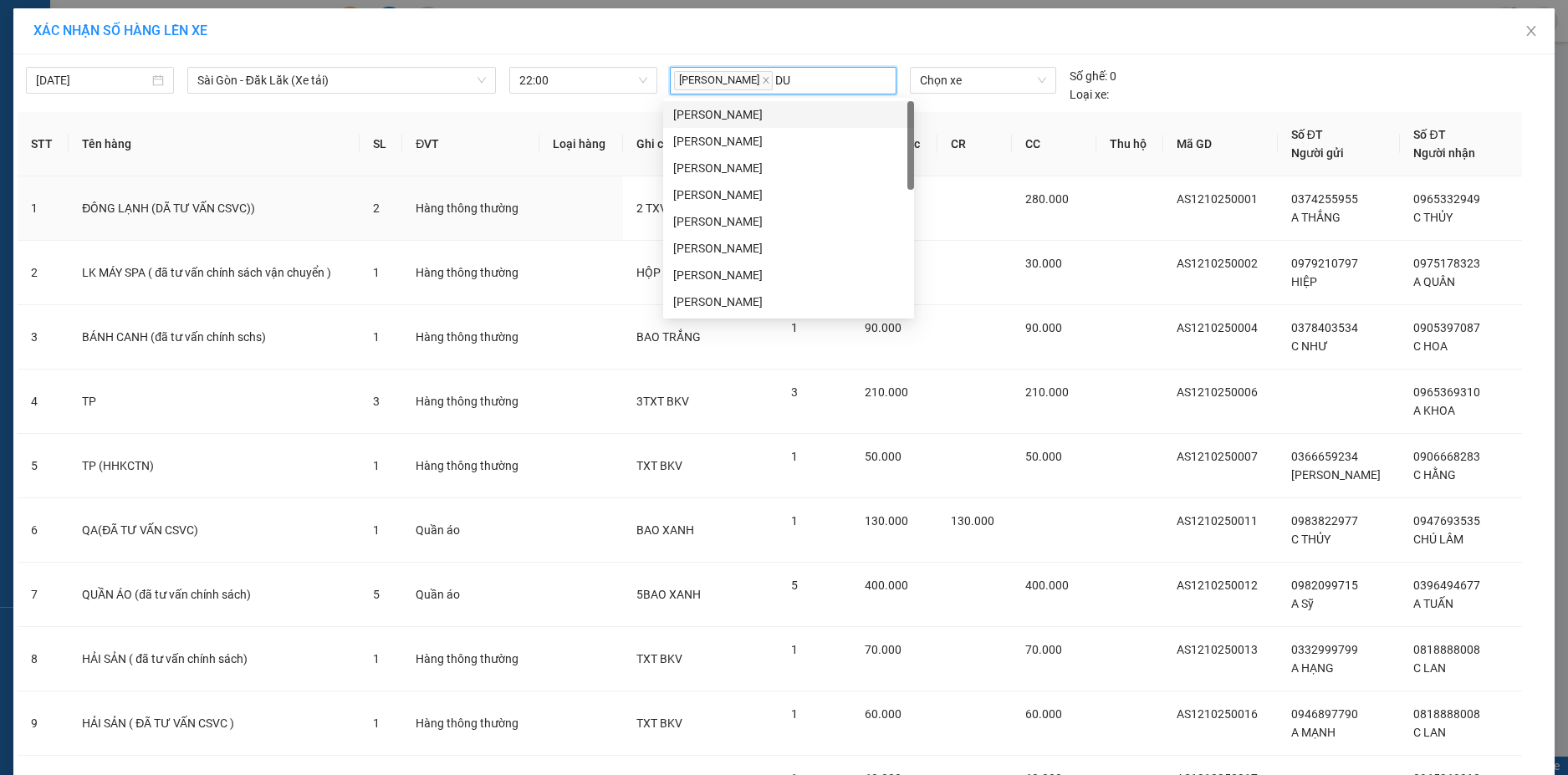
type input "DUC"
click at [768, 228] on div "Phạm Minh Đức" at bounding box center [788, 222] width 230 height 19
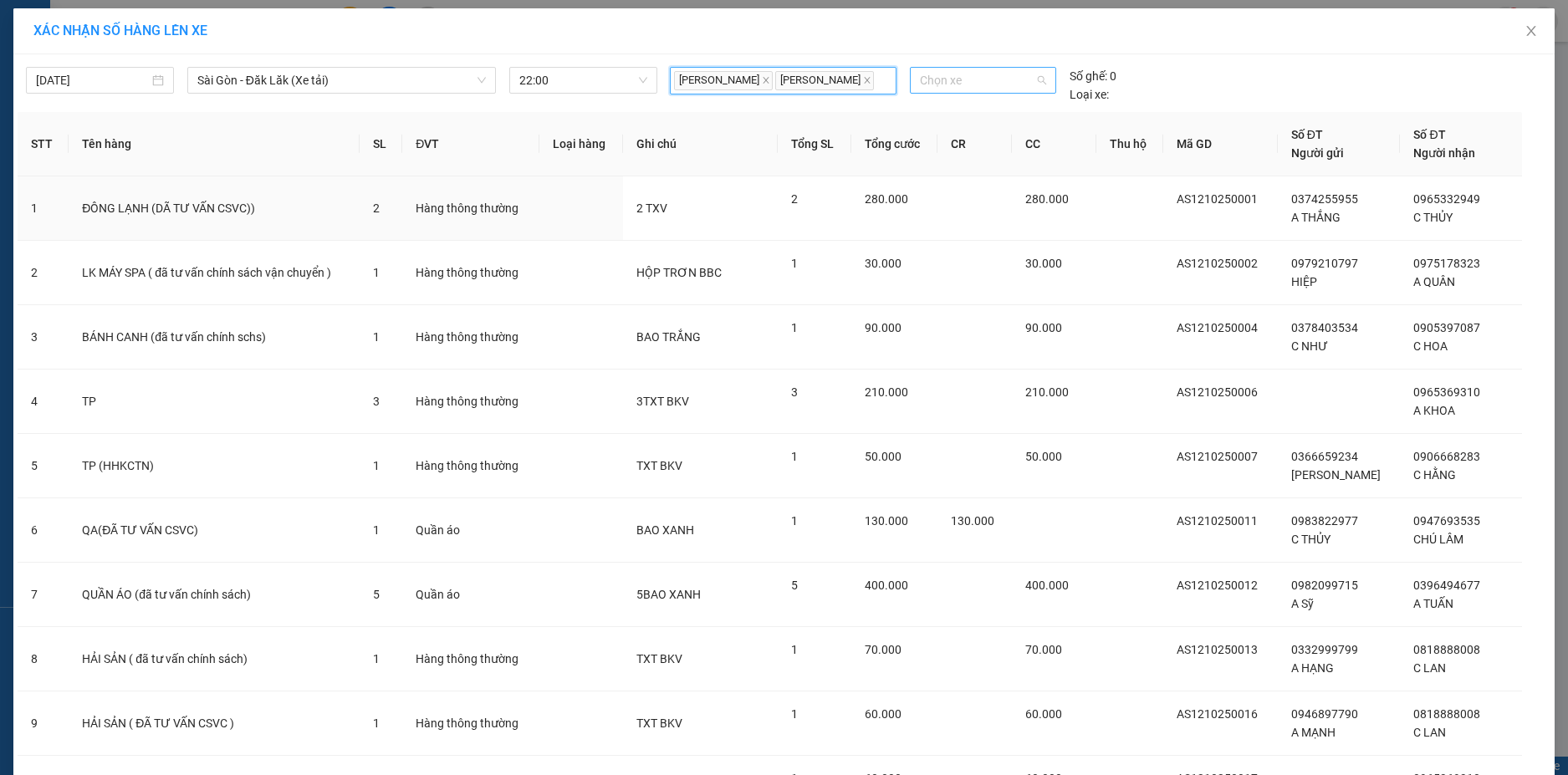
click at [971, 78] on span "Chọn xe" at bounding box center [983, 80] width 126 height 25
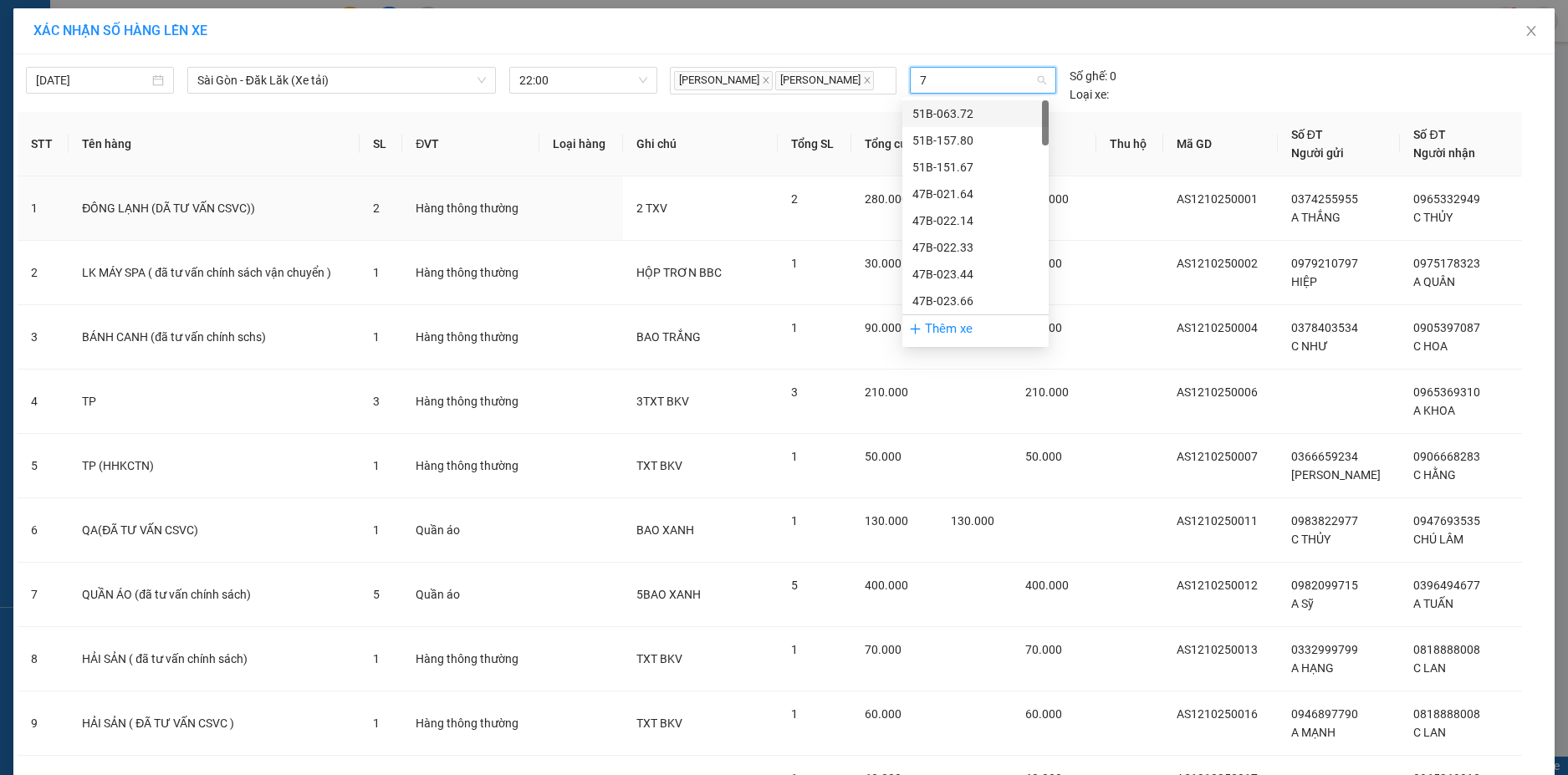
type input "79"
click at [964, 136] on div "50H-148.79" at bounding box center [975, 141] width 126 height 19
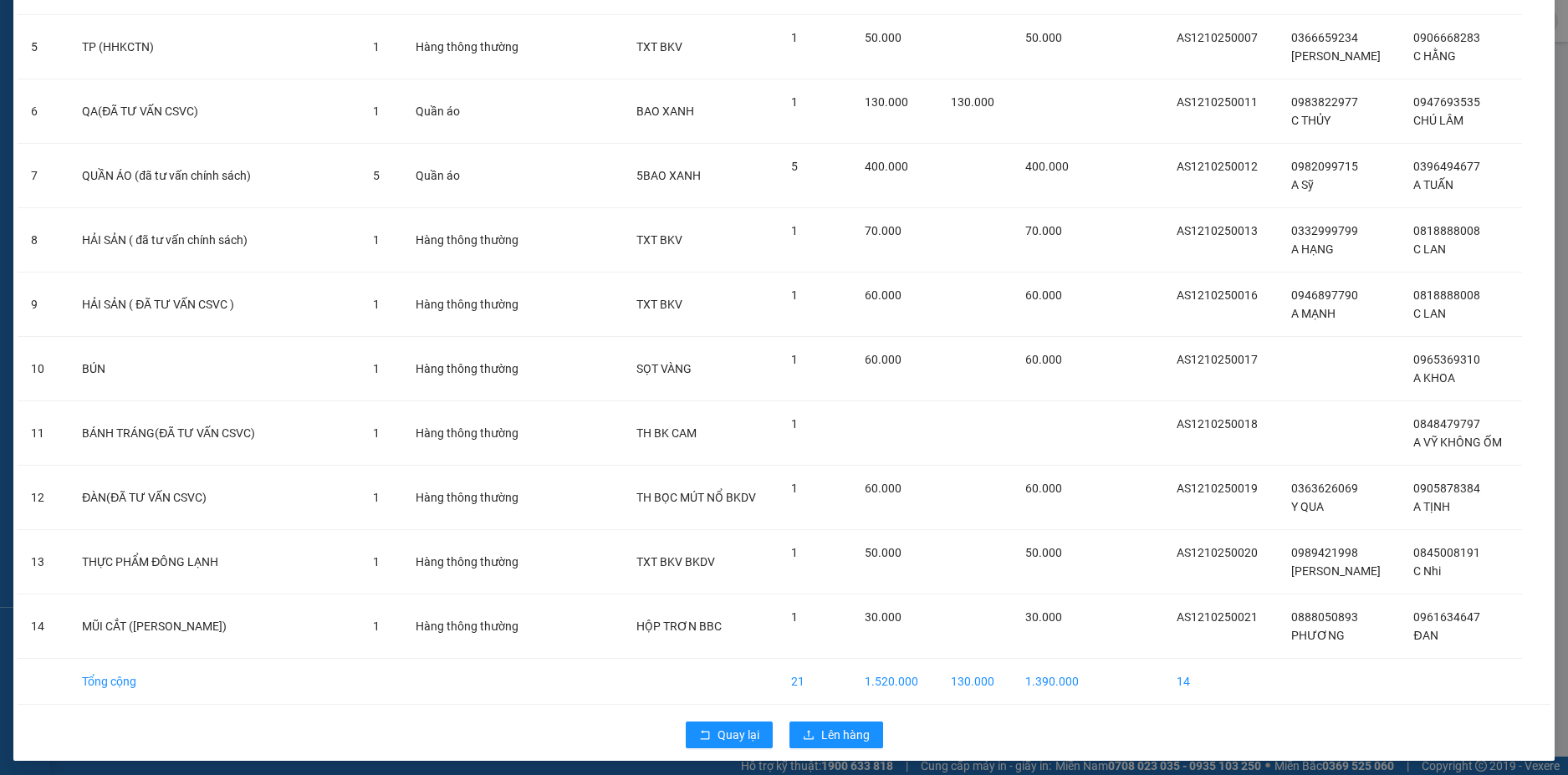
scroll to position [435, 0]
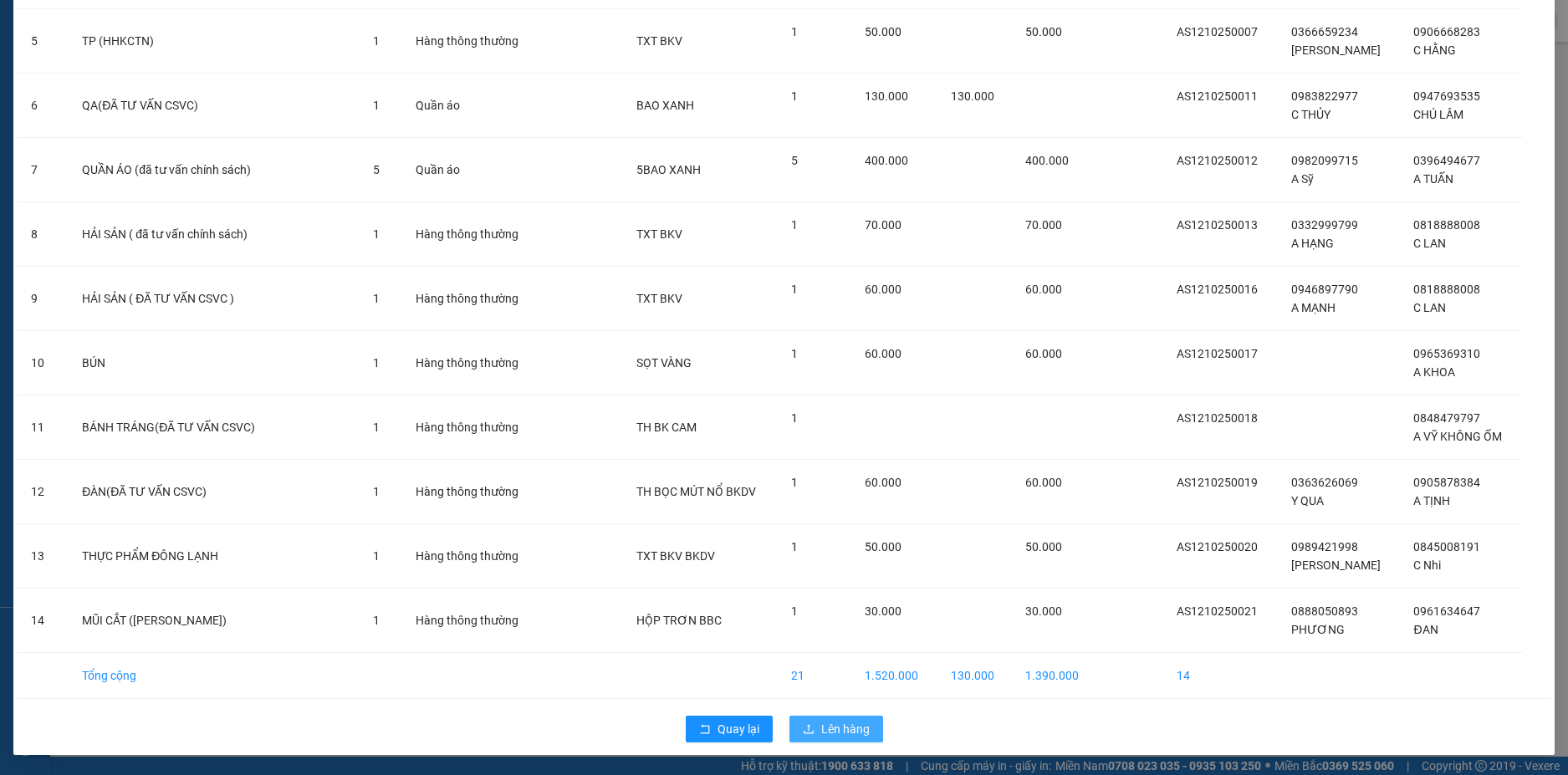
click at [841, 729] on span "Lên hàng" at bounding box center [846, 729] width 49 height 19
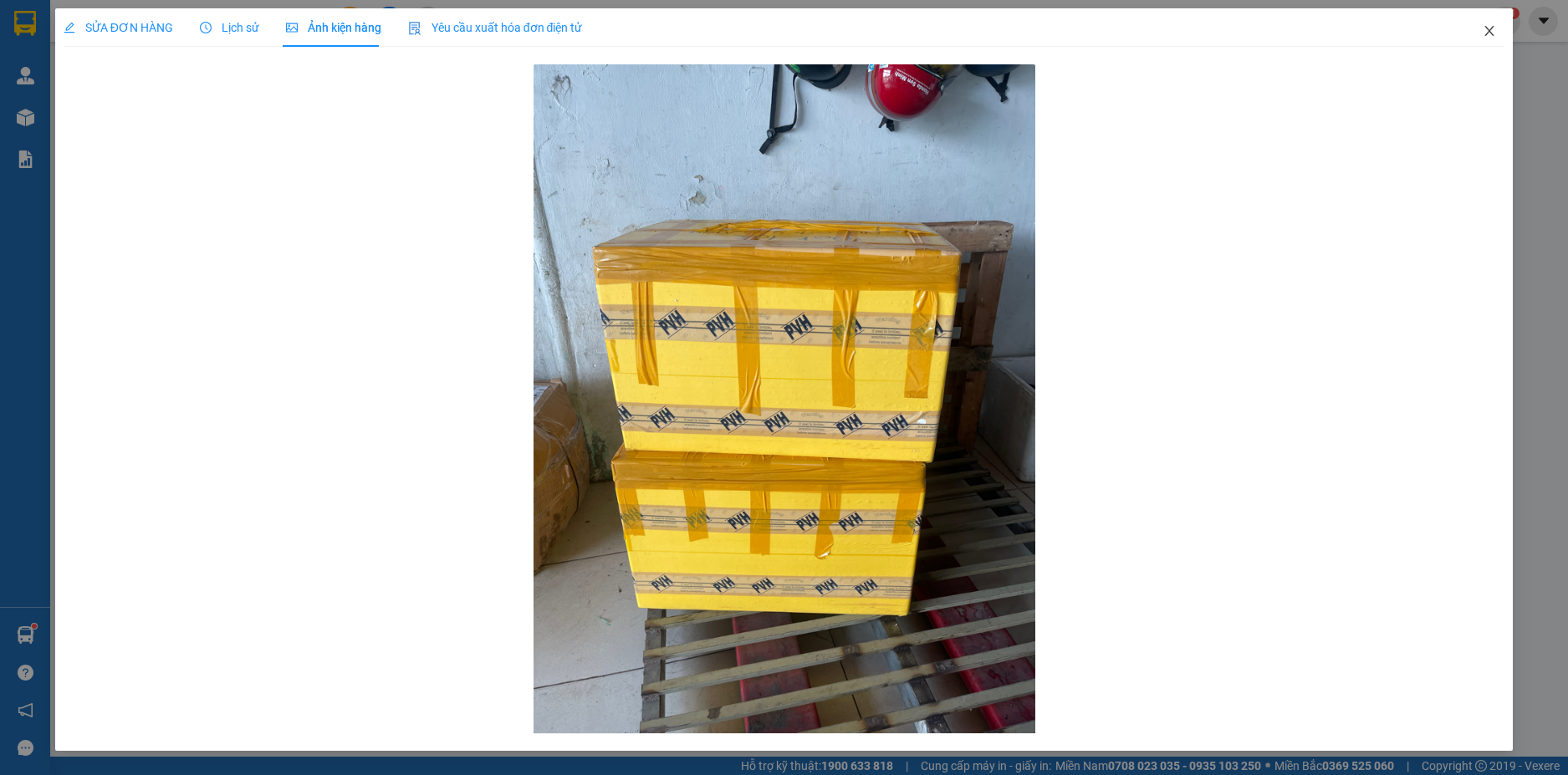
click at [1487, 38] on icon "close" at bounding box center [1489, 31] width 13 height 13
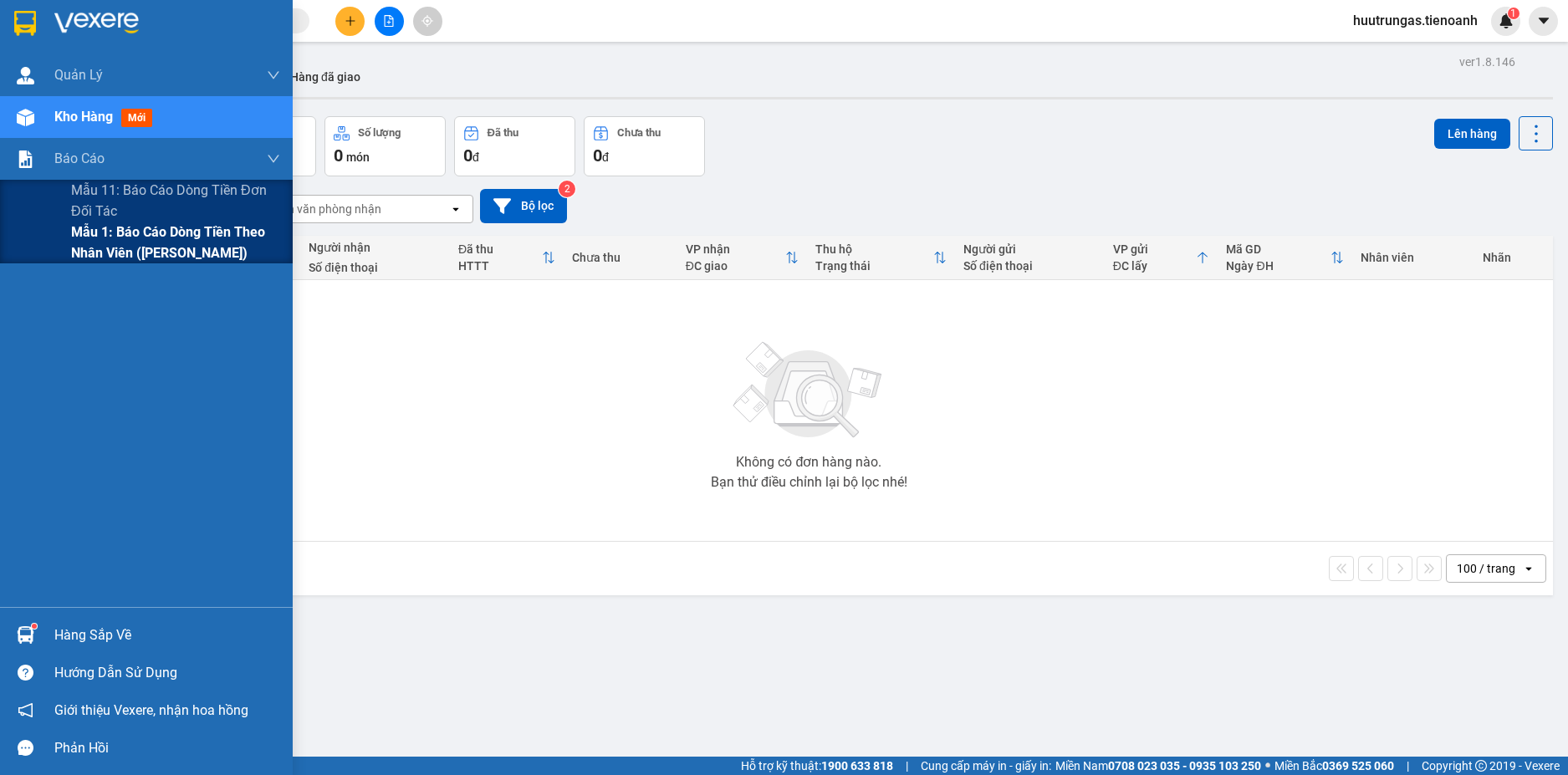
click at [100, 245] on span "Mẫu 1: Báo cáo dòng tiền theo nhân viên ([PERSON_NAME])" at bounding box center [176, 243] width 209 height 41
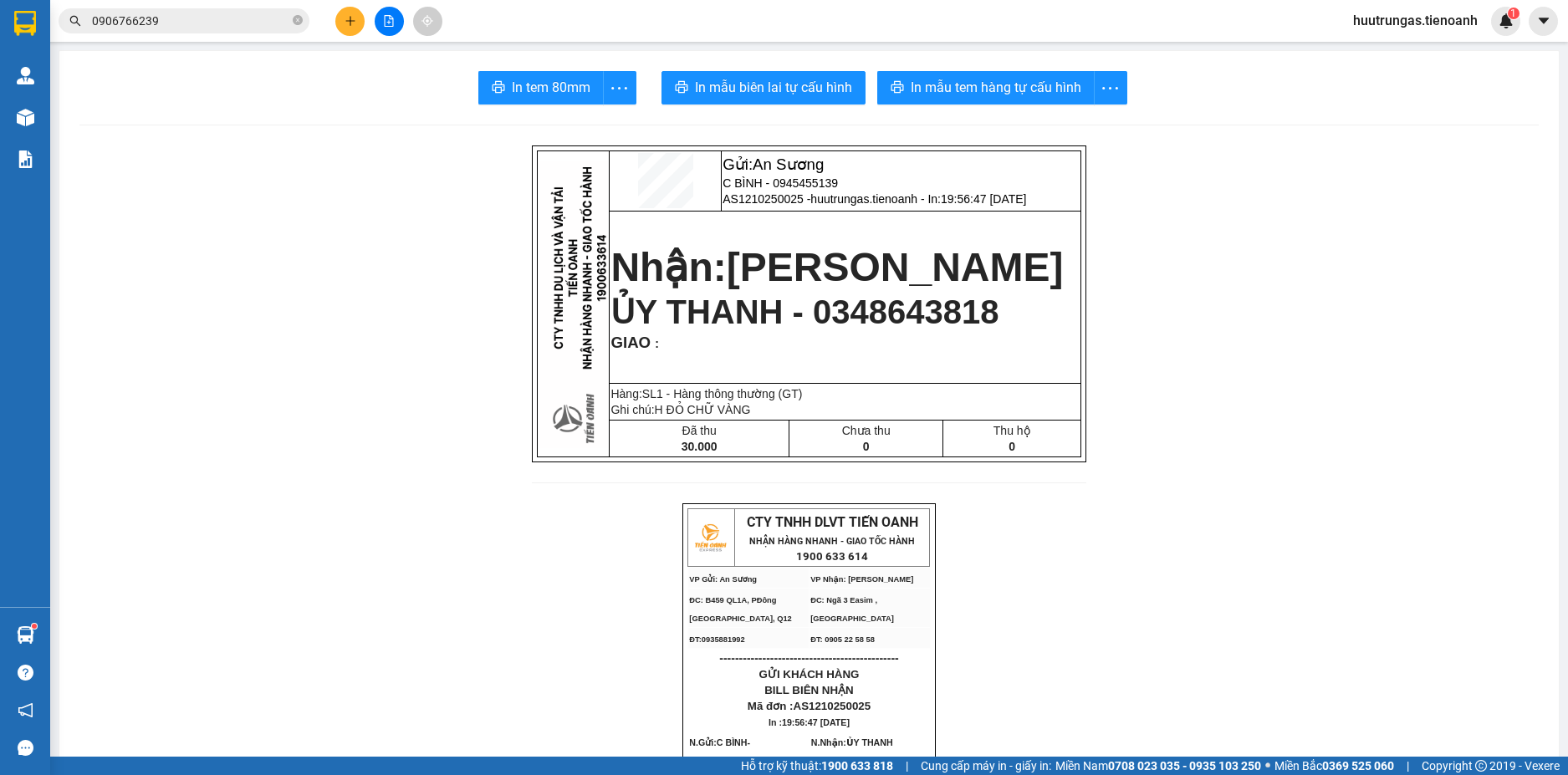
click at [356, 25] on button at bounding box center [349, 21] width 29 height 29
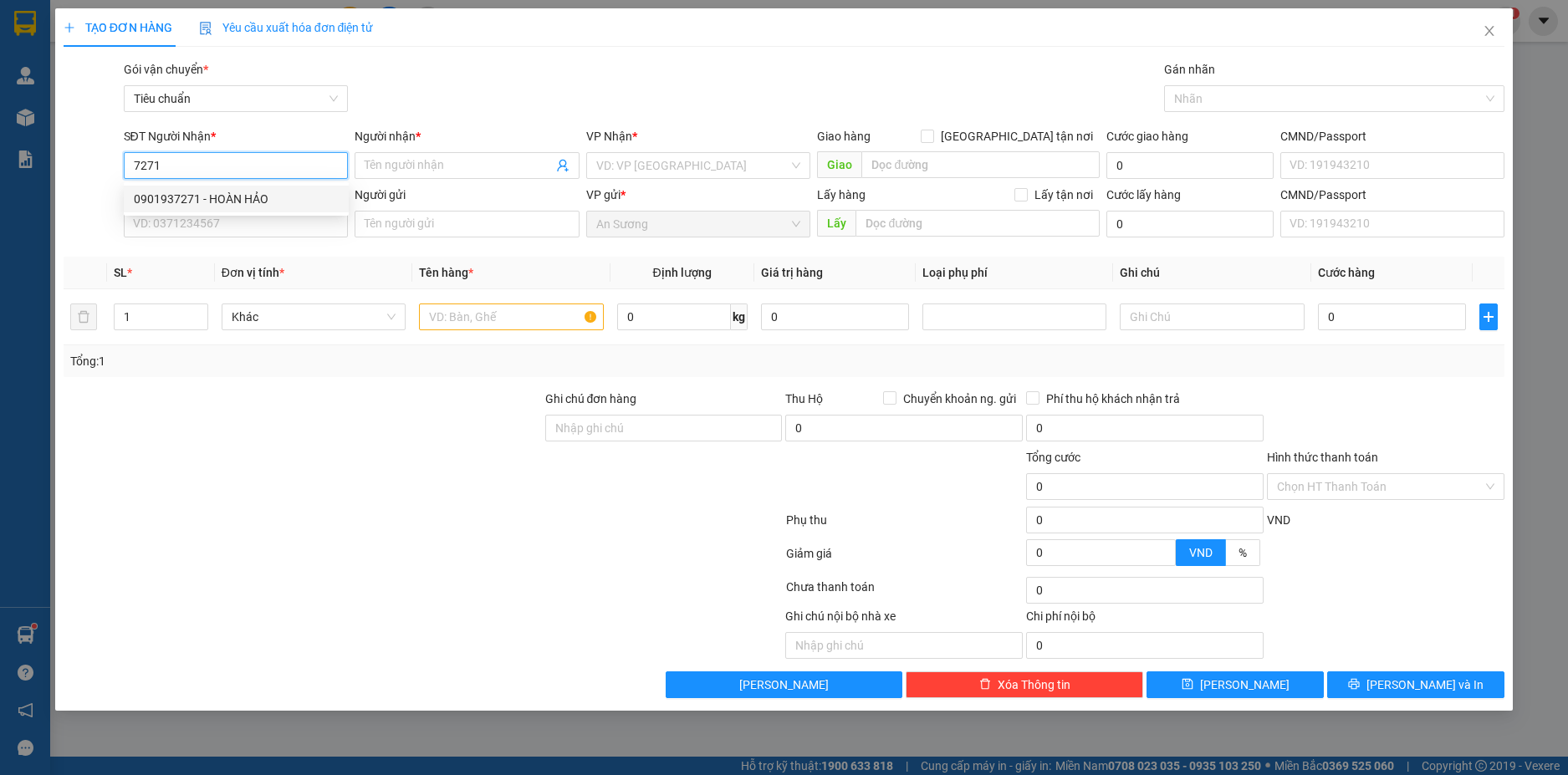
click at [234, 198] on div "0901937271 - HOÀN HẢO" at bounding box center [236, 199] width 205 height 19
type input "0901937271"
type input "HOÀN HẢO"
type input "30.000"
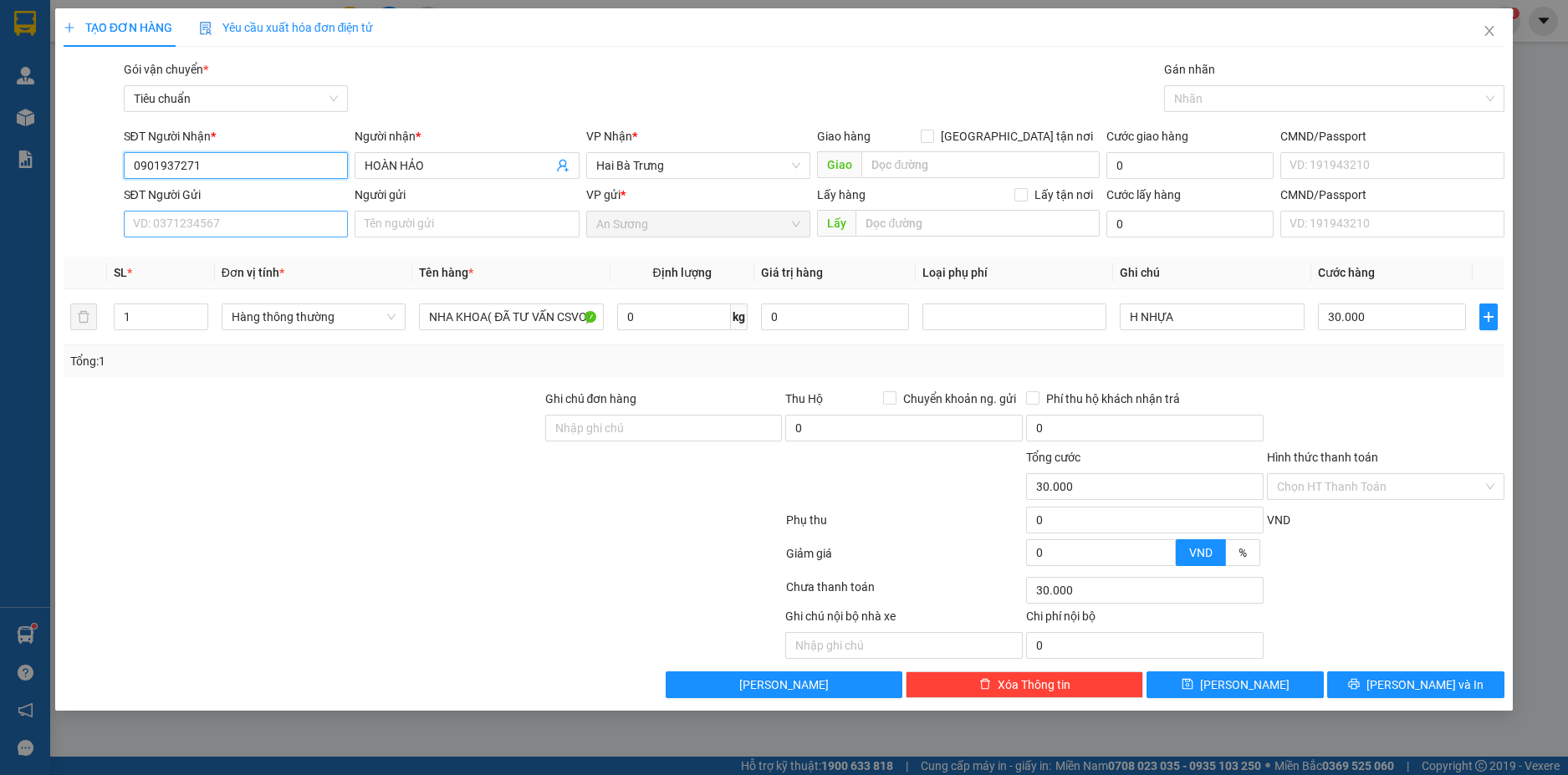
type input "0901937271"
click at [290, 221] on input "SĐT Người Gửi" at bounding box center [236, 224] width 225 height 26
click at [273, 255] on div "0979218357 - LAB RUBY" at bounding box center [236, 258] width 205 height 19
type input "0979218357"
type input "LAB RUBY"
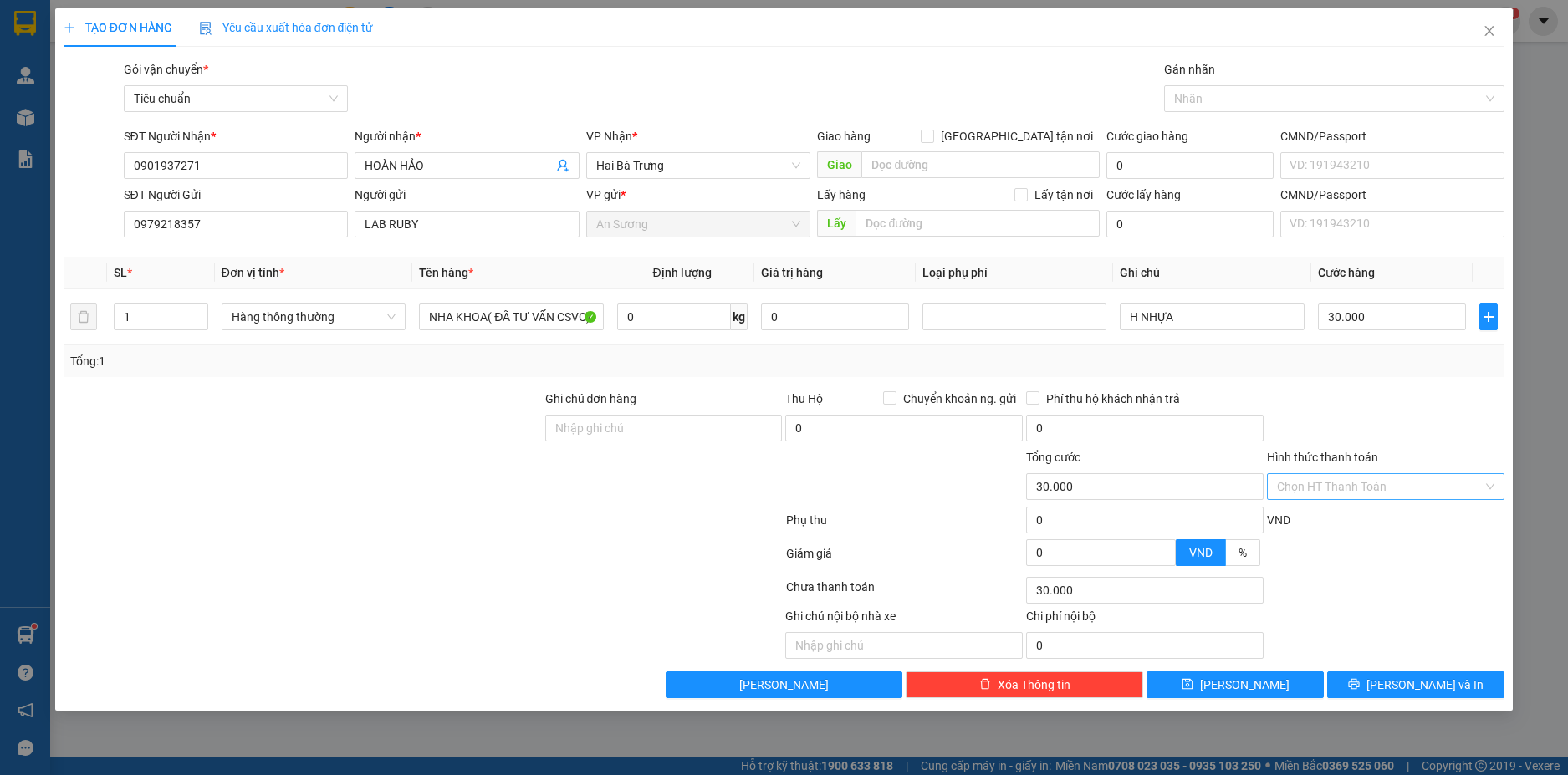
click at [1404, 481] on input "Hình thức thanh toán" at bounding box center [1379, 486] width 206 height 25
click at [1360, 523] on div "Tại văn phòng" at bounding box center [1385, 520] width 217 height 19
type input "0"
click at [1418, 683] on span "[PERSON_NAME] và In" at bounding box center [1424, 685] width 117 height 19
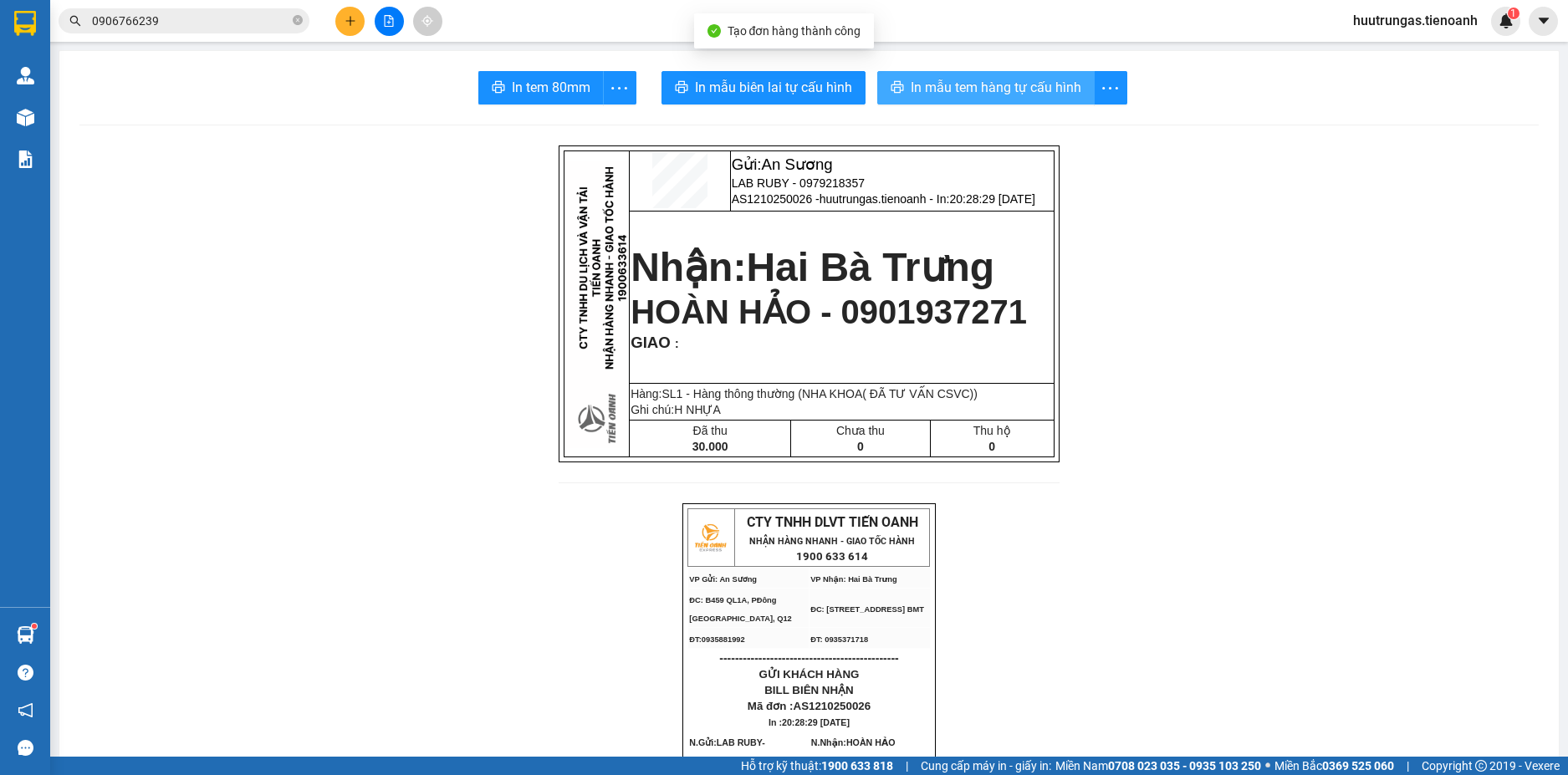
click at [987, 79] on span "In mẫu tem hàng tự cấu hình" at bounding box center [995, 87] width 170 height 21
